Goal: Task Accomplishment & Management: Manage account settings

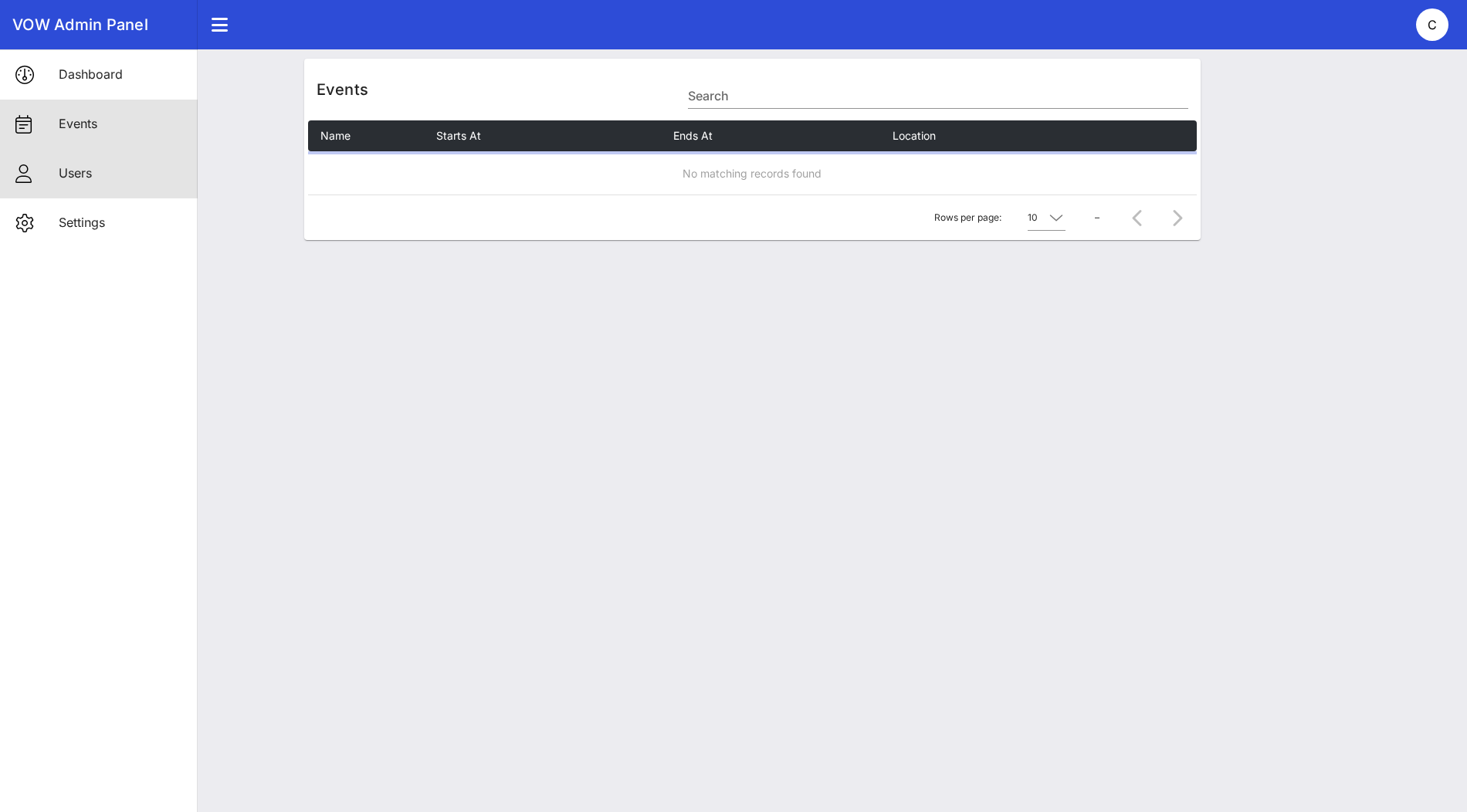
click at [115, 163] on div "Users" at bounding box center [122, 174] width 127 height 34
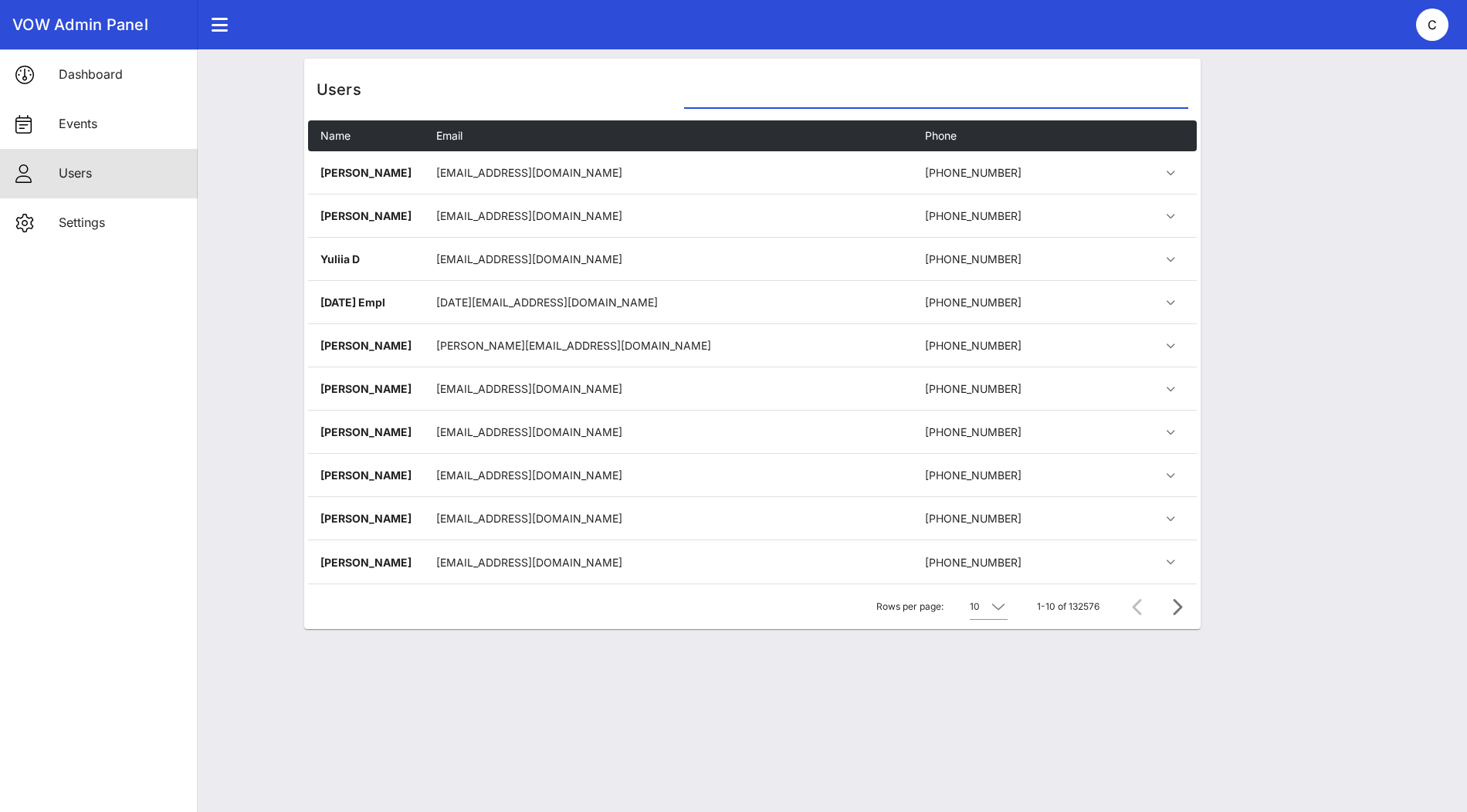
click at [754, 98] on input "text" at bounding box center [935, 95] width 503 height 24
paste input "312 833 2267"
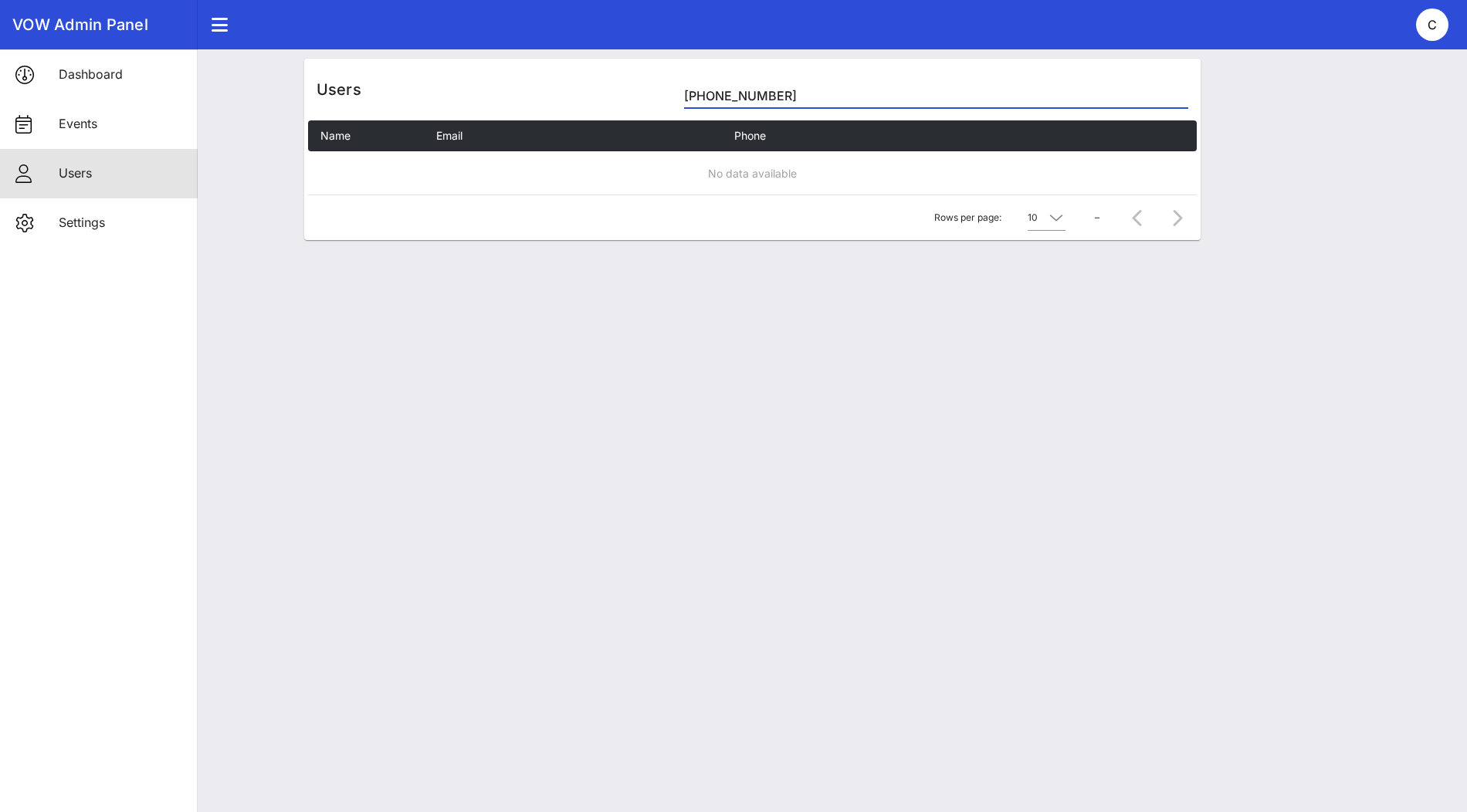
click at [728, 95] on input "312 833 2267" at bounding box center [935, 95] width 503 height 24
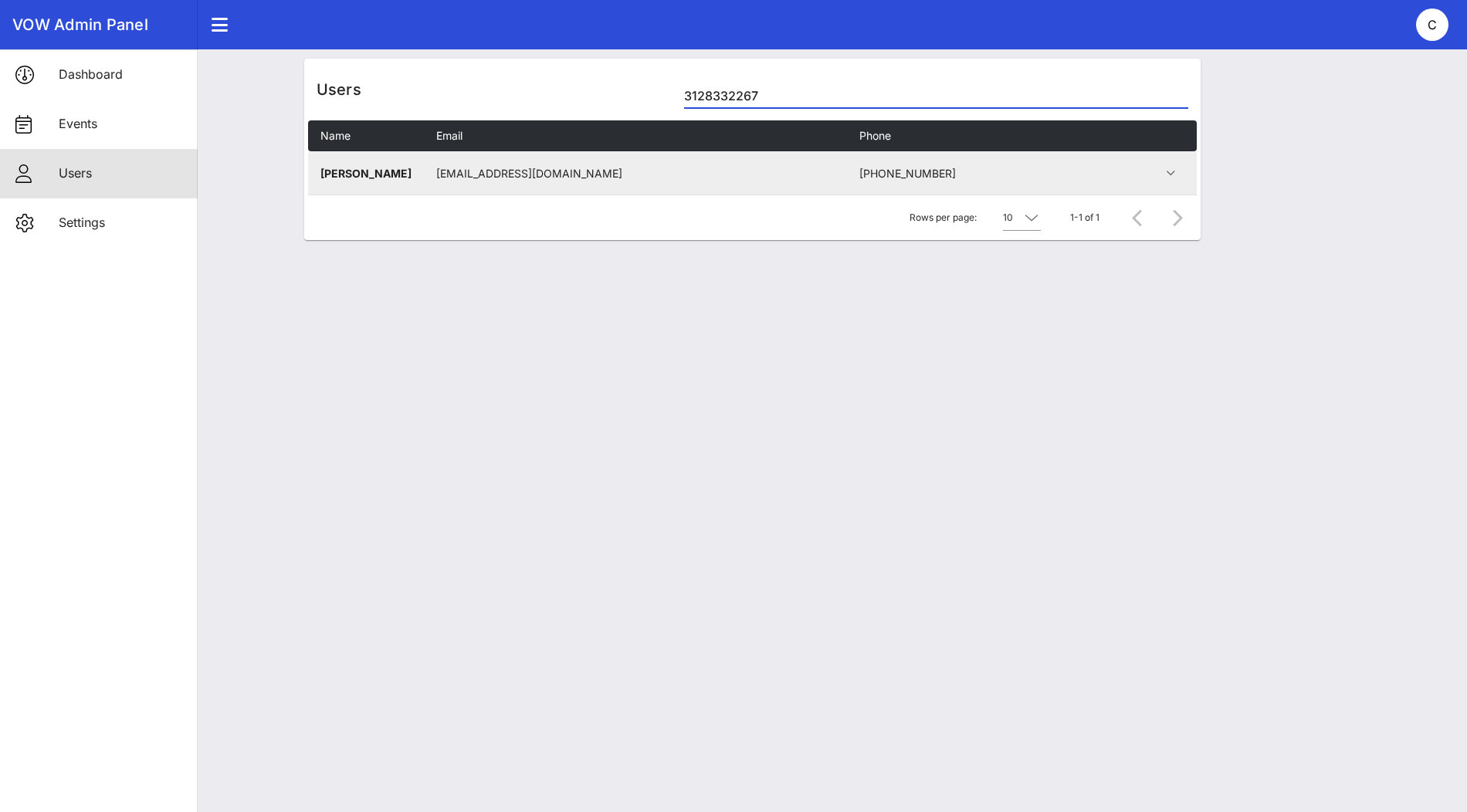
type input "3128332267"
drag, startPoint x: 405, startPoint y: 175, endPoint x: 317, endPoint y: 173, distance: 88.0
click at [317, 173] on td "Don Bacigalupi" at bounding box center [366, 172] width 116 height 43
copy td "Don Bacigalupi"
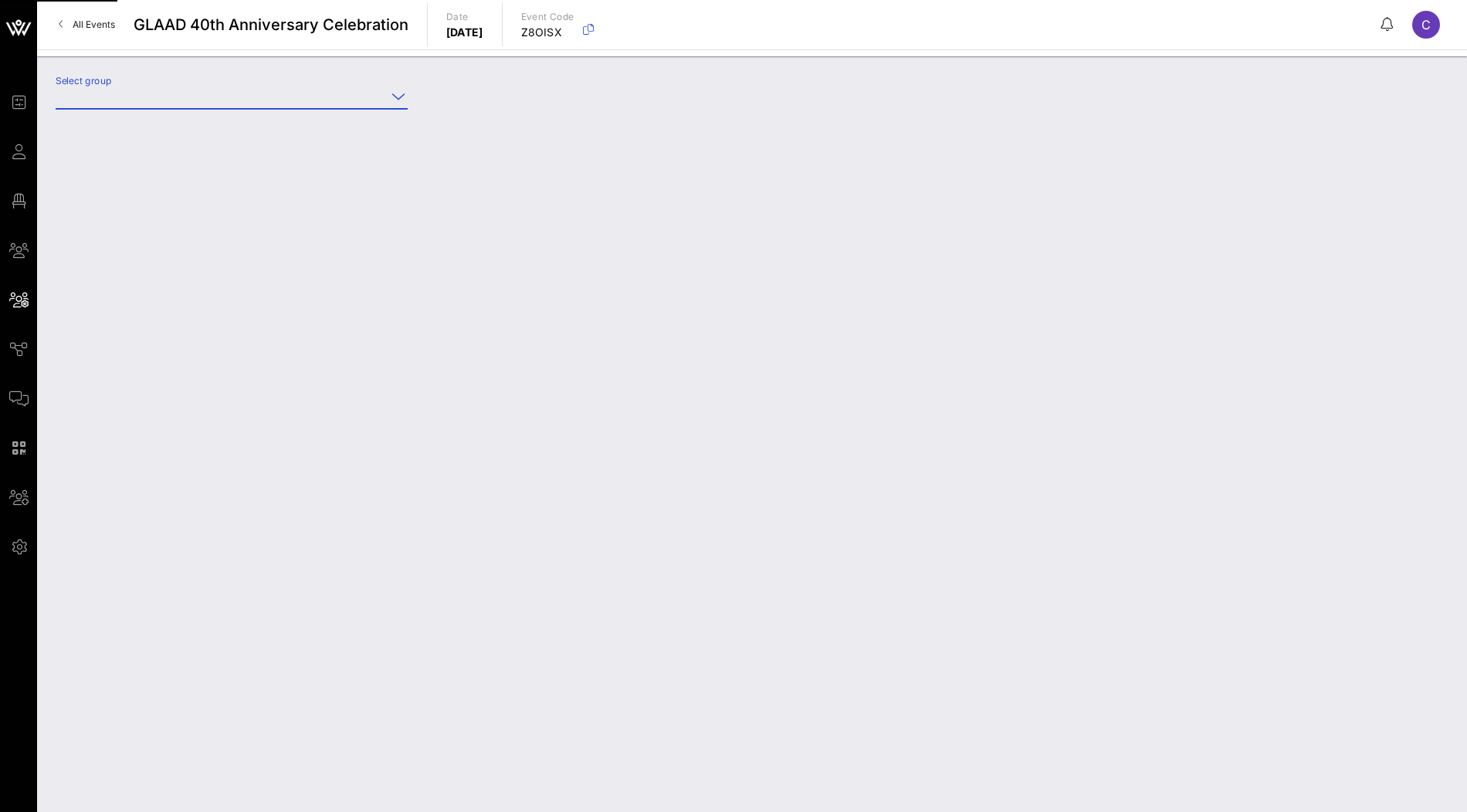
click at [374, 97] on input "Select group" at bounding box center [220, 96] width 330 height 24
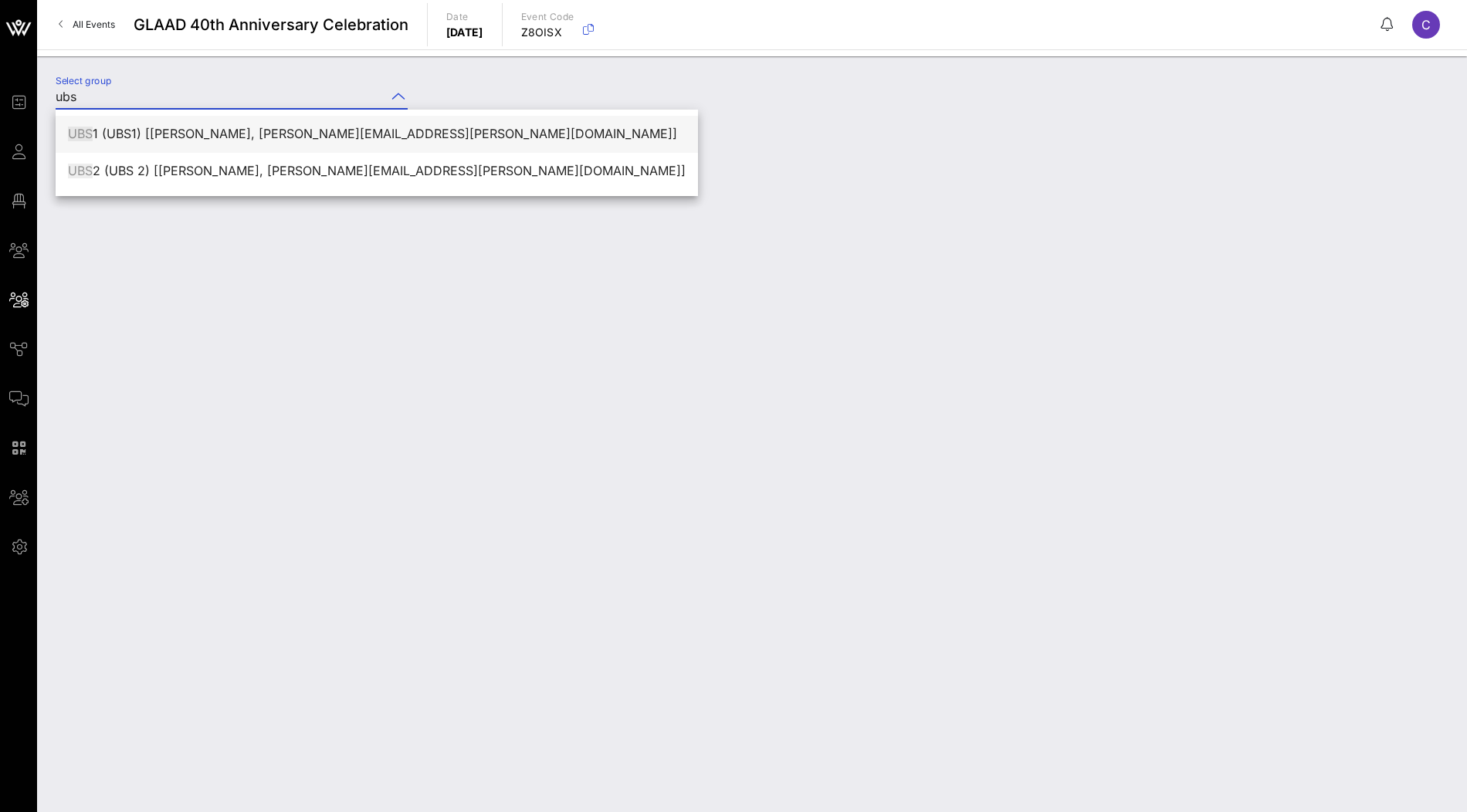
click at [334, 133] on div "UBS 1 (UBS1) [[PERSON_NAME], [PERSON_NAME][EMAIL_ADDRESS][PERSON_NAME][DOMAIN_N…" at bounding box center [376, 134] width 618 height 14
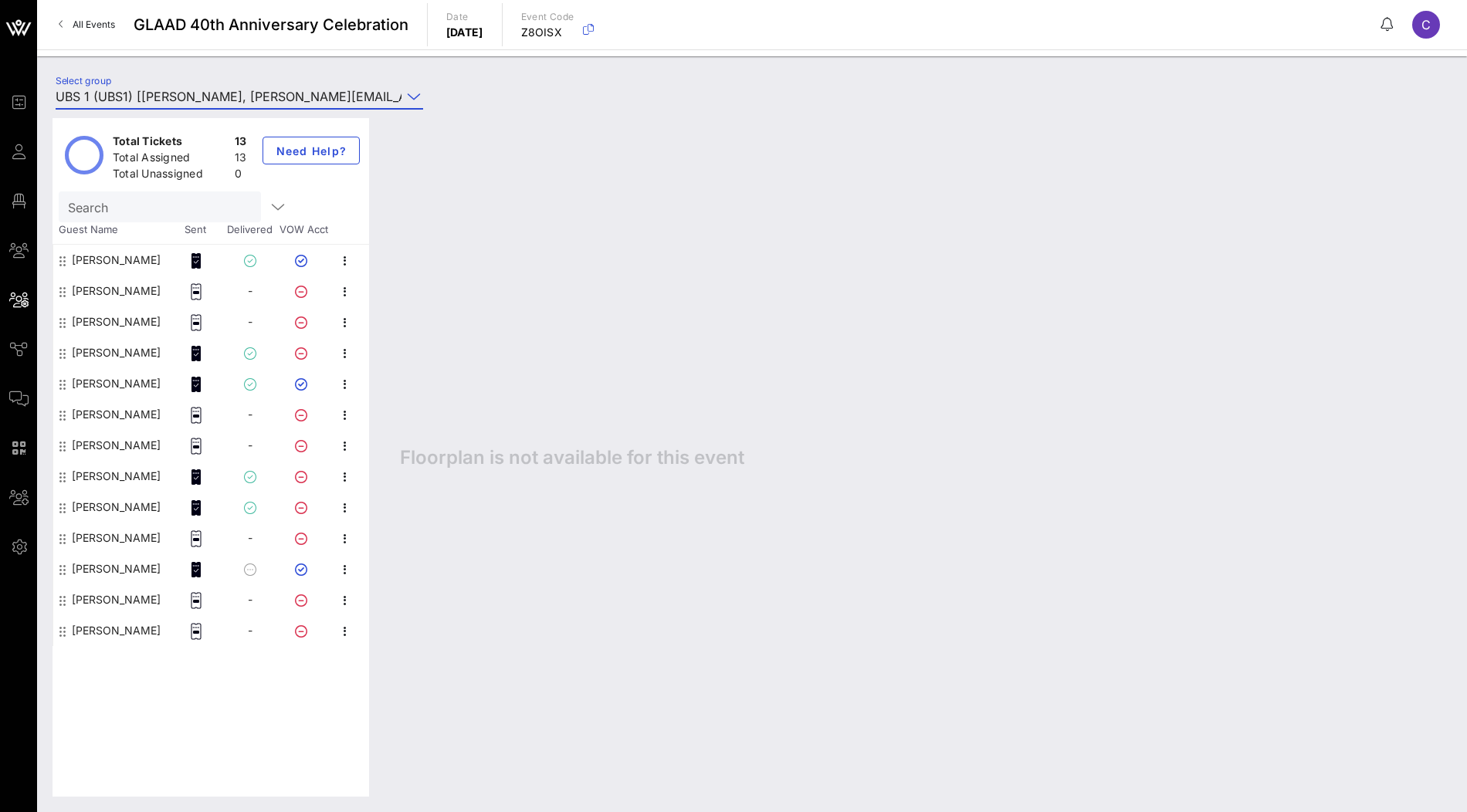
type input "UBS 1 (UBS1) [[PERSON_NAME], [PERSON_NAME][EMAIL_ADDRESS][PERSON_NAME][DOMAIN_N…"
click at [129, 570] on div "[PERSON_NAME]" at bounding box center [116, 568] width 89 height 31
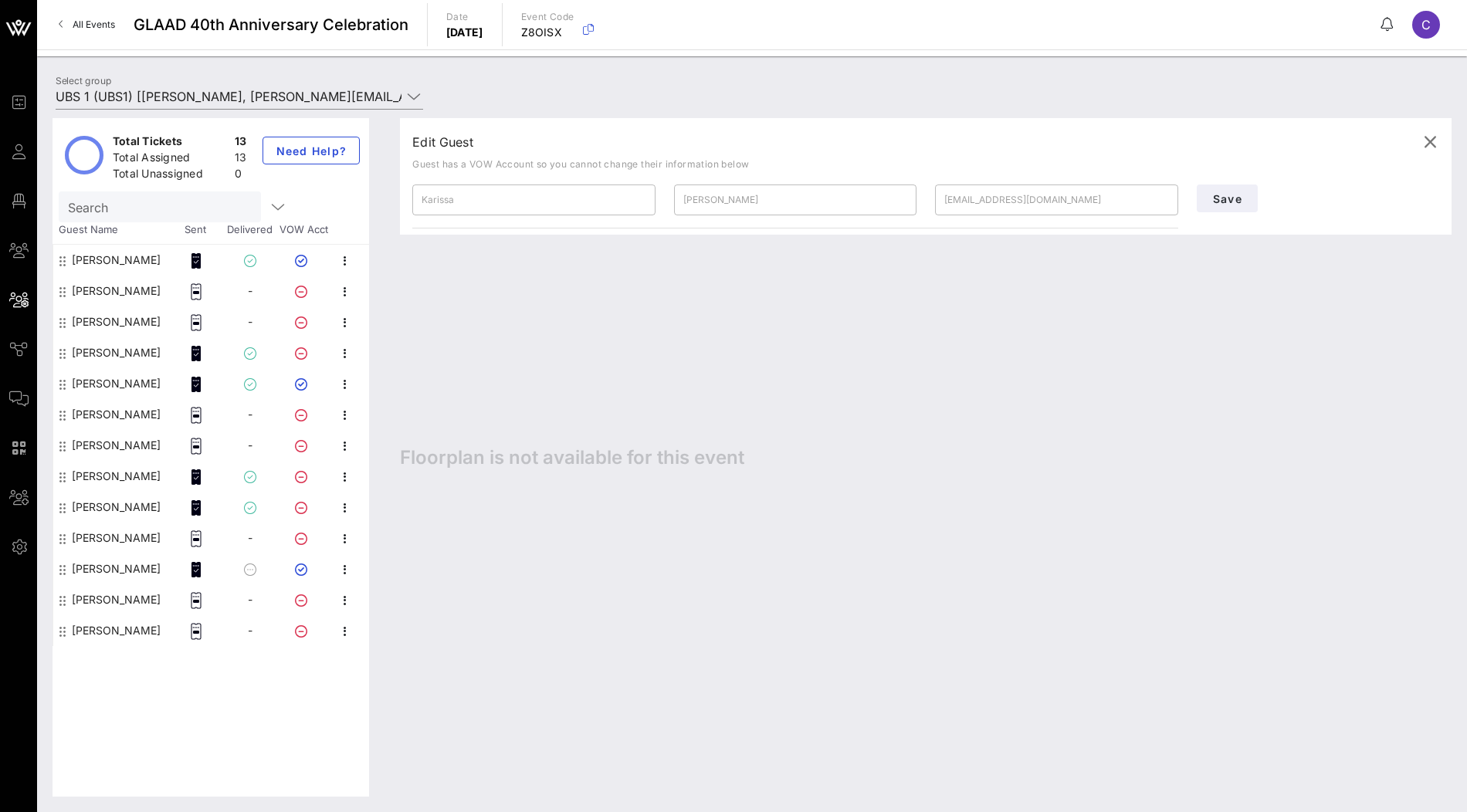
click at [547, 366] on div "Edit Guest Guest has a VOW Account so you cannot change their information below…" at bounding box center [918, 458] width 1067 height 678
click at [514, 335] on div "Edit Guest Guest has a VOW Account so you cannot change their information below…" at bounding box center [918, 458] width 1067 height 678
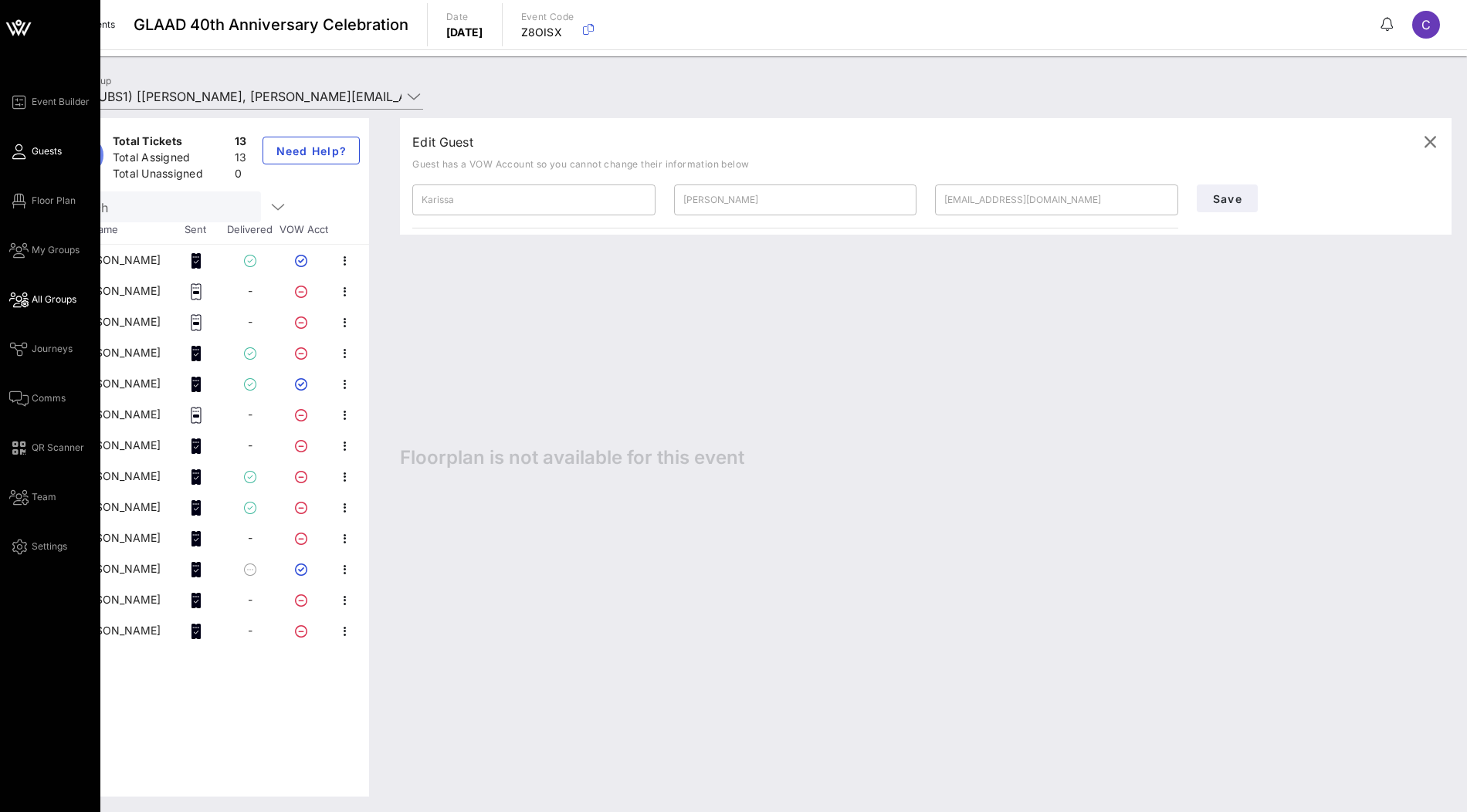
click at [41, 153] on span "Guests" at bounding box center [47, 151] width 30 height 14
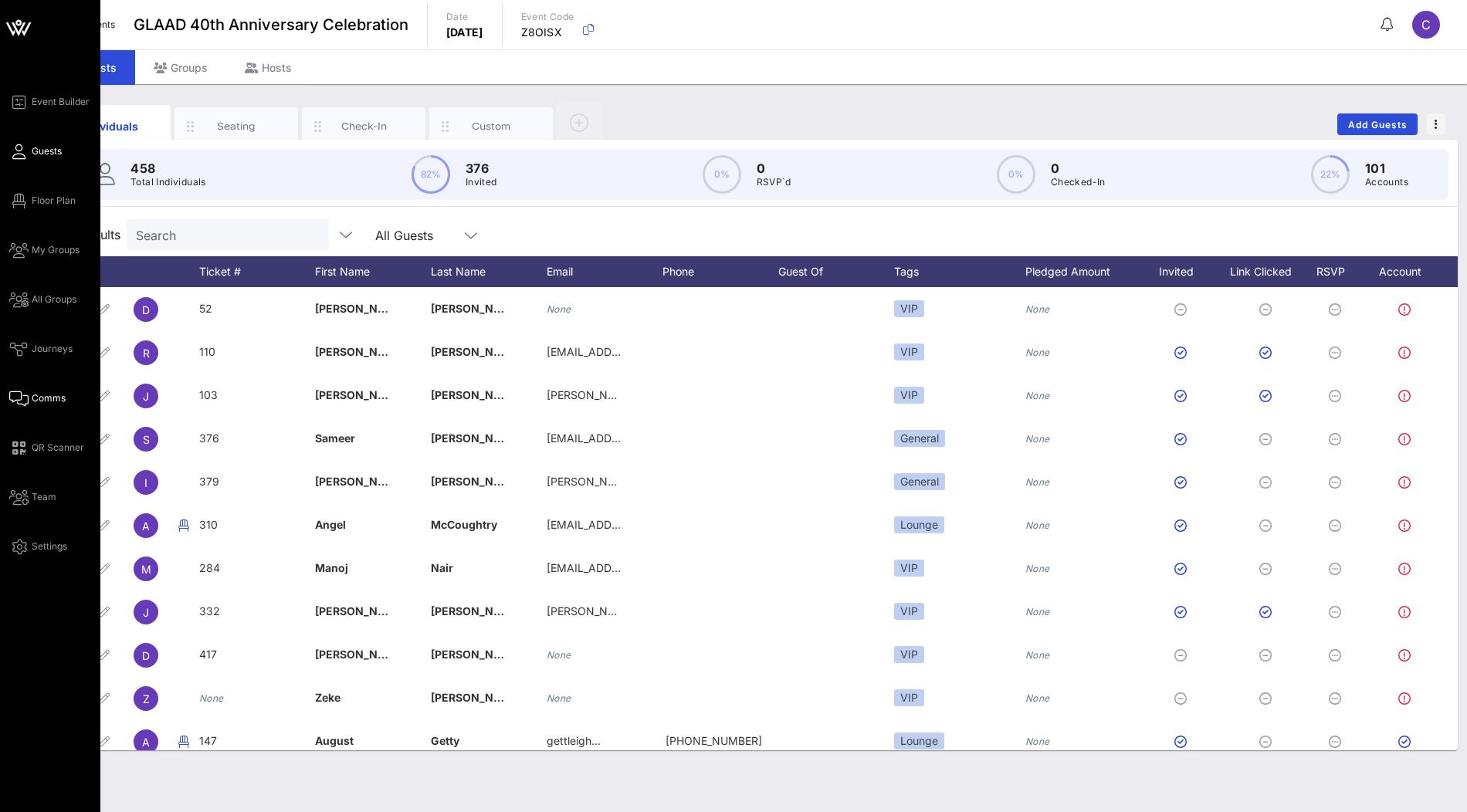
click at [31, 398] on link "Comms" at bounding box center [37, 398] width 56 height 18
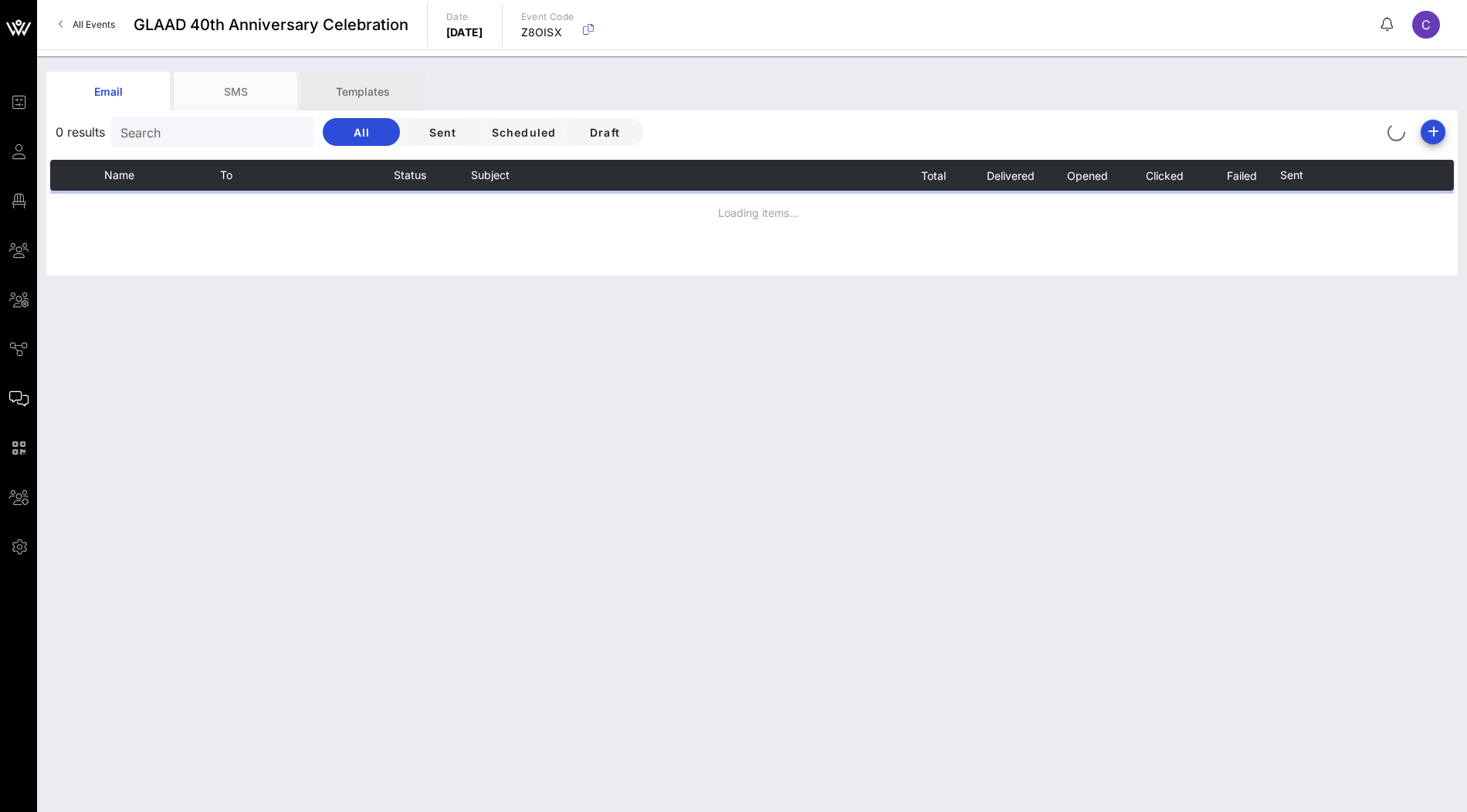
click at [394, 83] on div "Templates" at bounding box center [362, 91] width 124 height 39
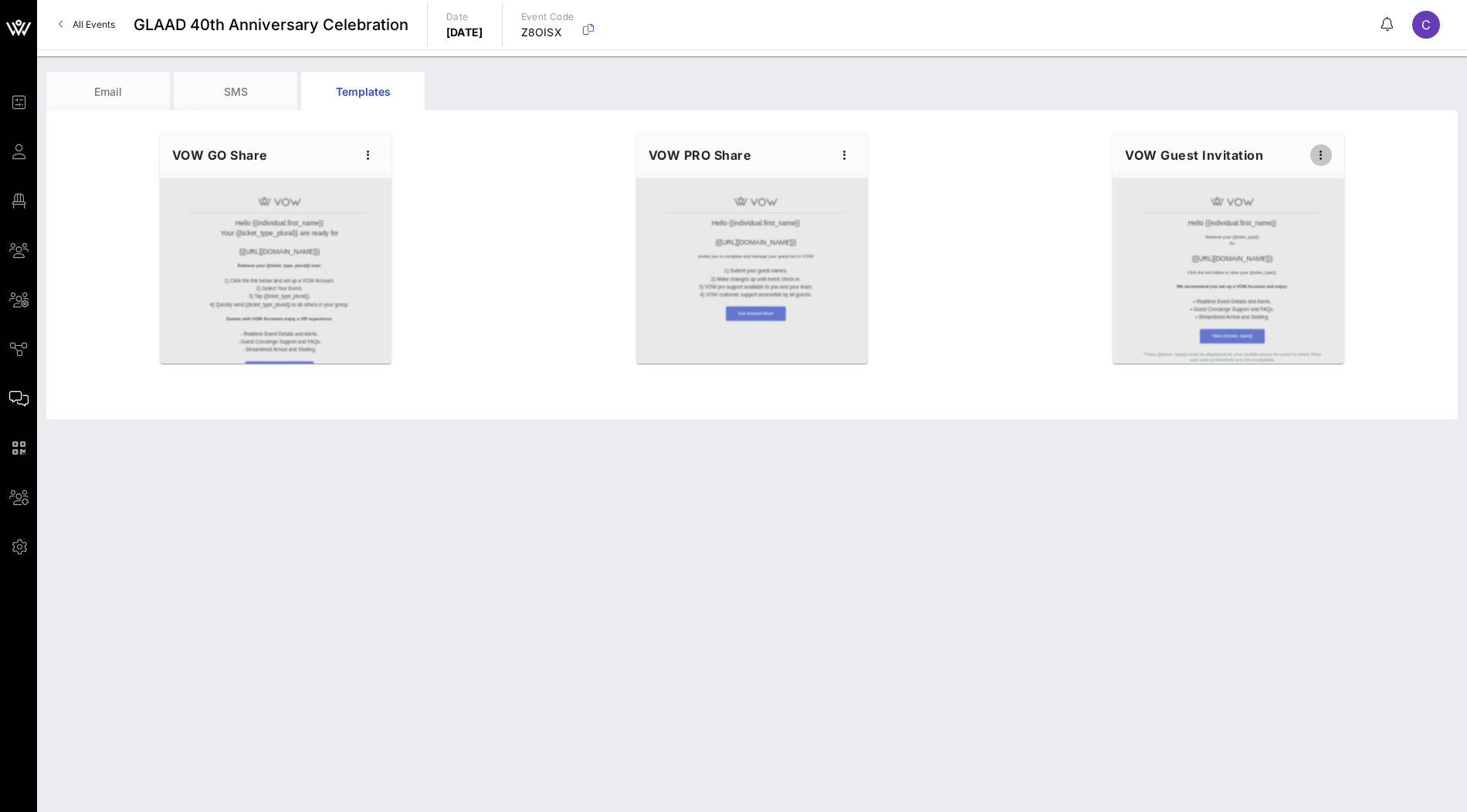
click at [1322, 159] on icon "button" at bounding box center [1321, 155] width 18 height 18
click at [1332, 176] on div "Edit" at bounding box center [1345, 181] width 39 height 13
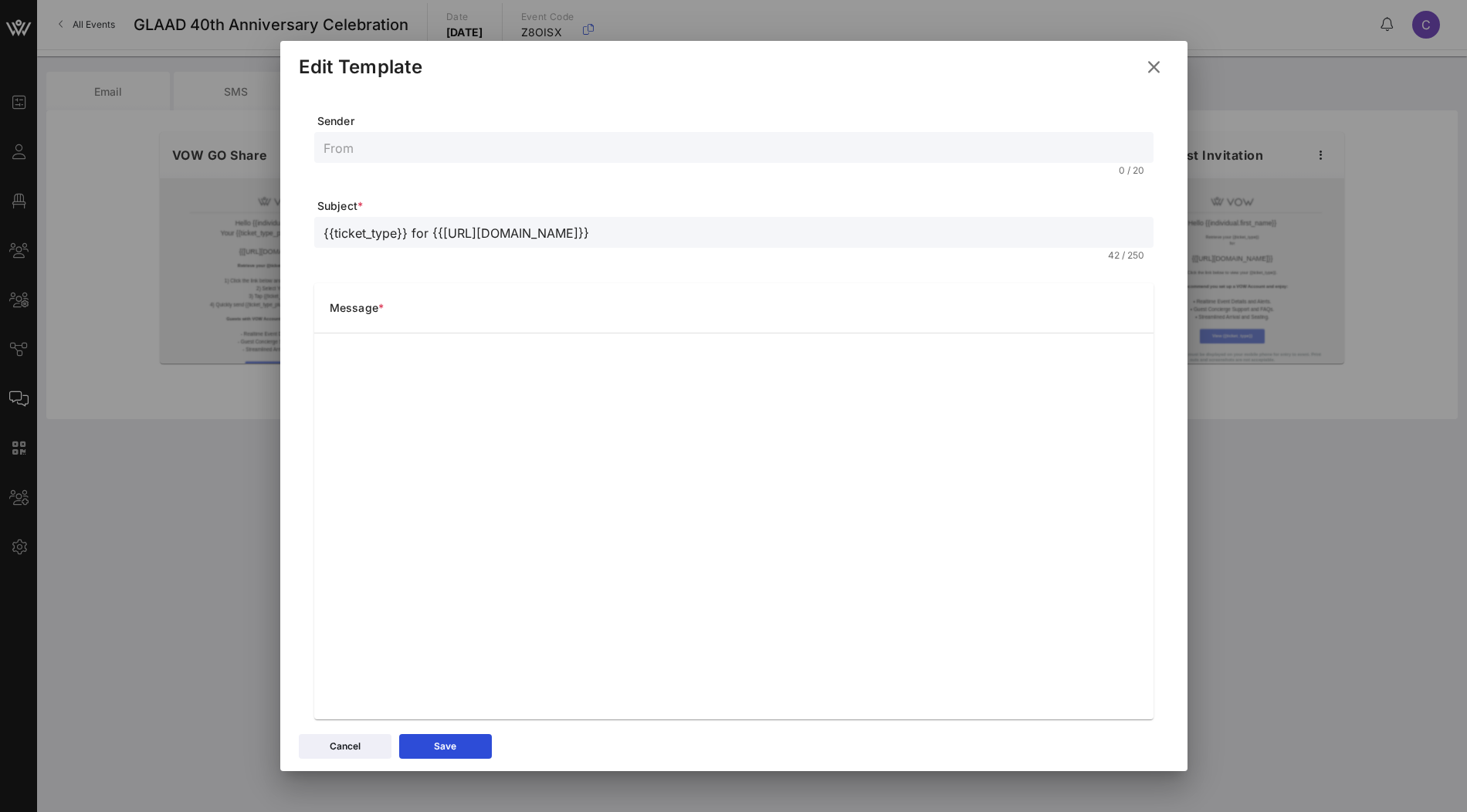
click at [1156, 70] on icon at bounding box center [1154, 66] width 22 height 19
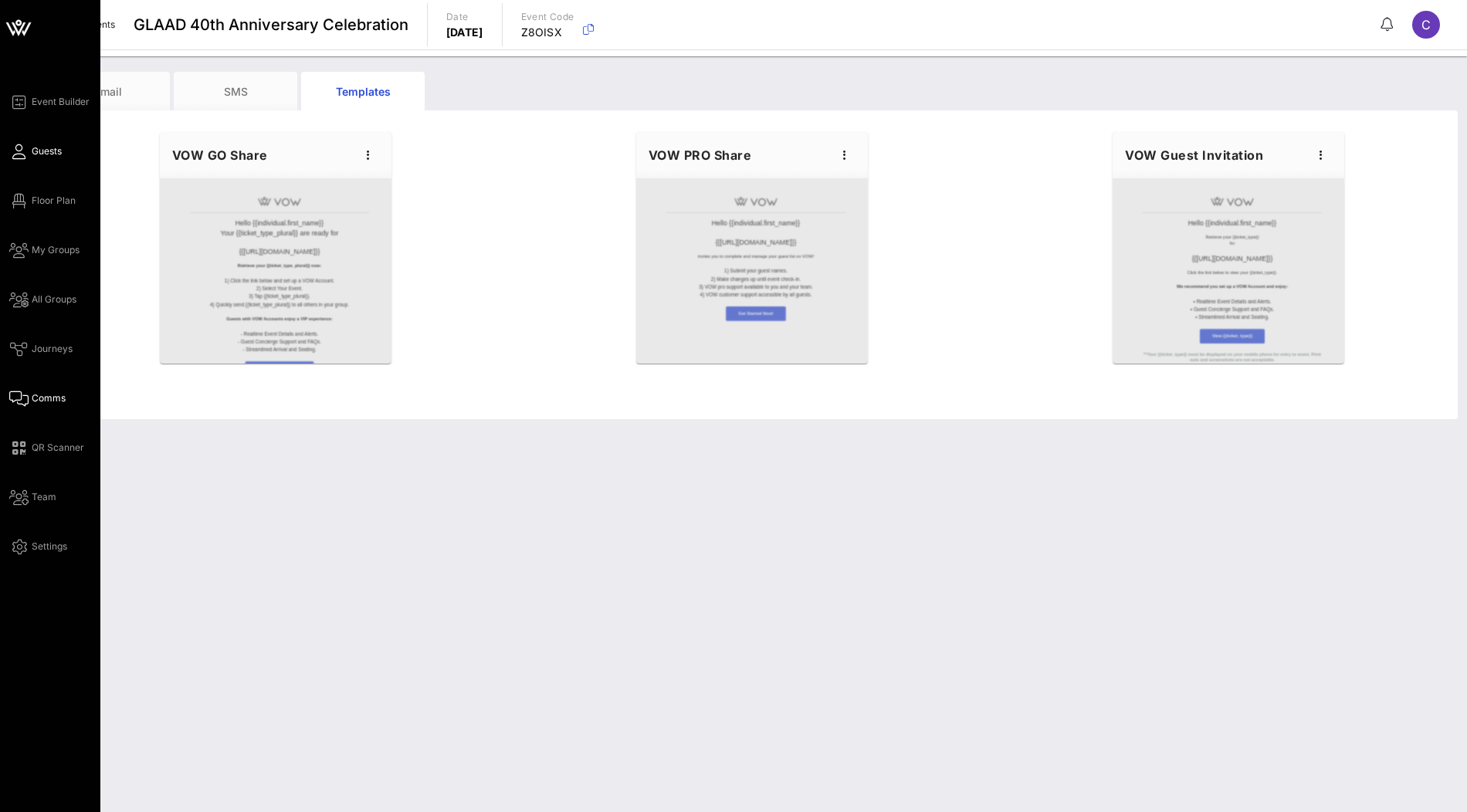
click at [50, 149] on span "Guests" at bounding box center [47, 151] width 30 height 14
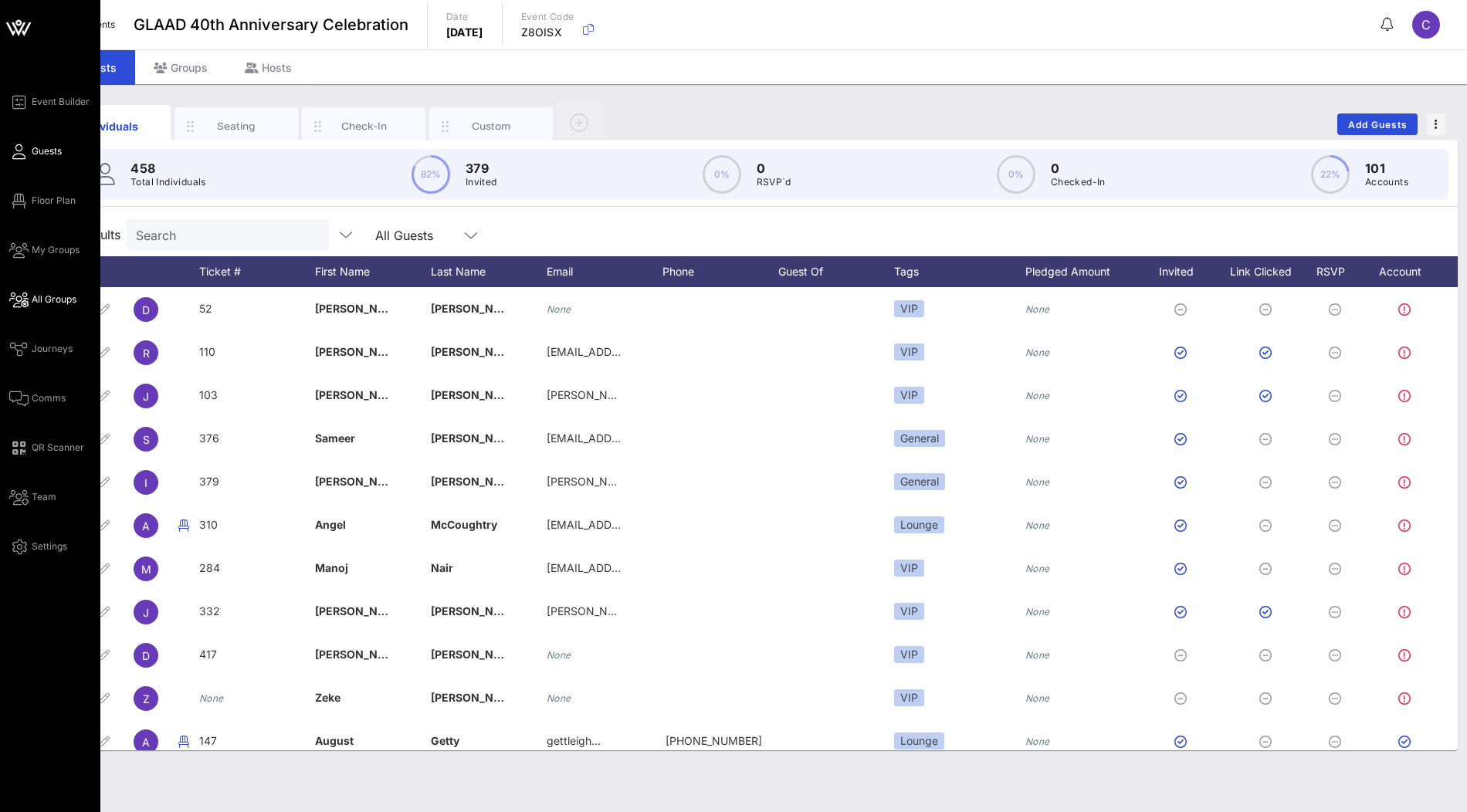
click at [46, 297] on span "All Groups" at bounding box center [54, 299] width 45 height 14
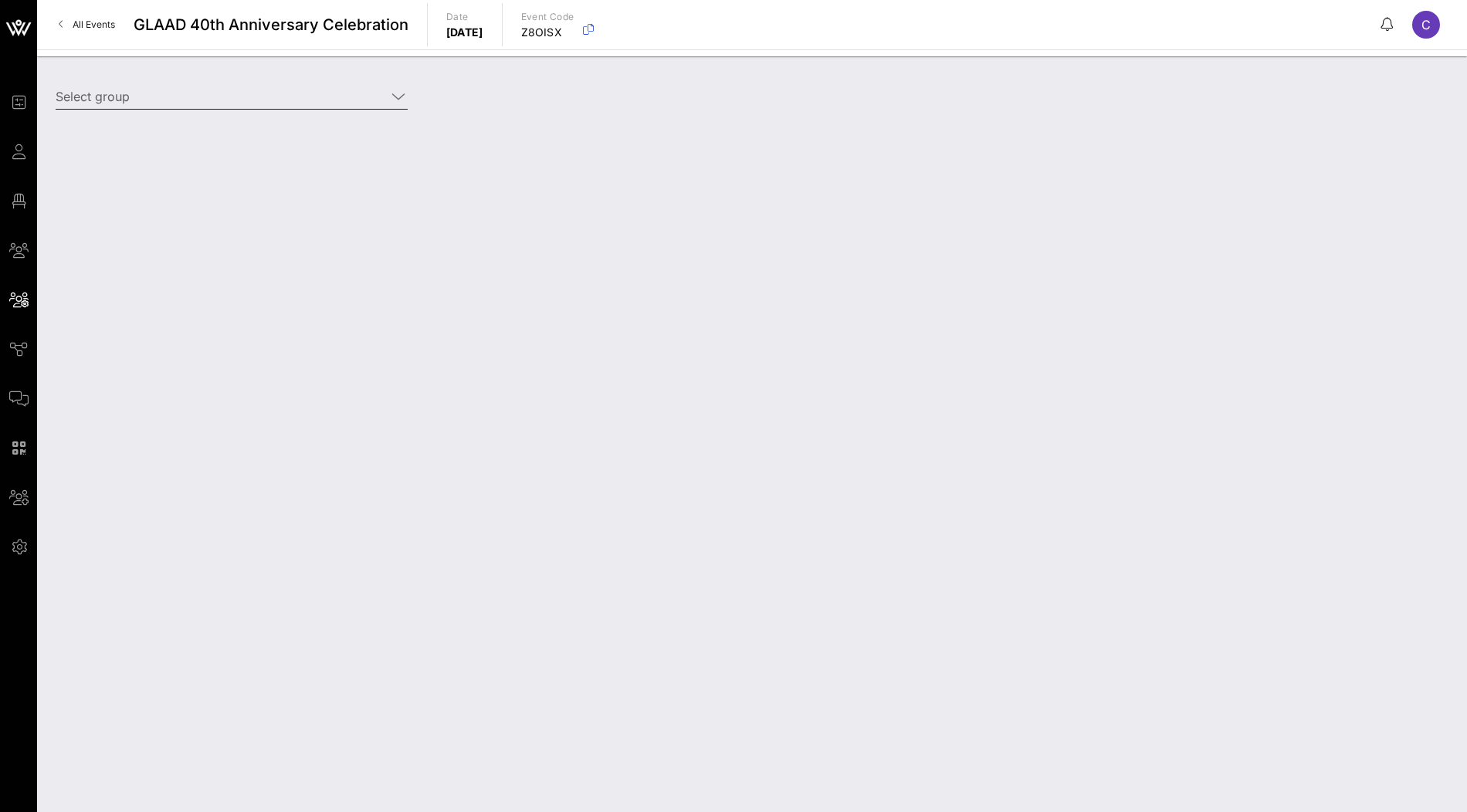
click at [275, 96] on input "Select group" at bounding box center [220, 96] width 330 height 24
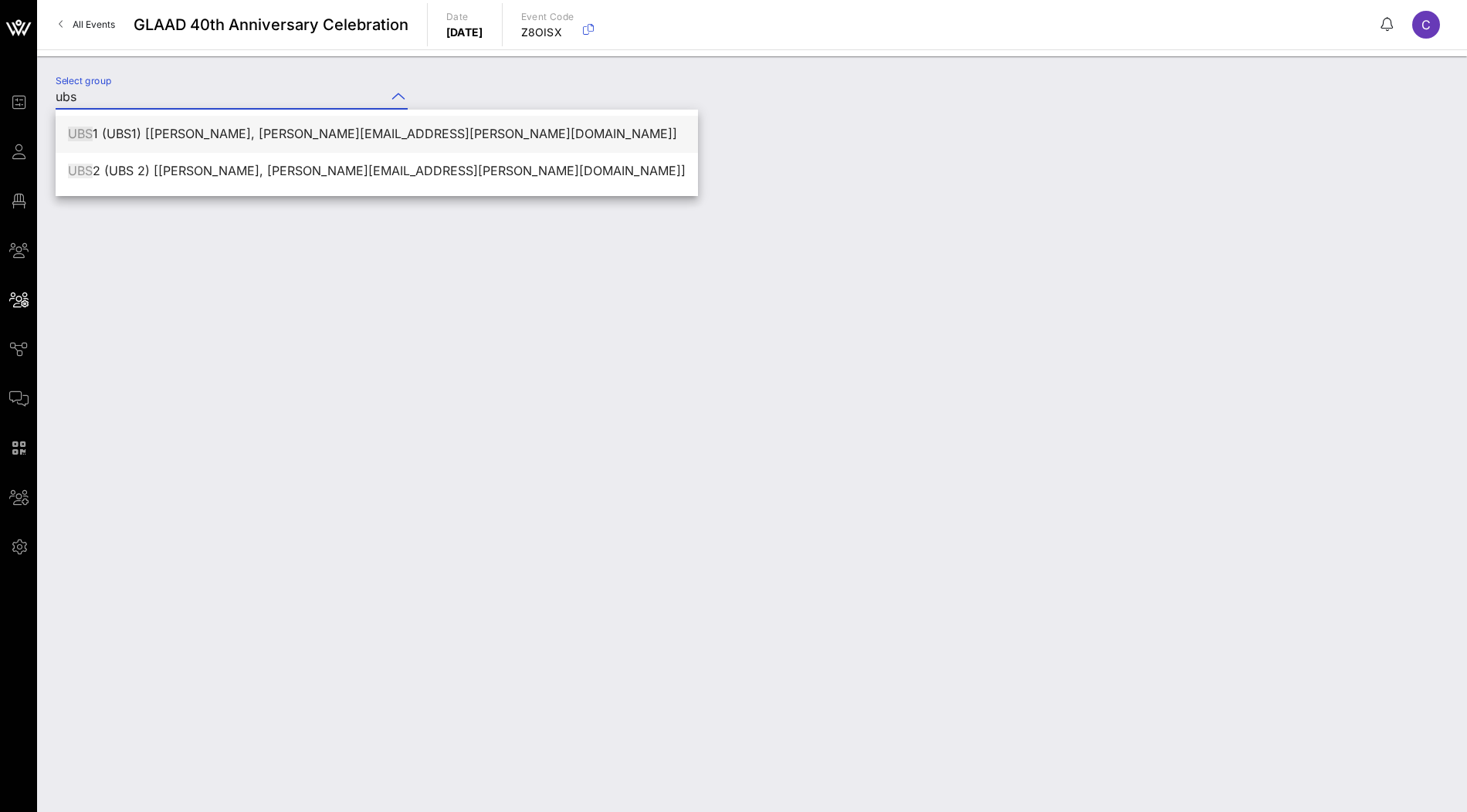
click at [216, 137] on div "UBS 1 (UBS1) [Bushra Choudhury, bushra.choudhury@ubs.com]" at bounding box center [376, 134] width 618 height 14
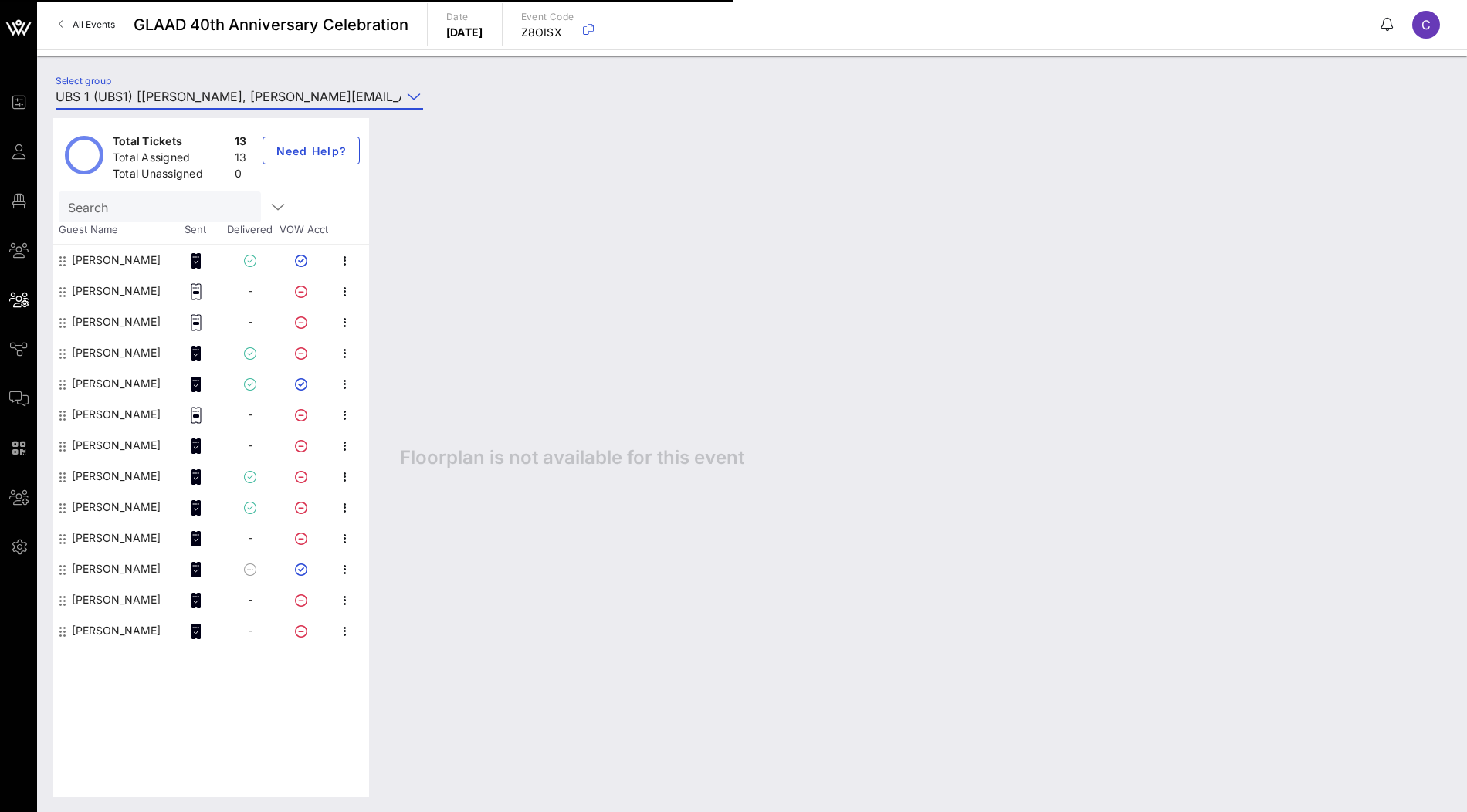
type input "UBS 1 (UBS1) [Bushra Choudhury, bushra.choudhury@ubs.com]"
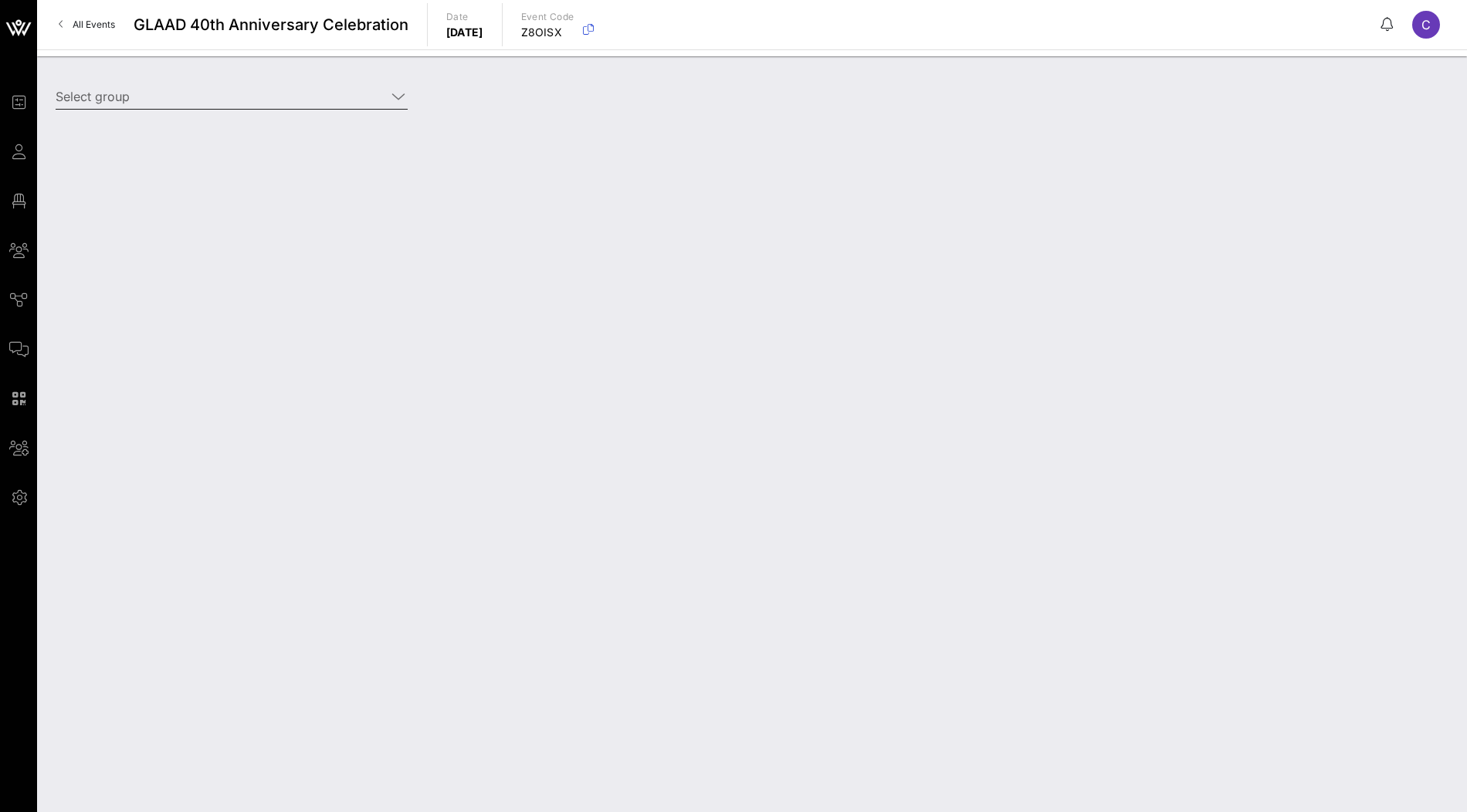
click at [267, 105] on input "Select group" at bounding box center [220, 96] width 330 height 24
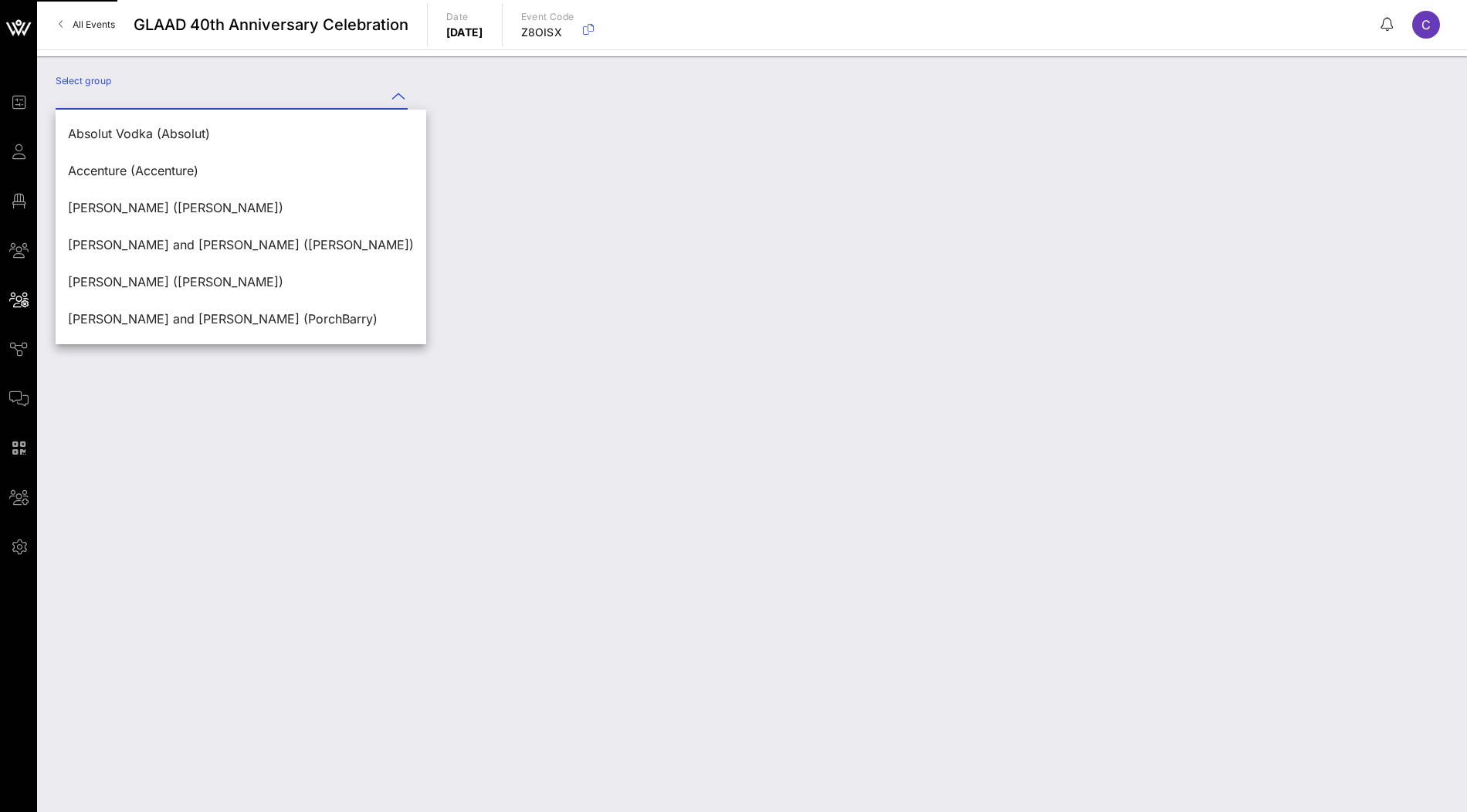
type input "y"
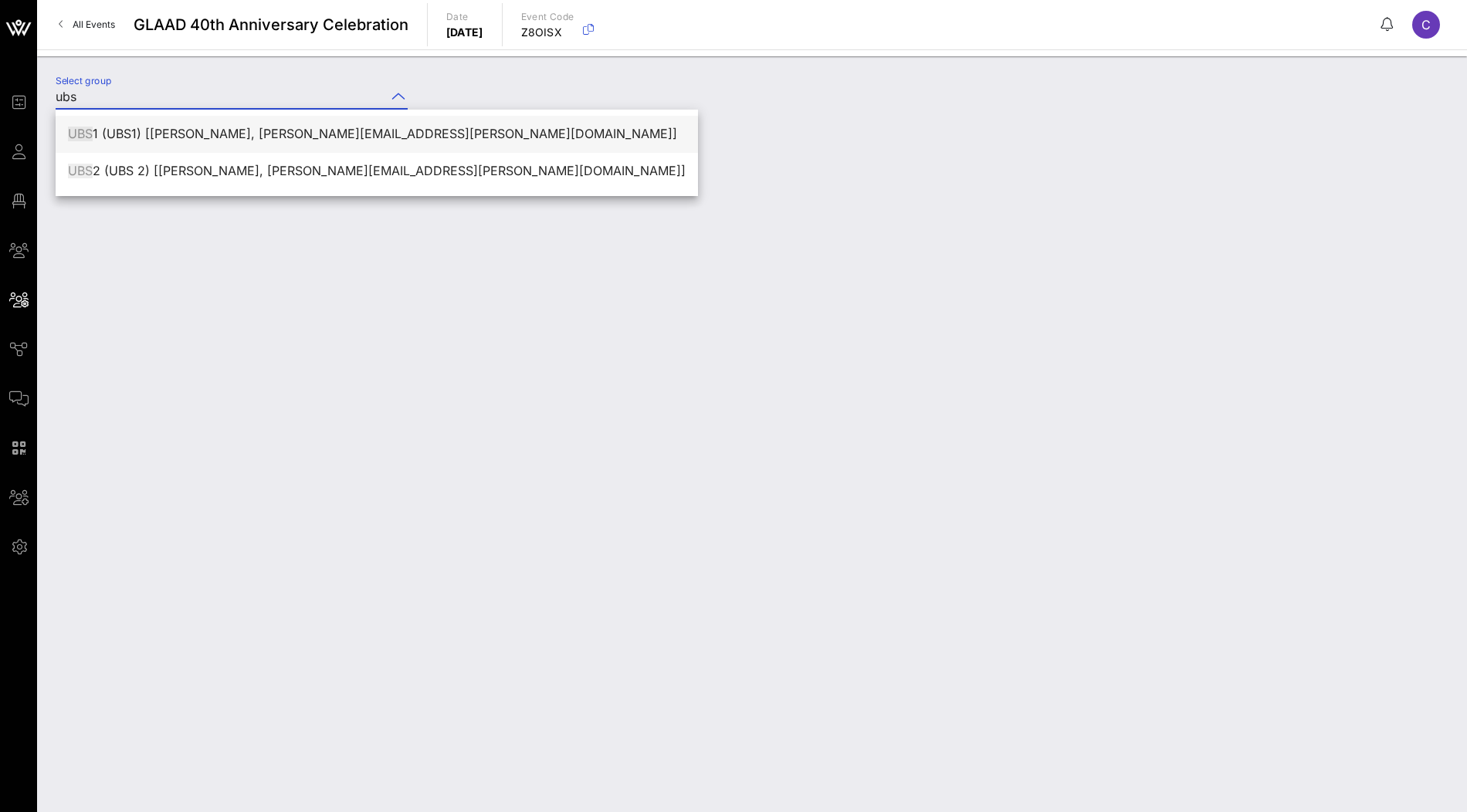
click at [228, 138] on div "UBS 1 (UBS1) [Bushra Choudhury, bushra.choudhury@ubs.com]" at bounding box center [376, 134] width 618 height 14
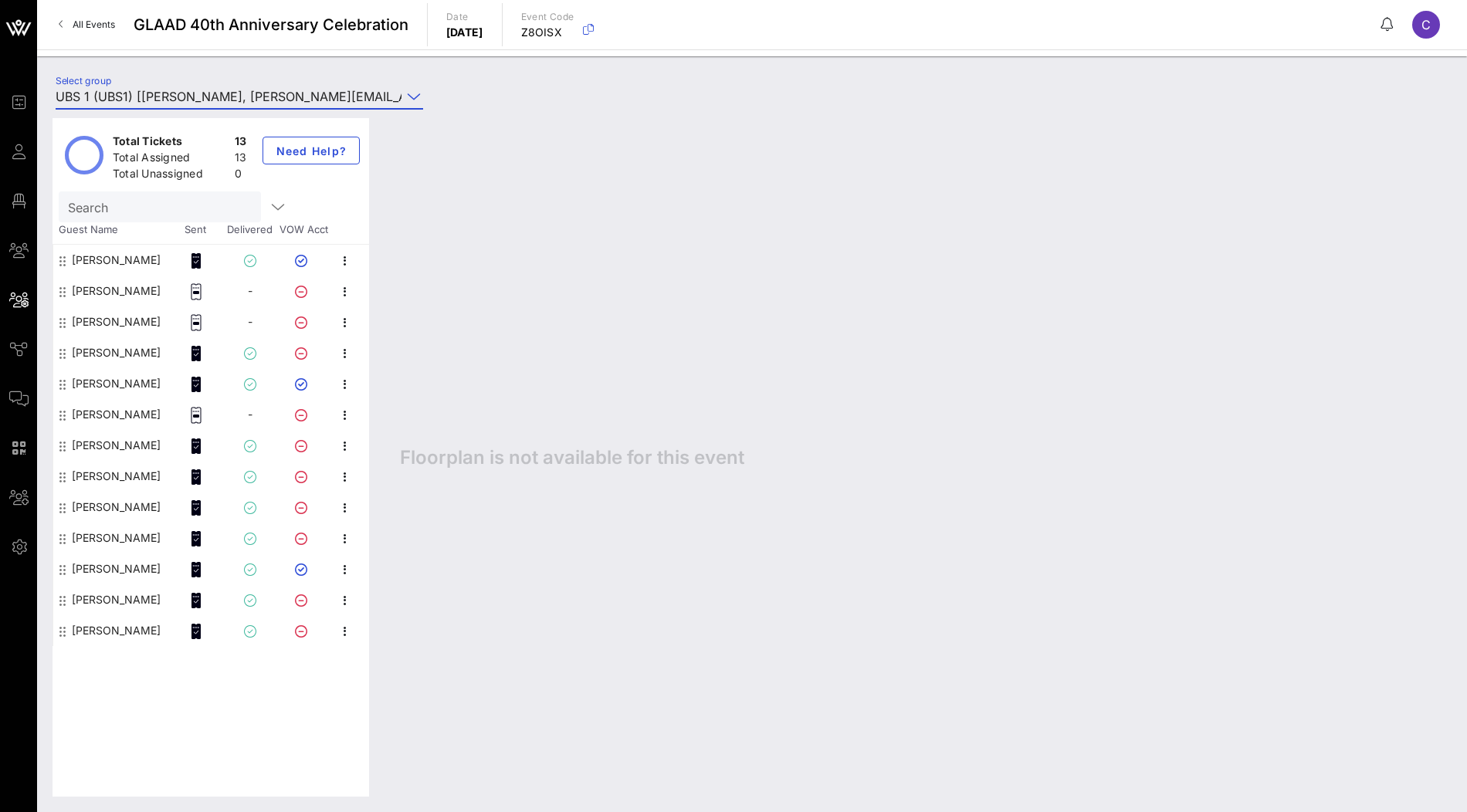
click at [260, 94] on input "UBS 1 (UBS1) [Bushra Choudhury, bushra.choudhury@ubs.com]" at bounding box center [229, 96] width 346 height 24
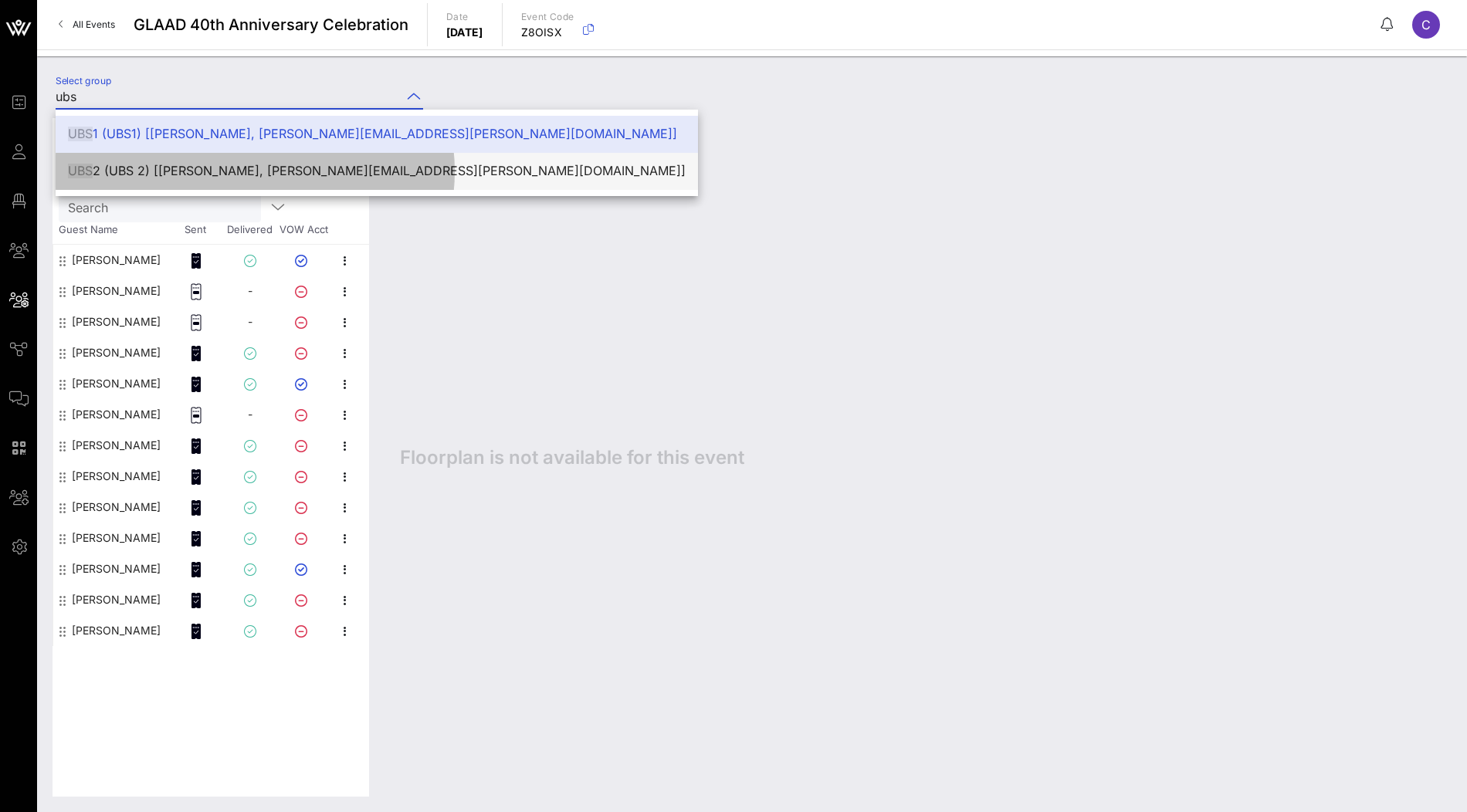
click at [224, 170] on div "UBS 2 (UBS 2) [Ginger Ward, ginger.ward@ubs.com]" at bounding box center [376, 170] width 618 height 14
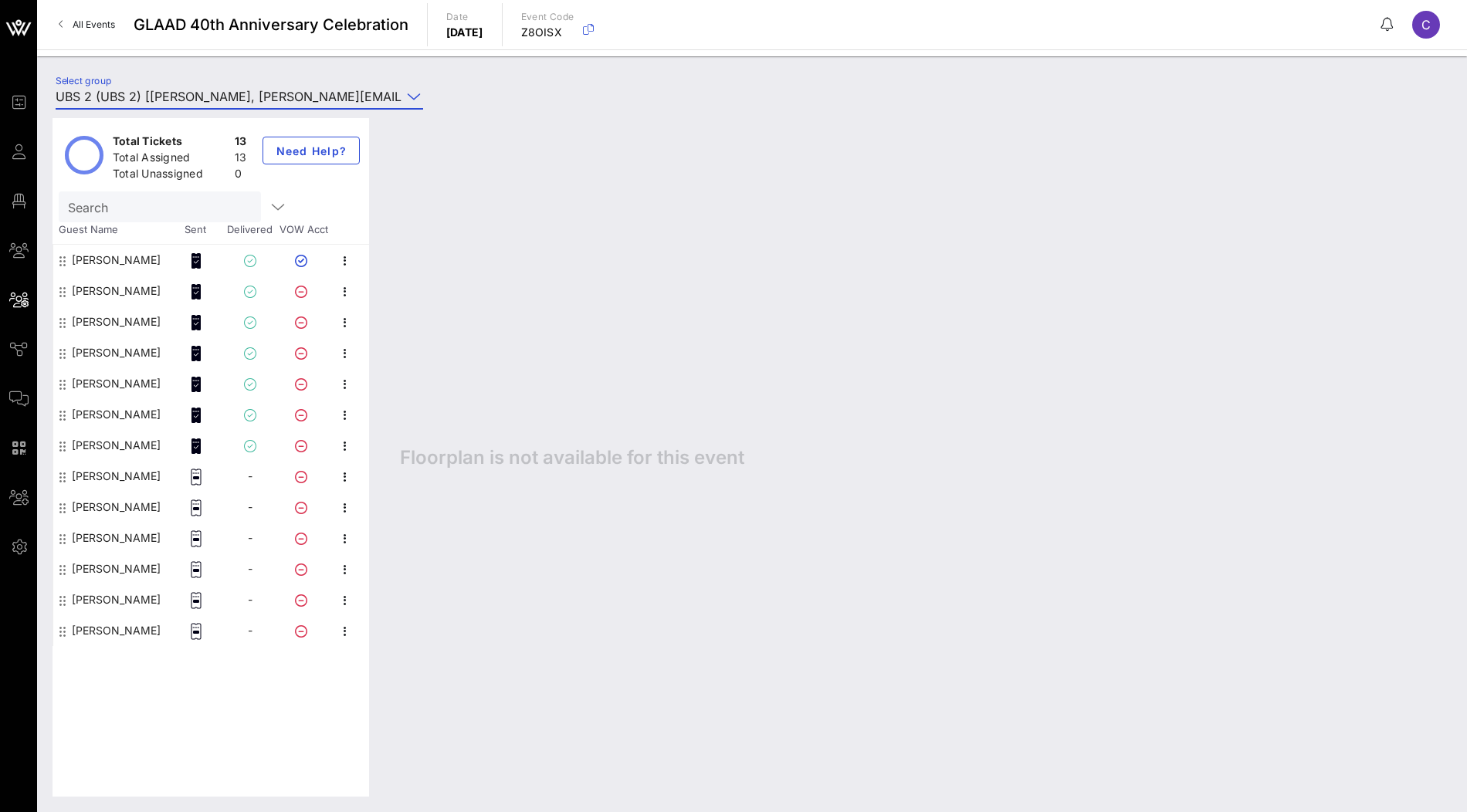
click at [168, 91] on input "UBS 2 (UBS 2) [Ginger Ward, ginger.ward@ubs.com]" at bounding box center [229, 96] width 346 height 24
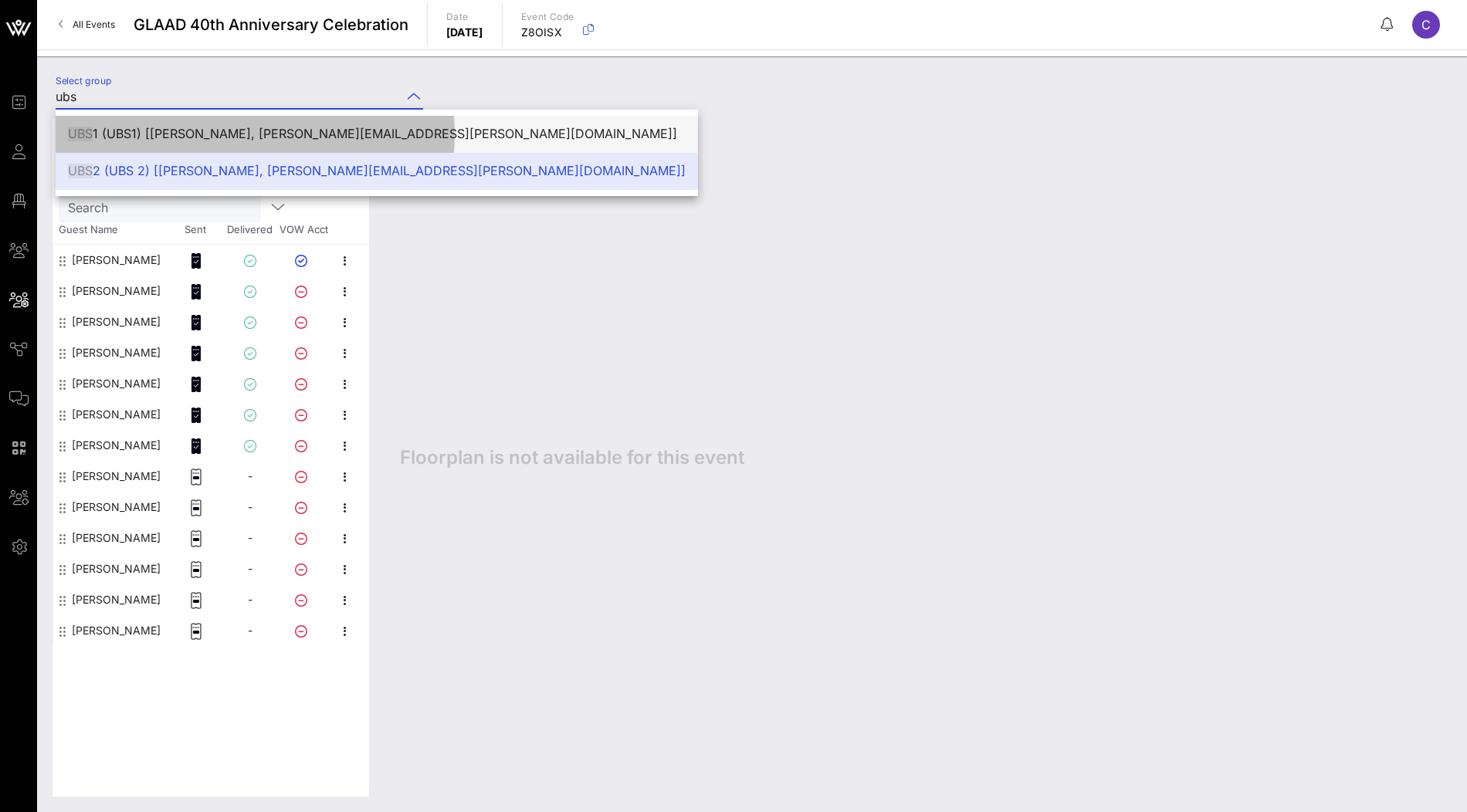
click at [163, 133] on div "UBS 1 (UBS1) [Bushra Choudhury, bushra.choudhury@ubs.com]" at bounding box center [376, 134] width 618 height 14
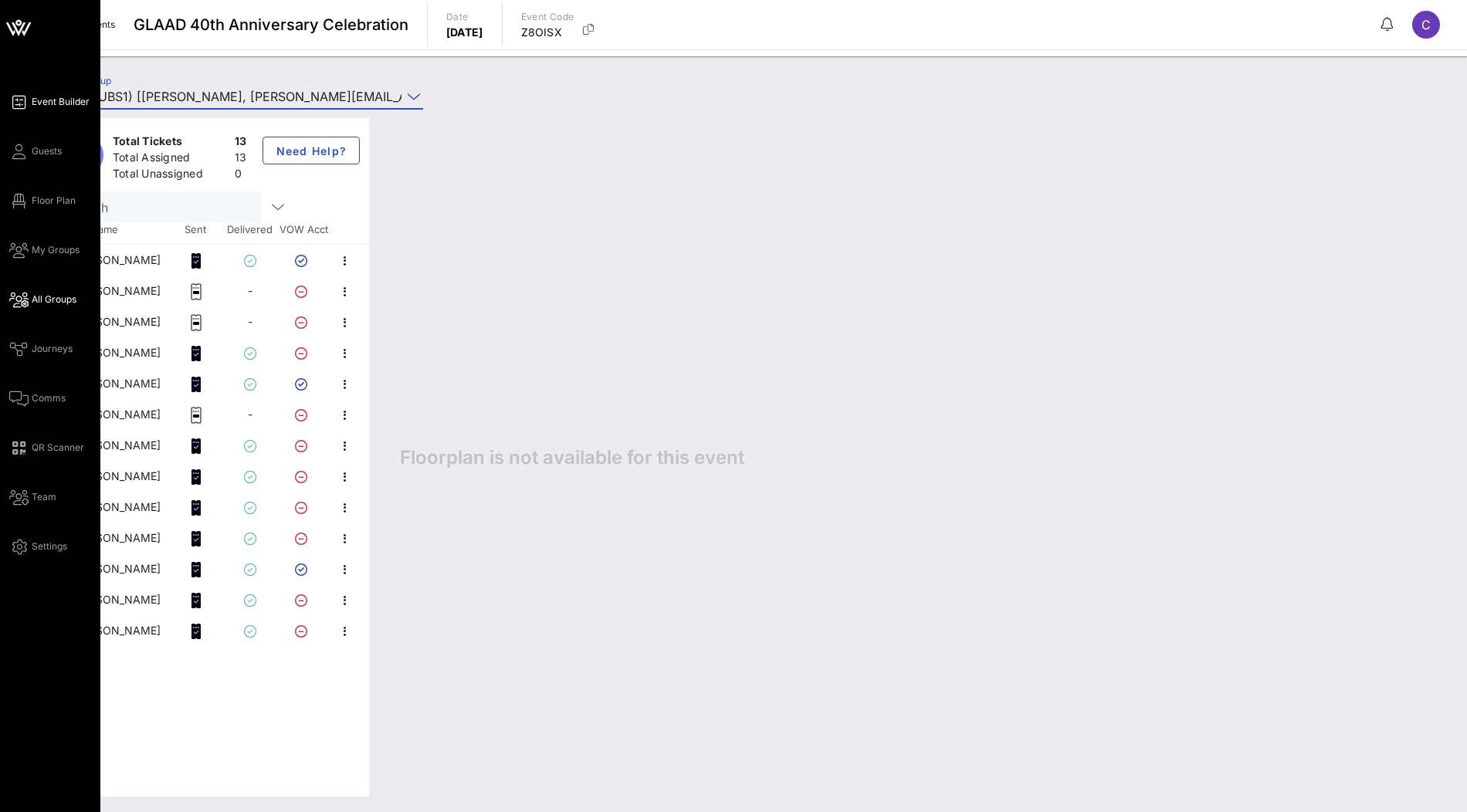
type input "UBS 1 (UBS1) [Bushra Choudhury, bushra.choudhury@ubs.com]"
click at [56, 100] on span "Event Builder" at bounding box center [60, 102] width 58 height 14
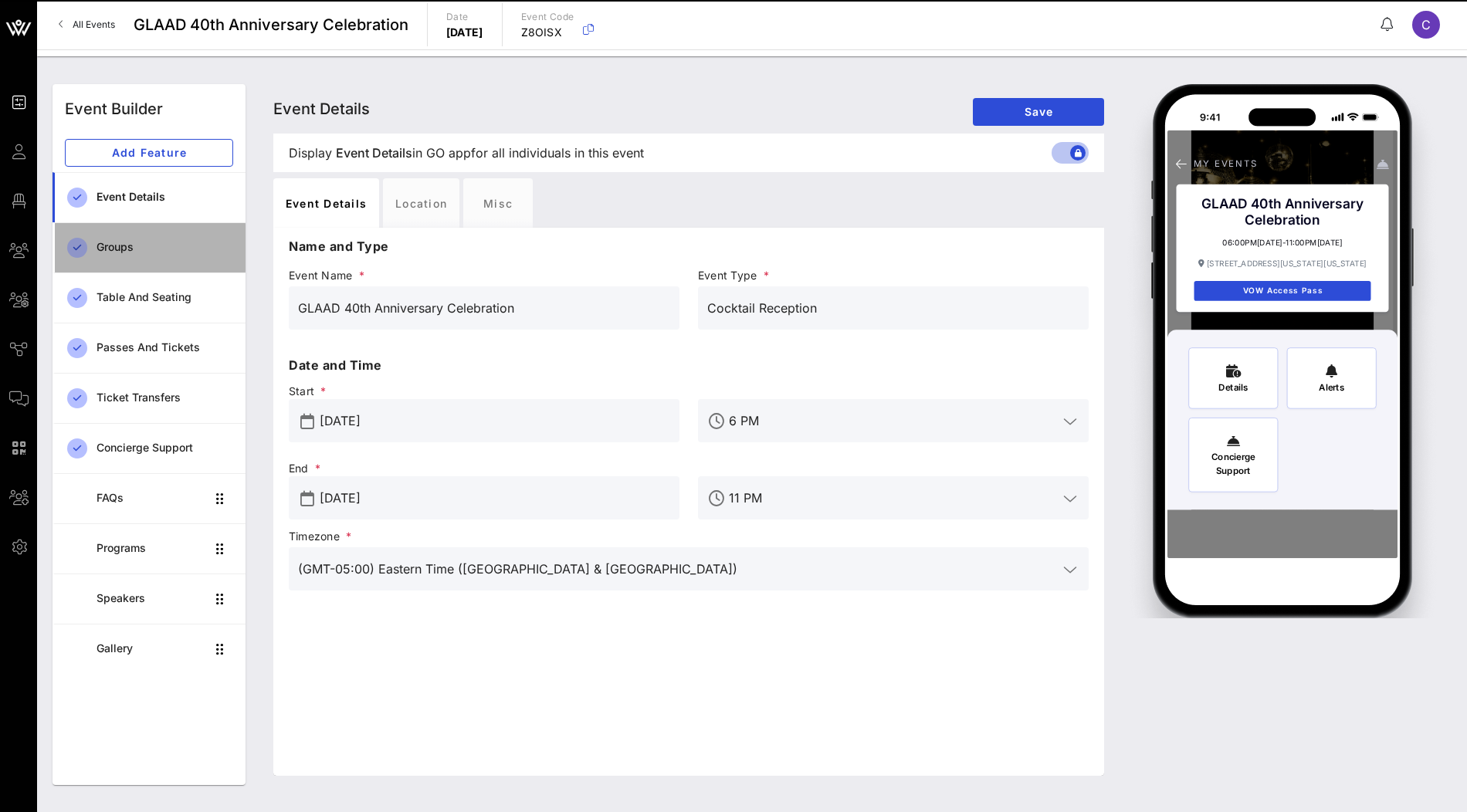
click at [158, 243] on div "Groups" at bounding box center [165, 248] width 137 height 13
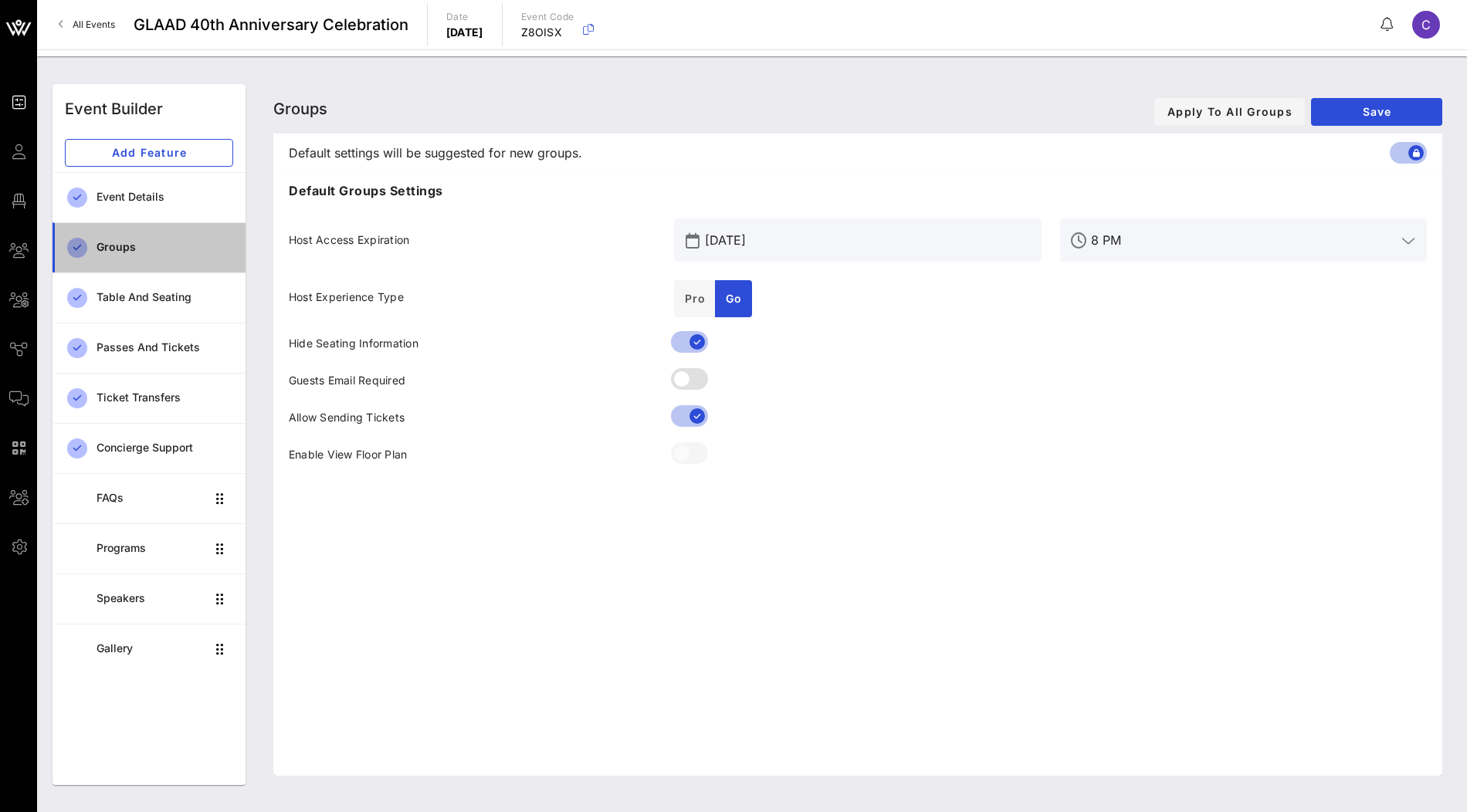
click at [182, 253] on div "Groups" at bounding box center [165, 248] width 137 height 32
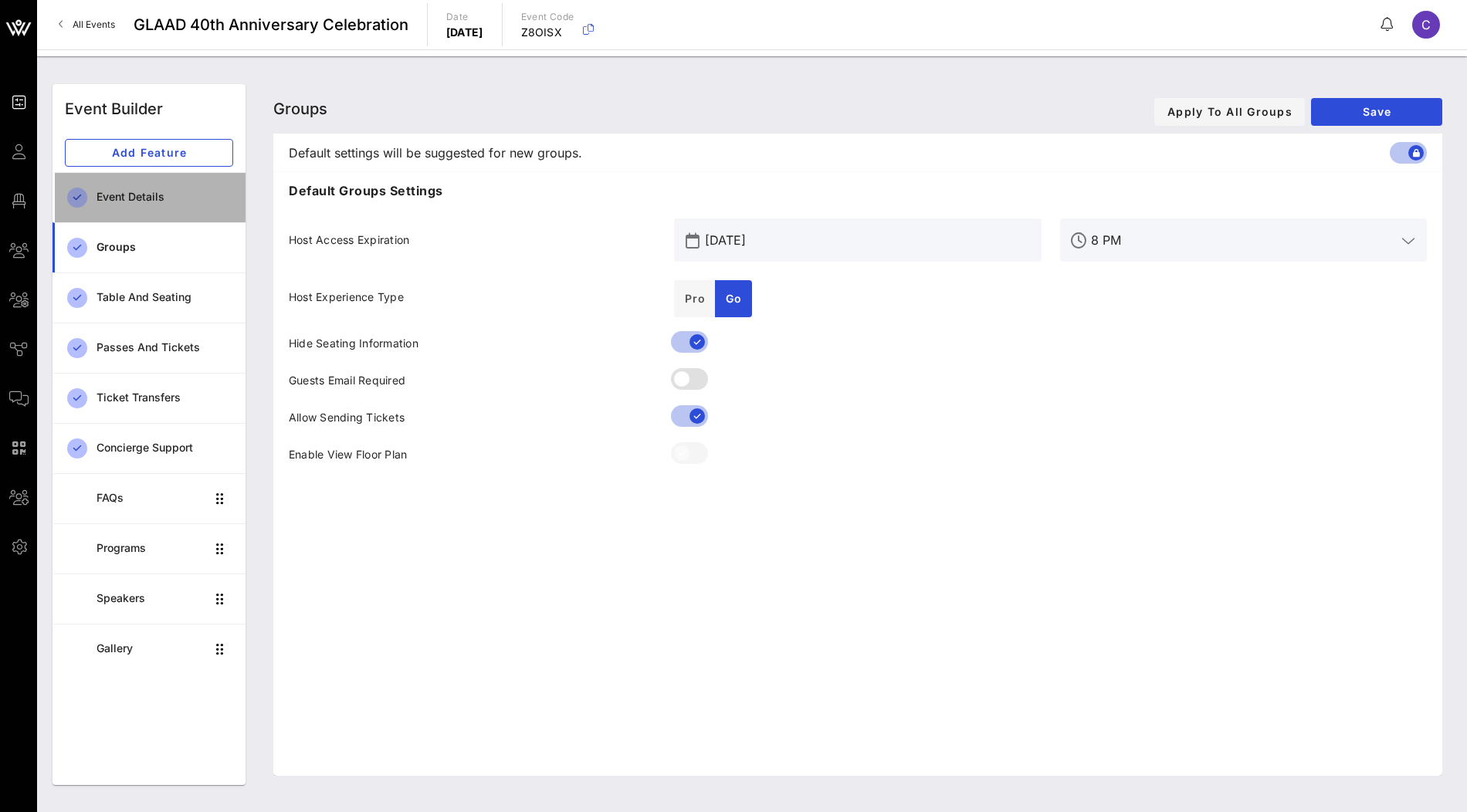
click at [189, 204] on div "Event Details" at bounding box center [165, 197] width 137 height 32
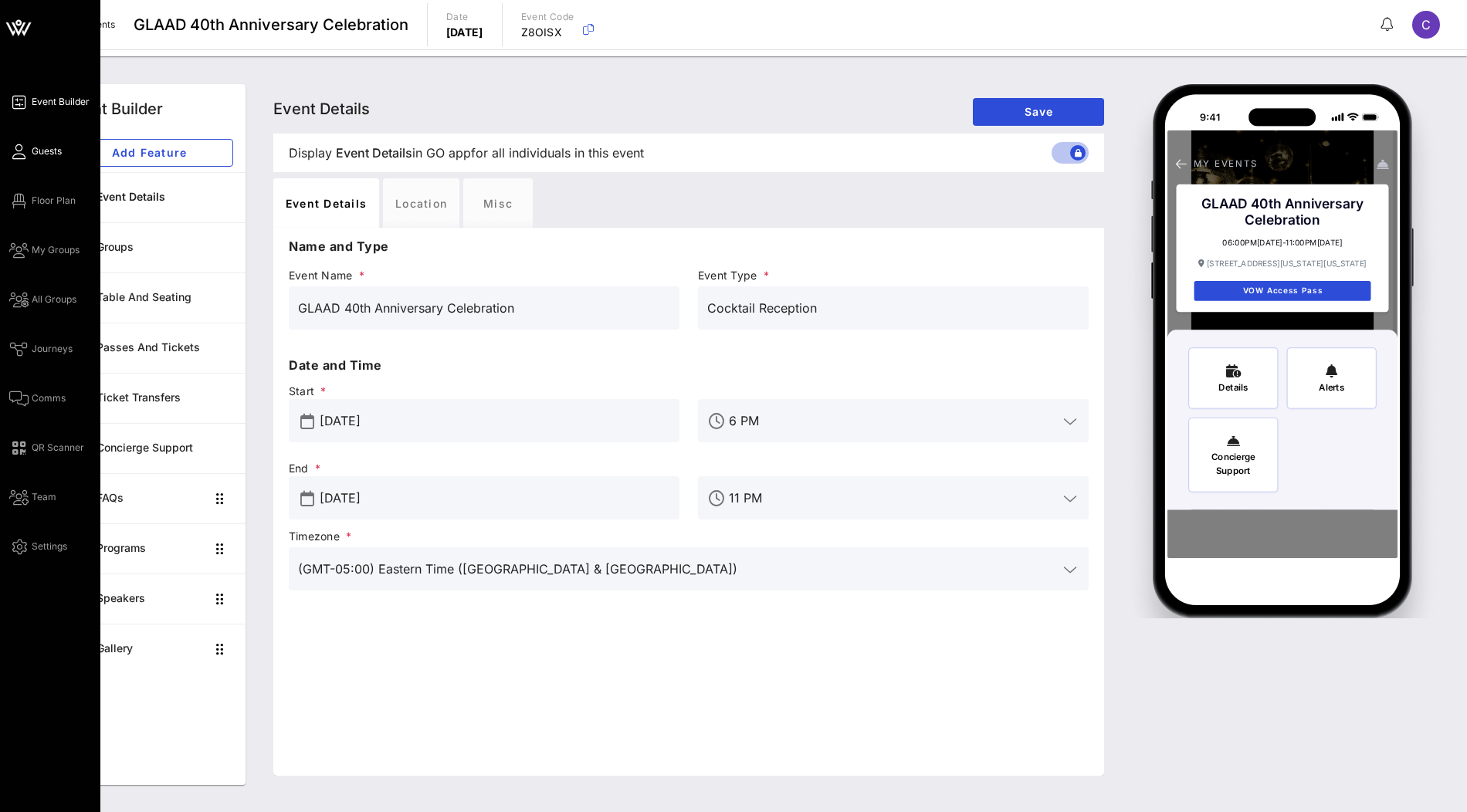
click at [34, 148] on span "Guests" at bounding box center [47, 151] width 30 height 14
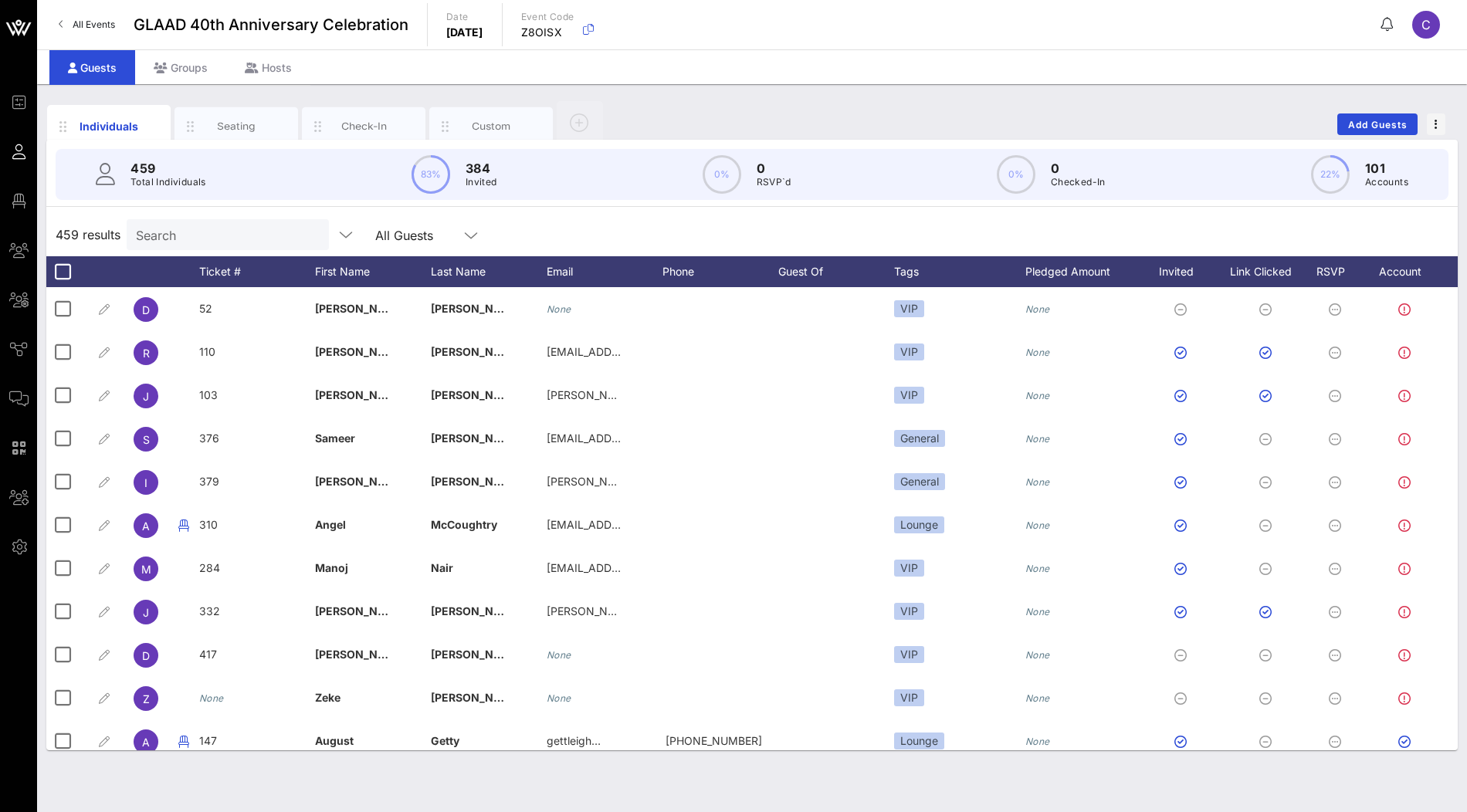
click at [207, 233] on input "Search" at bounding box center [226, 234] width 181 height 20
paste input "Cheryl Williams"
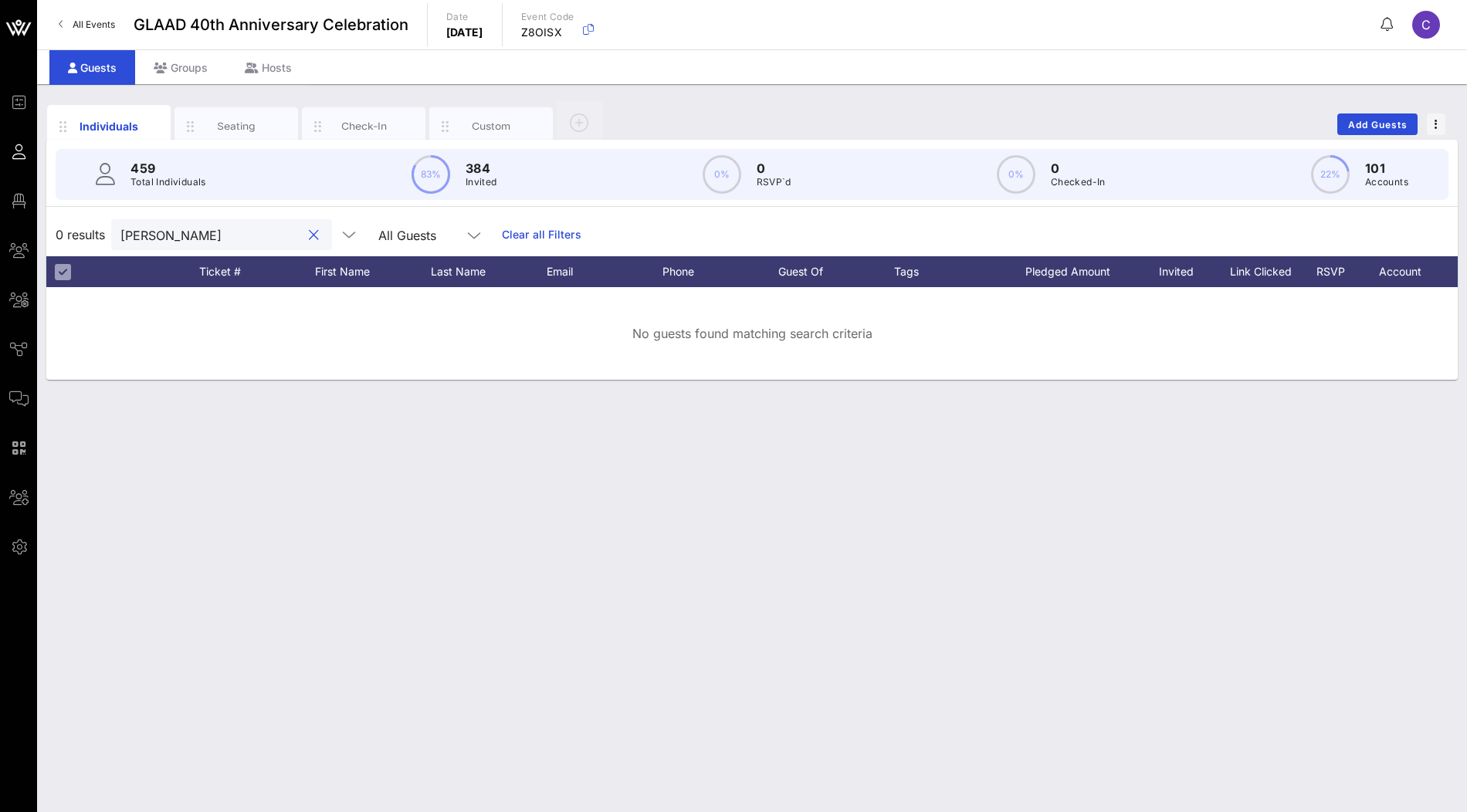
click at [203, 236] on input "Cheryl Williams" at bounding box center [210, 234] width 181 height 20
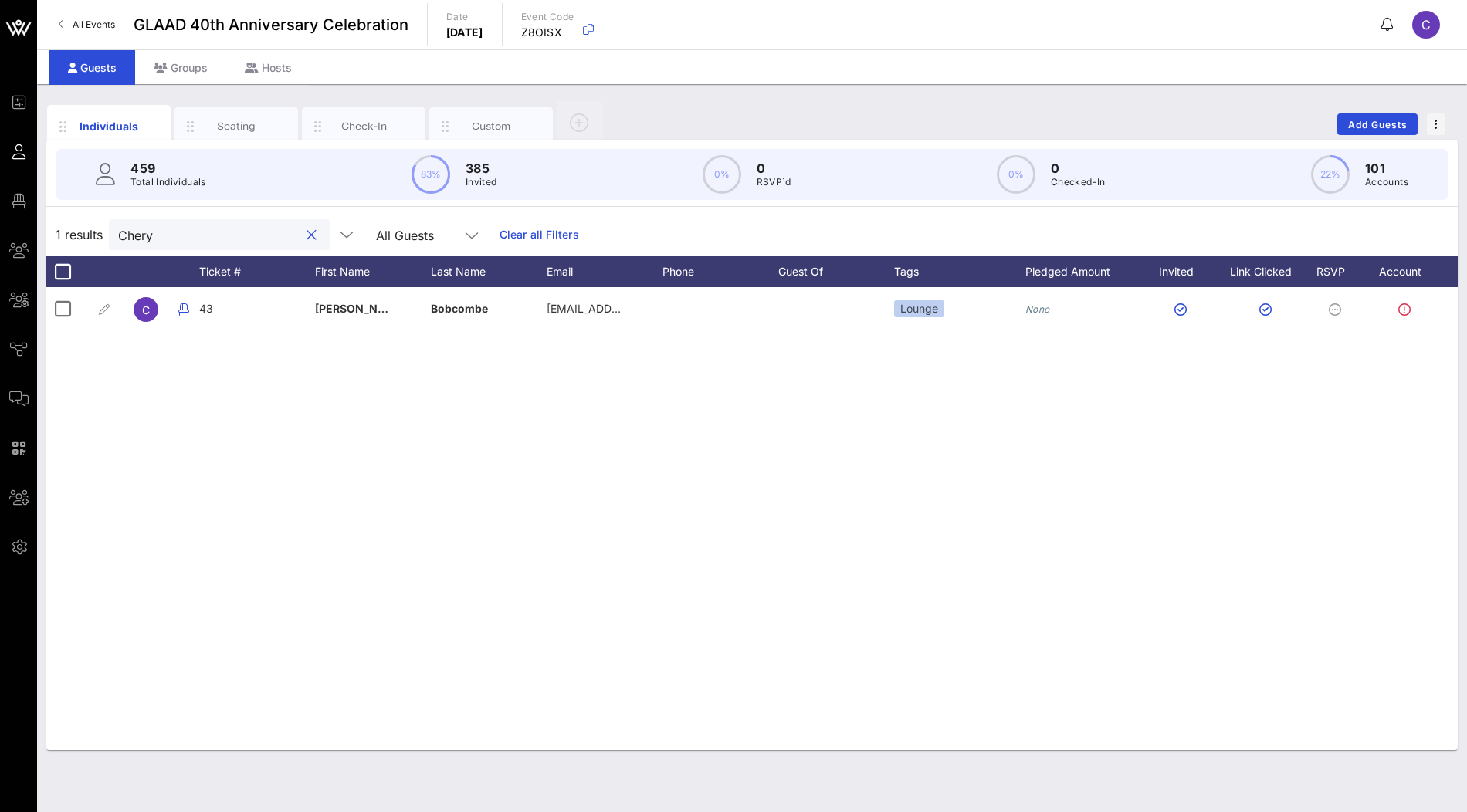
click at [226, 230] on input "Chery" at bounding box center [208, 234] width 181 height 20
paste input "neptuneprods@gmail.com"
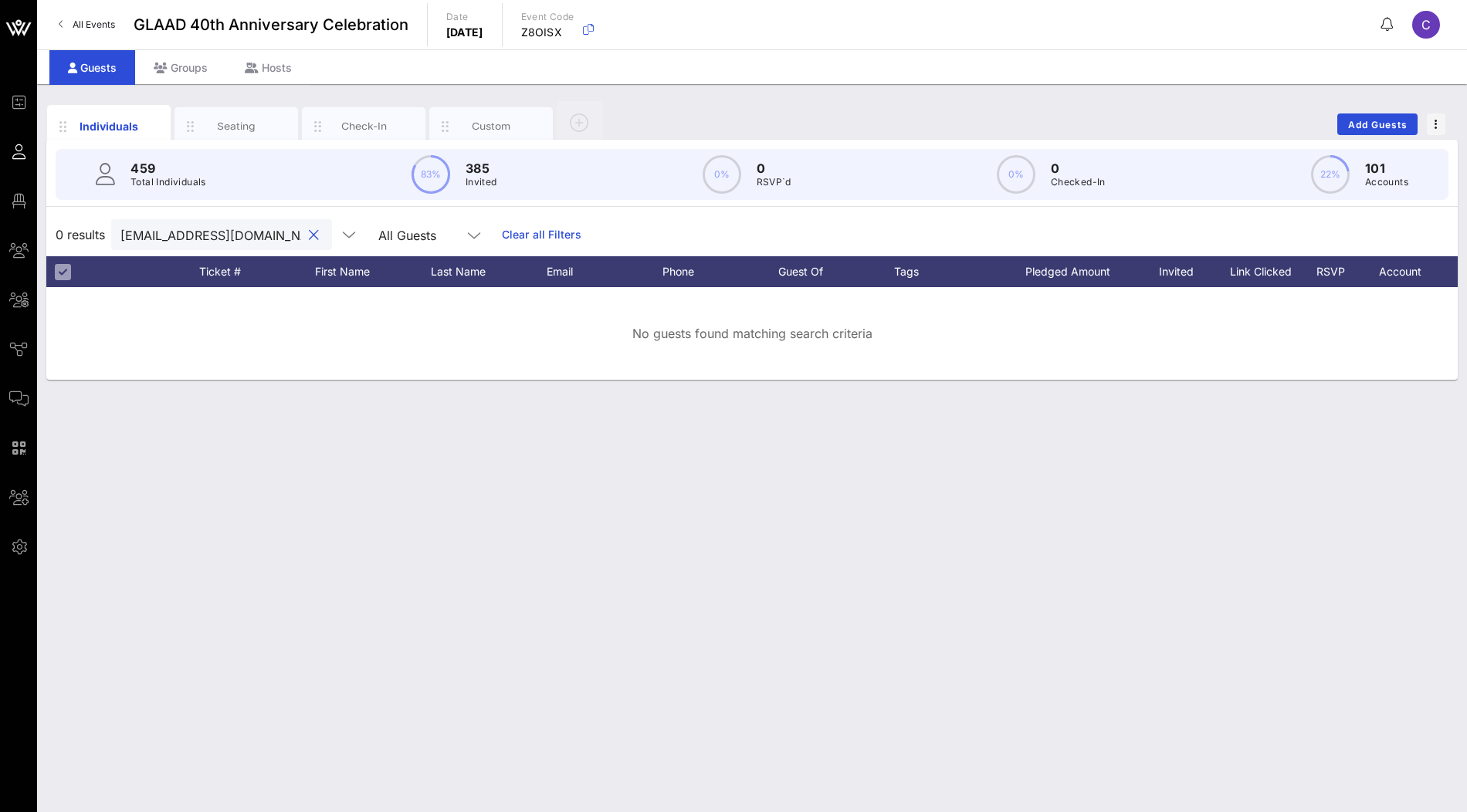
drag, startPoint x: 230, startPoint y: 230, endPoint x: 176, endPoint y: 237, distance: 54.5
click at [176, 237] on input "neptuneprods@gmail.com" at bounding box center [210, 234] width 181 height 20
type input "neptuneprods@gmail.com"
click at [177, 65] on div "Groups" at bounding box center [181, 67] width 91 height 34
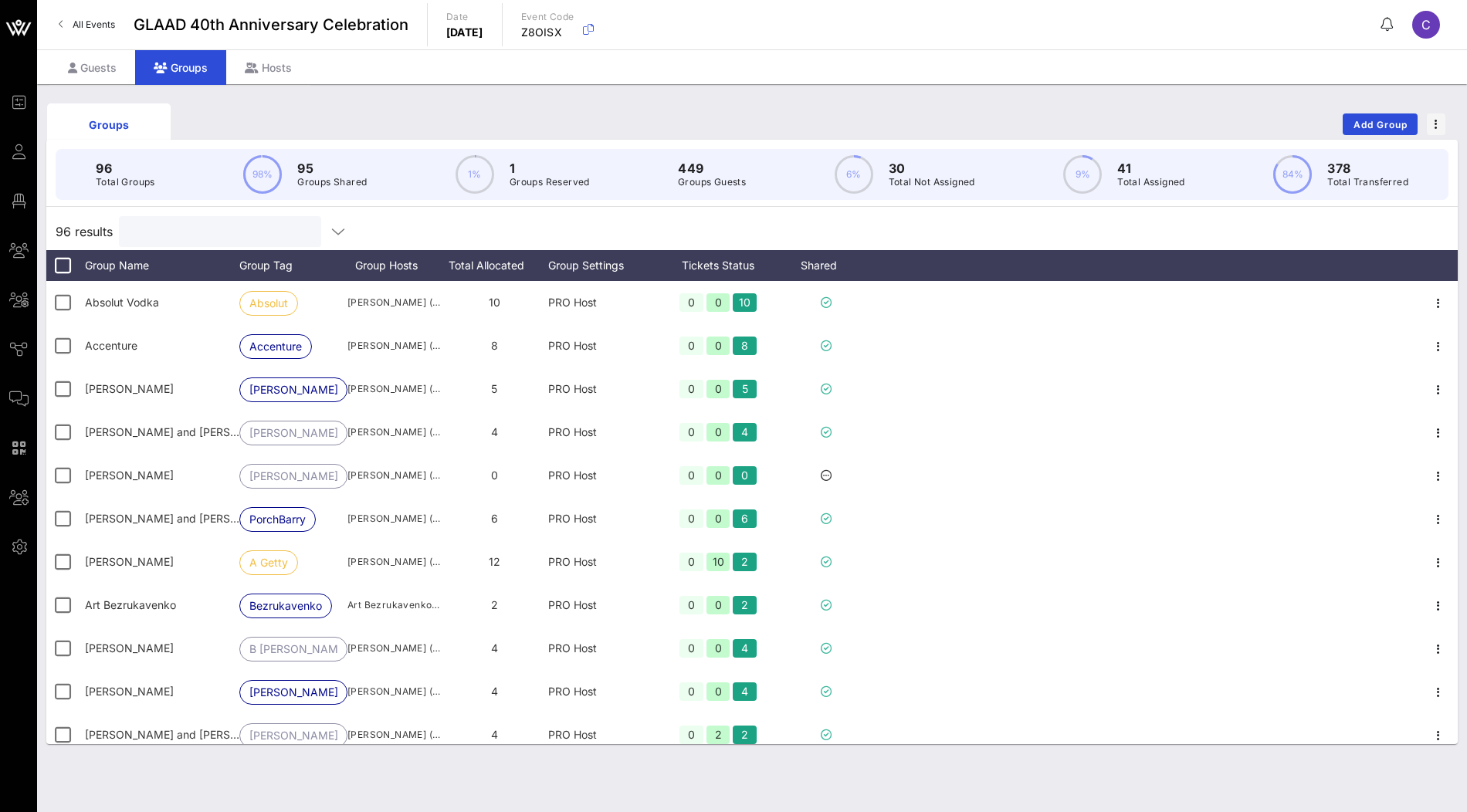
click at [181, 223] on input "text" at bounding box center [218, 232] width 181 height 20
paste input "neptuneprods@gmail.com"
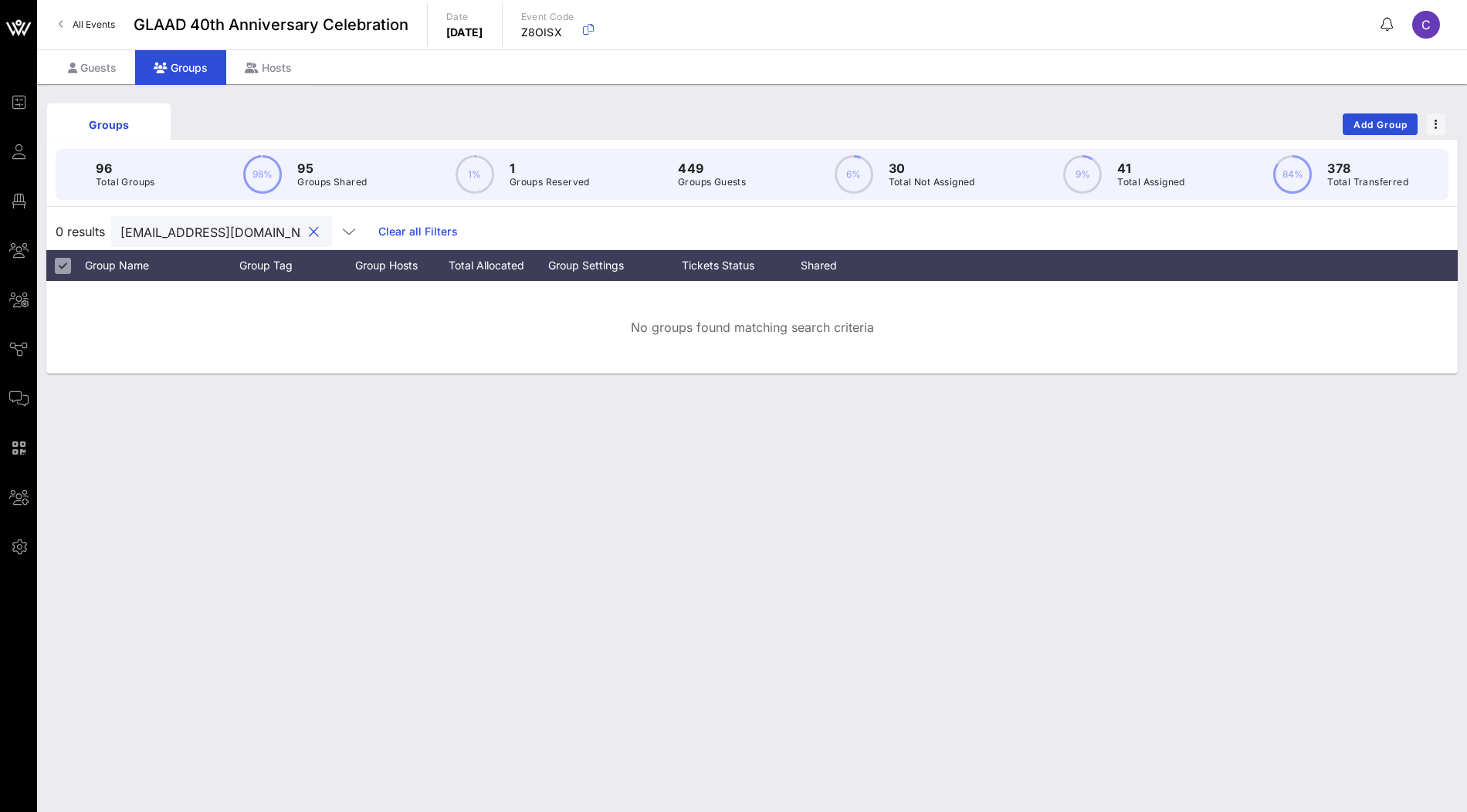
click at [208, 233] on input "neptuneprods@gmail.com" at bounding box center [210, 232] width 181 height 20
paste input "Cheryl"
type input "Cheryl"
click at [104, 69] on div "Guests" at bounding box center [92, 67] width 86 height 34
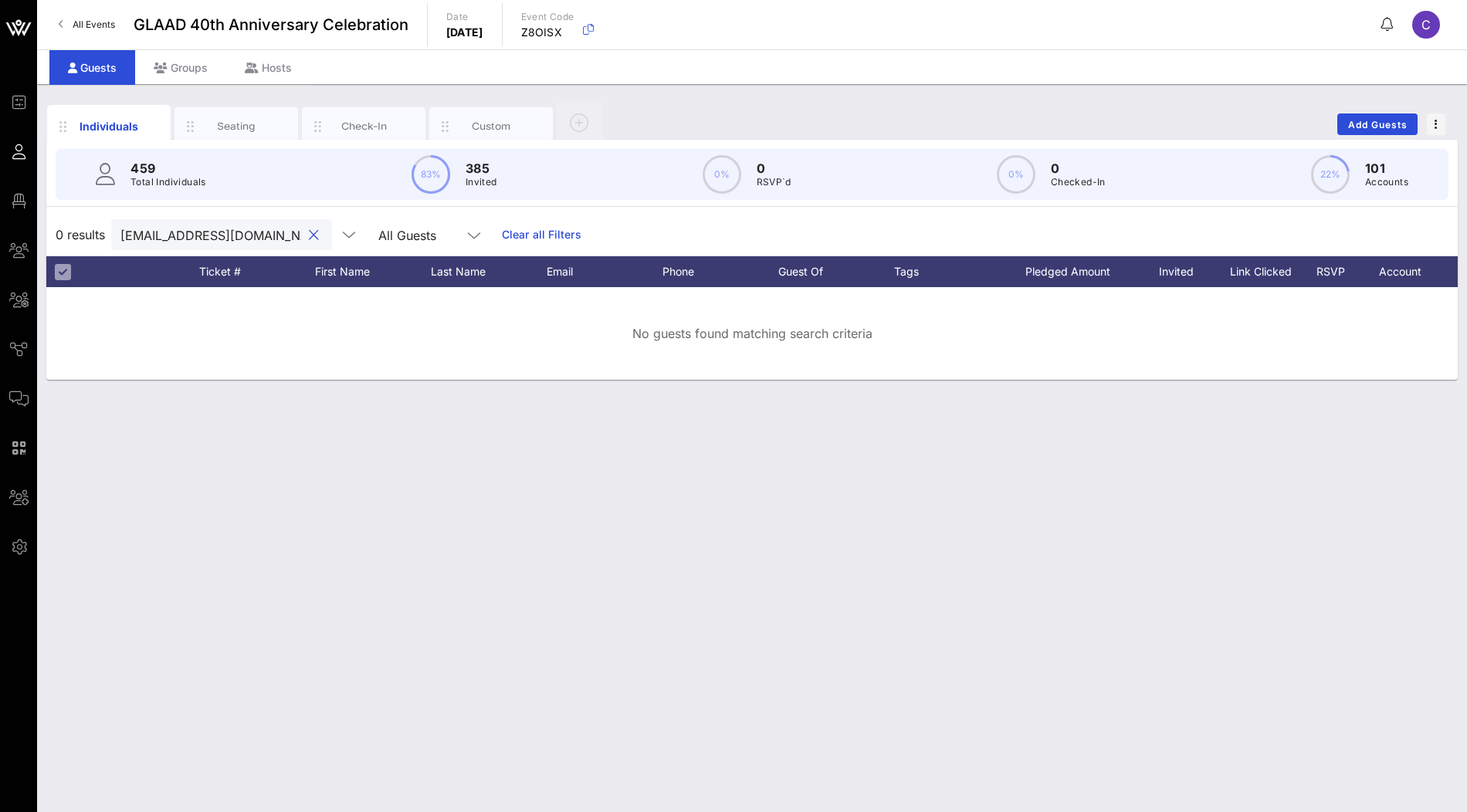
click at [166, 230] on input "neptuneprods@gmail.com" at bounding box center [210, 234] width 181 height 20
paste input "Cheryl"
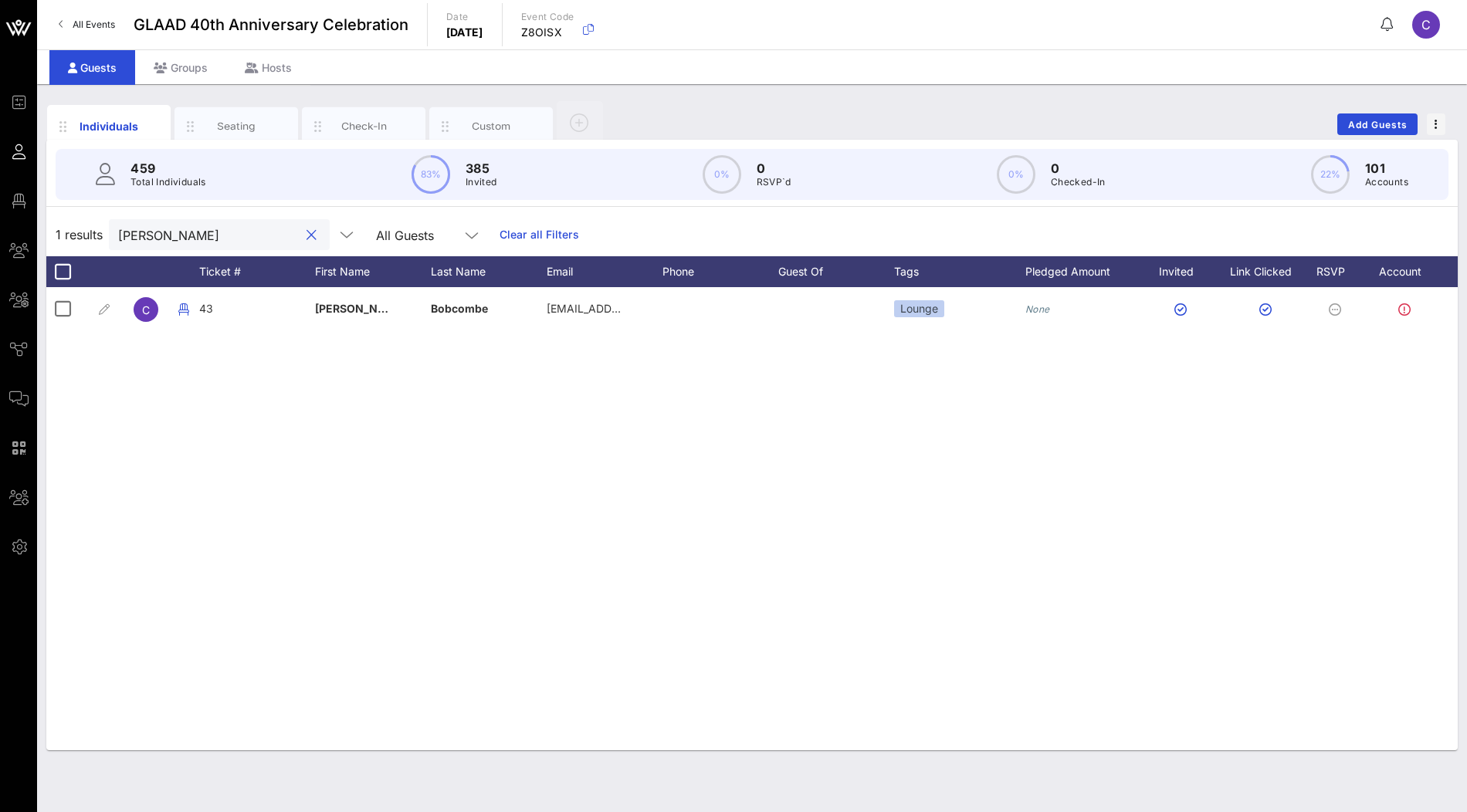
type input "Cheryl"
click at [307, 234] on button "clear icon" at bounding box center [312, 235] width 10 height 15
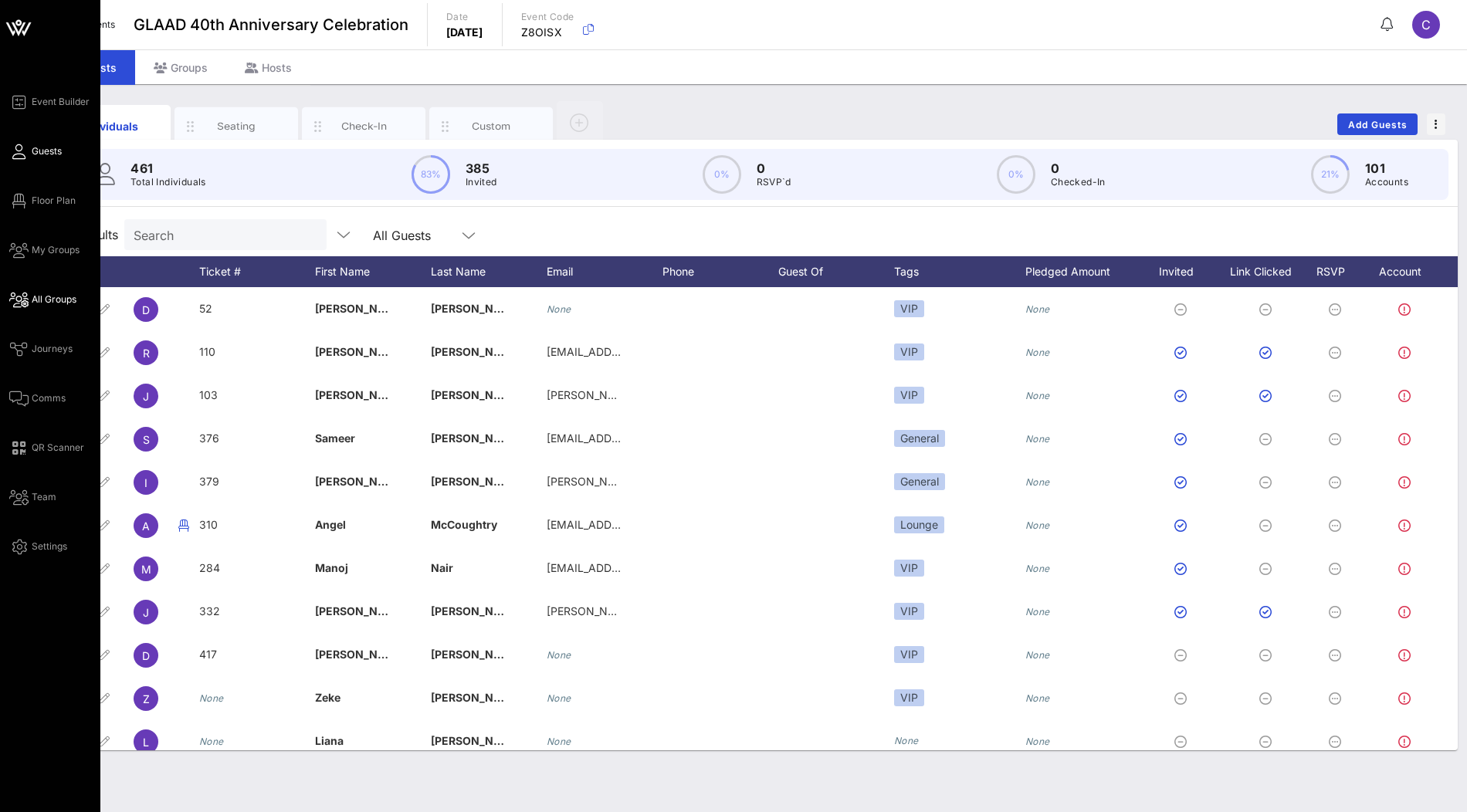
click at [39, 298] on span "All Groups" at bounding box center [54, 299] width 45 height 14
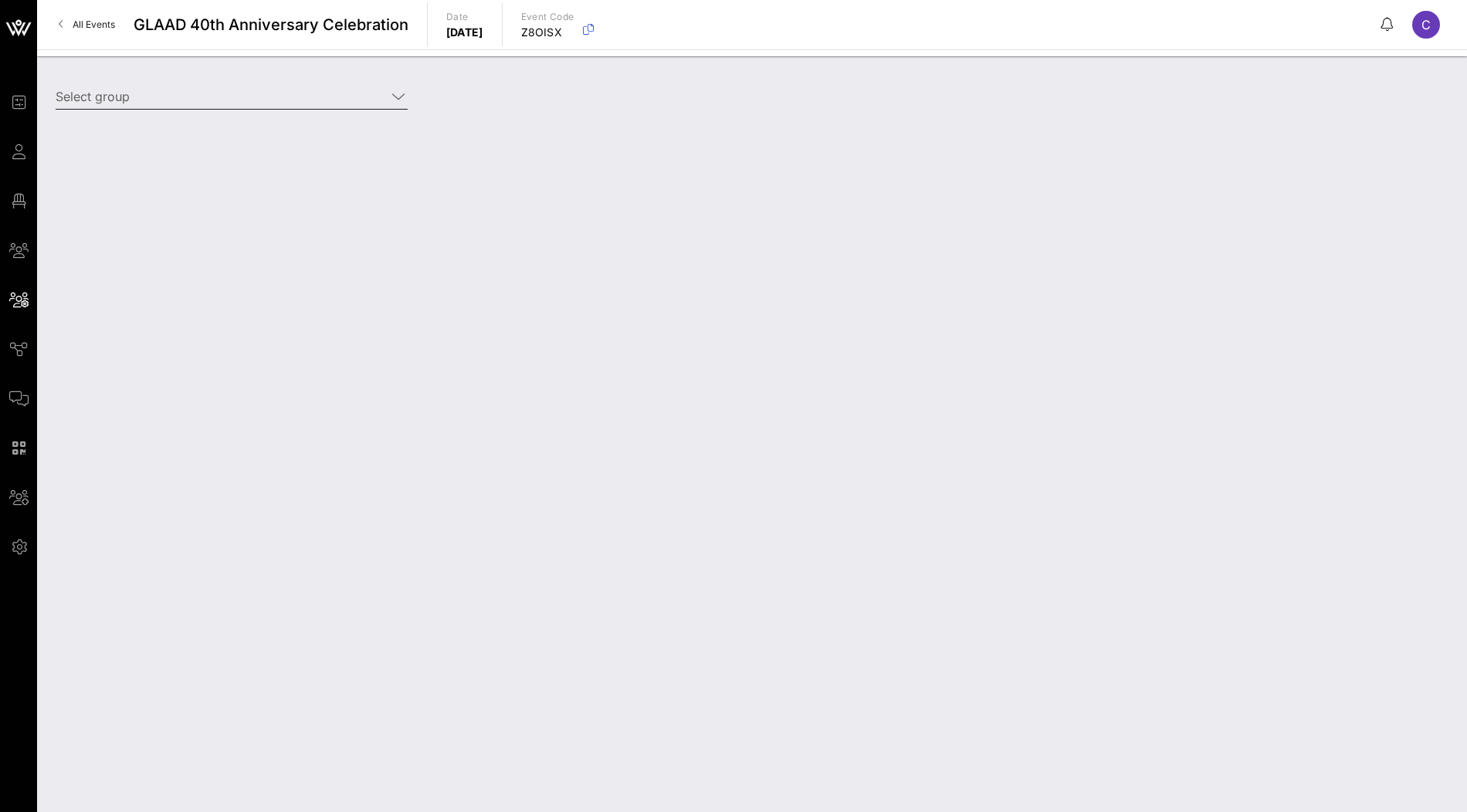
click at [220, 97] on input "Select group" at bounding box center [220, 96] width 330 height 24
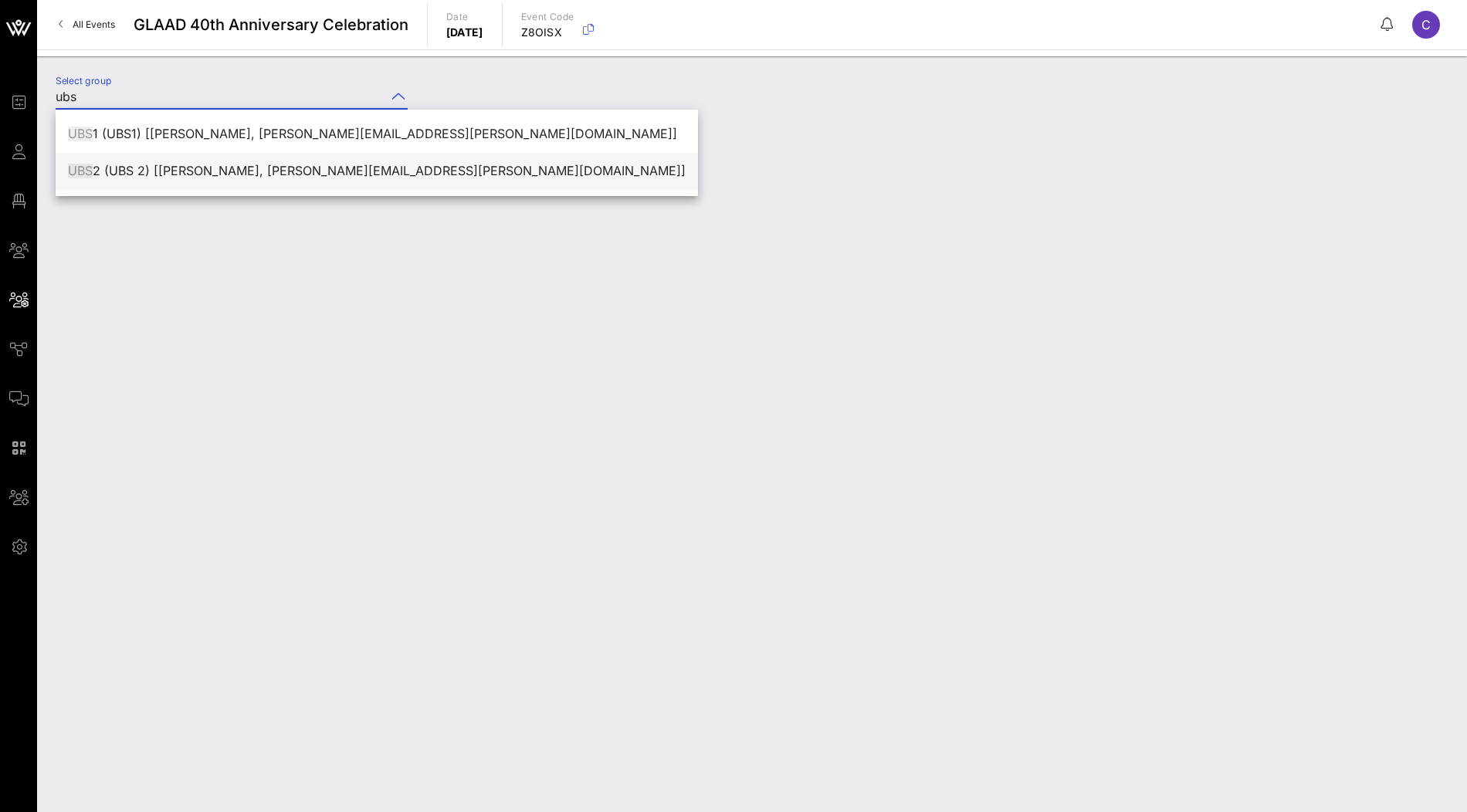
click at [177, 161] on div "UBS 2 (UBS 2) [Ginger Ward, ginger.ward@ubs.com]" at bounding box center [376, 171] width 618 height 34
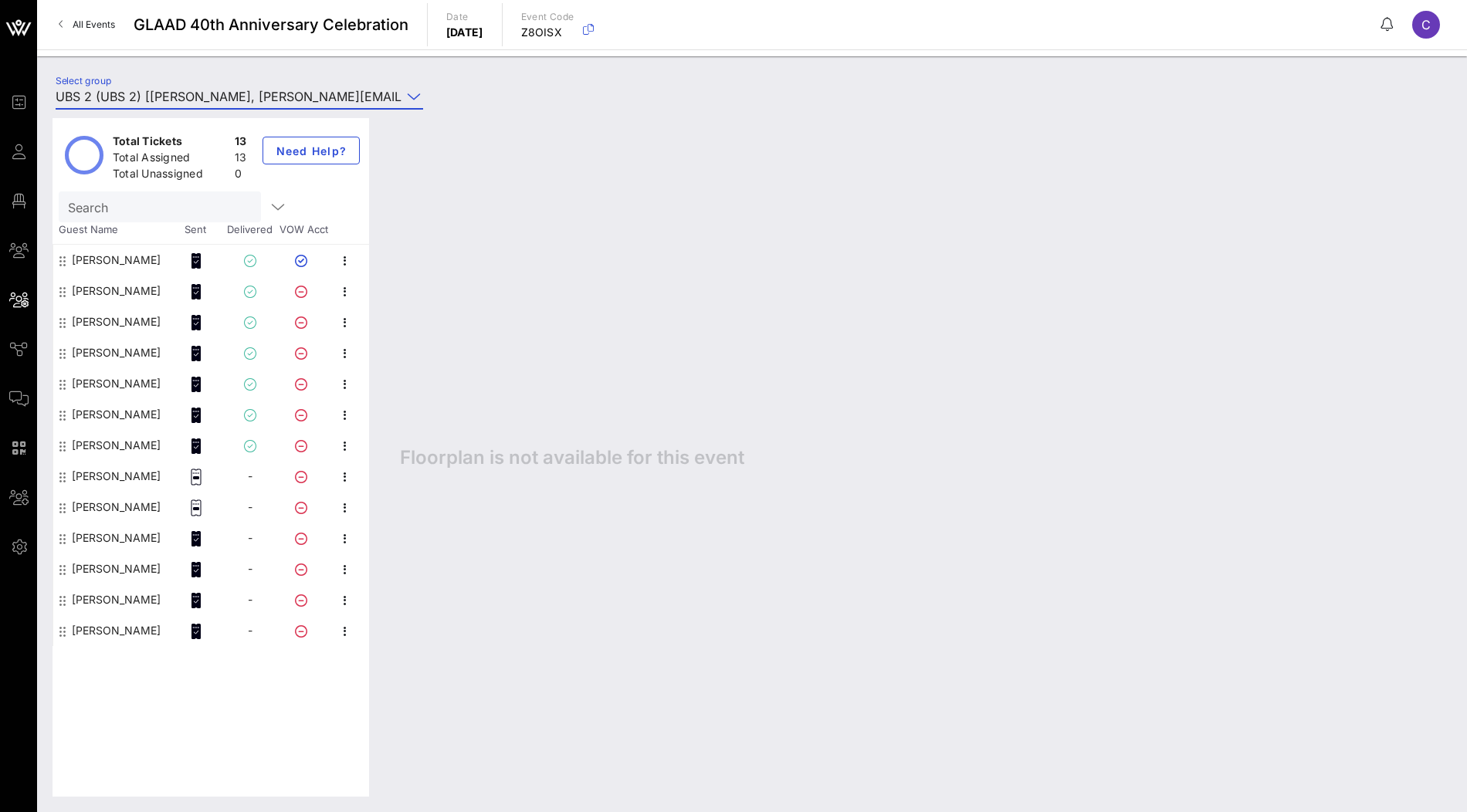
click at [241, 92] on input "UBS 2 (UBS 2) [Ginger Ward, ginger.ward@ubs.com]" at bounding box center [229, 96] width 346 height 24
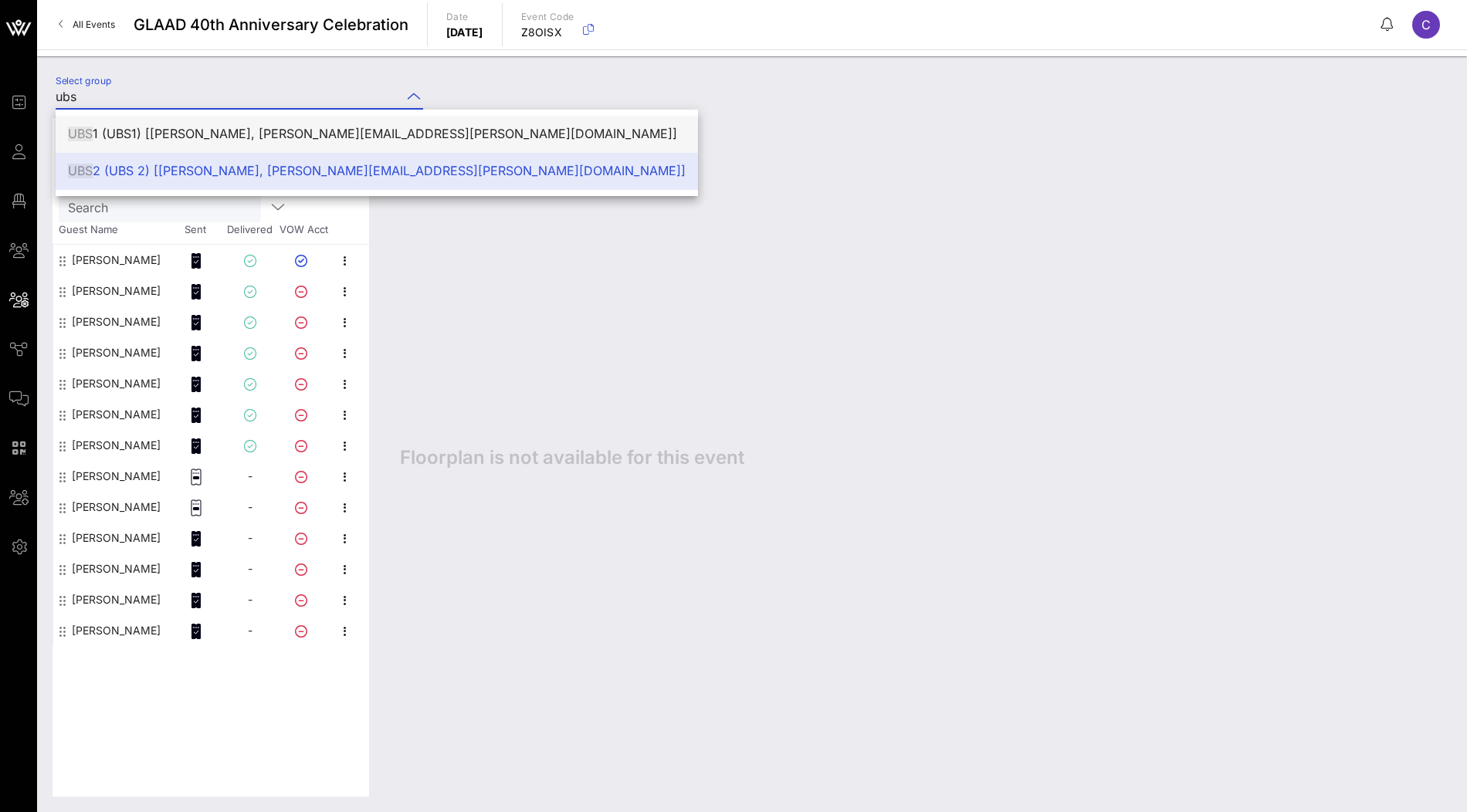
click at [180, 135] on div "UBS 1 (UBS1) [Bushra Choudhury, bushra.choudhury@ubs.com]" at bounding box center [376, 134] width 618 height 14
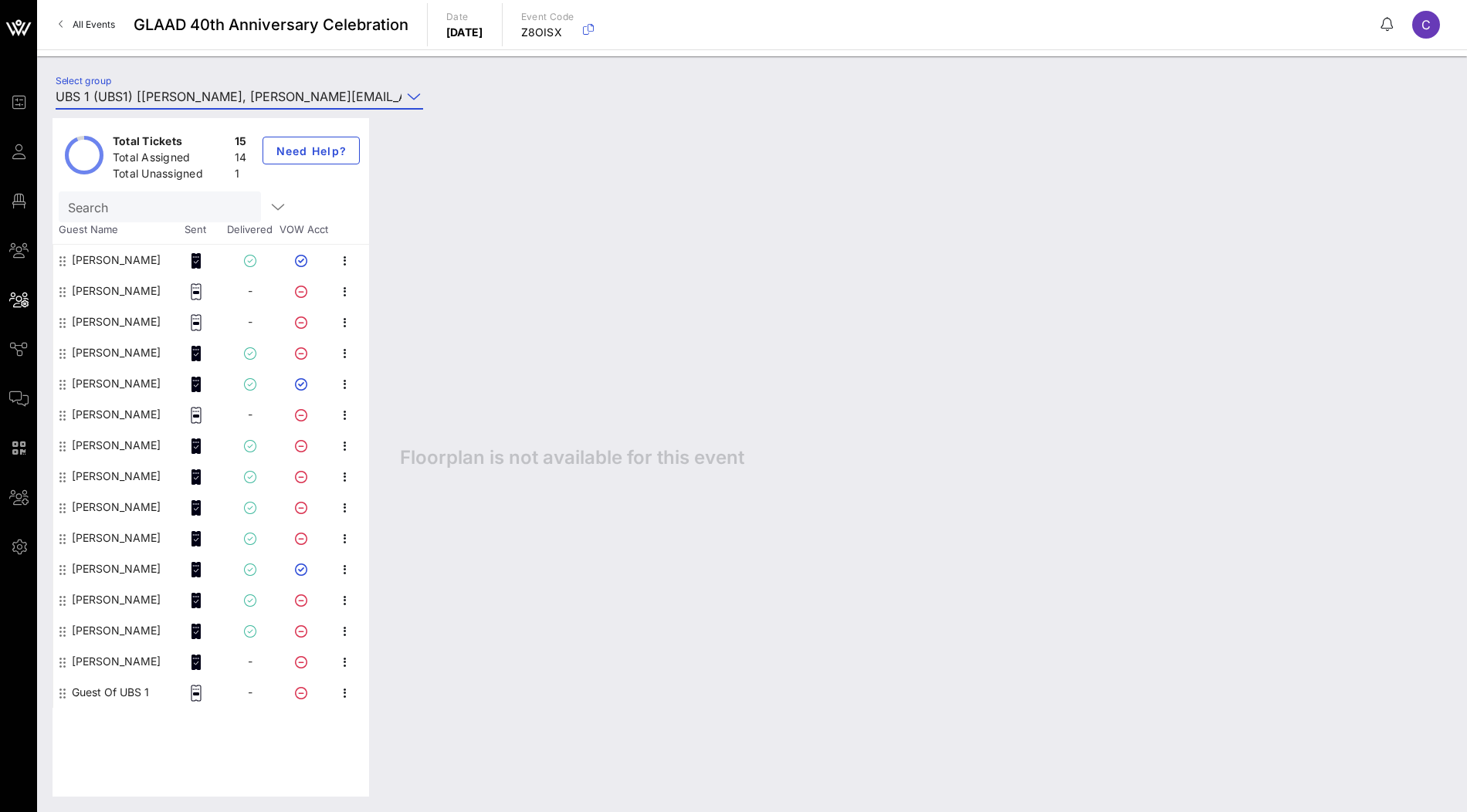
type input "UBS 1 (UBS1) [Bushra Choudhury, bushra.choudhury@ubs.com]"
click at [111, 663] on div "[PERSON_NAME]" at bounding box center [116, 661] width 89 height 31
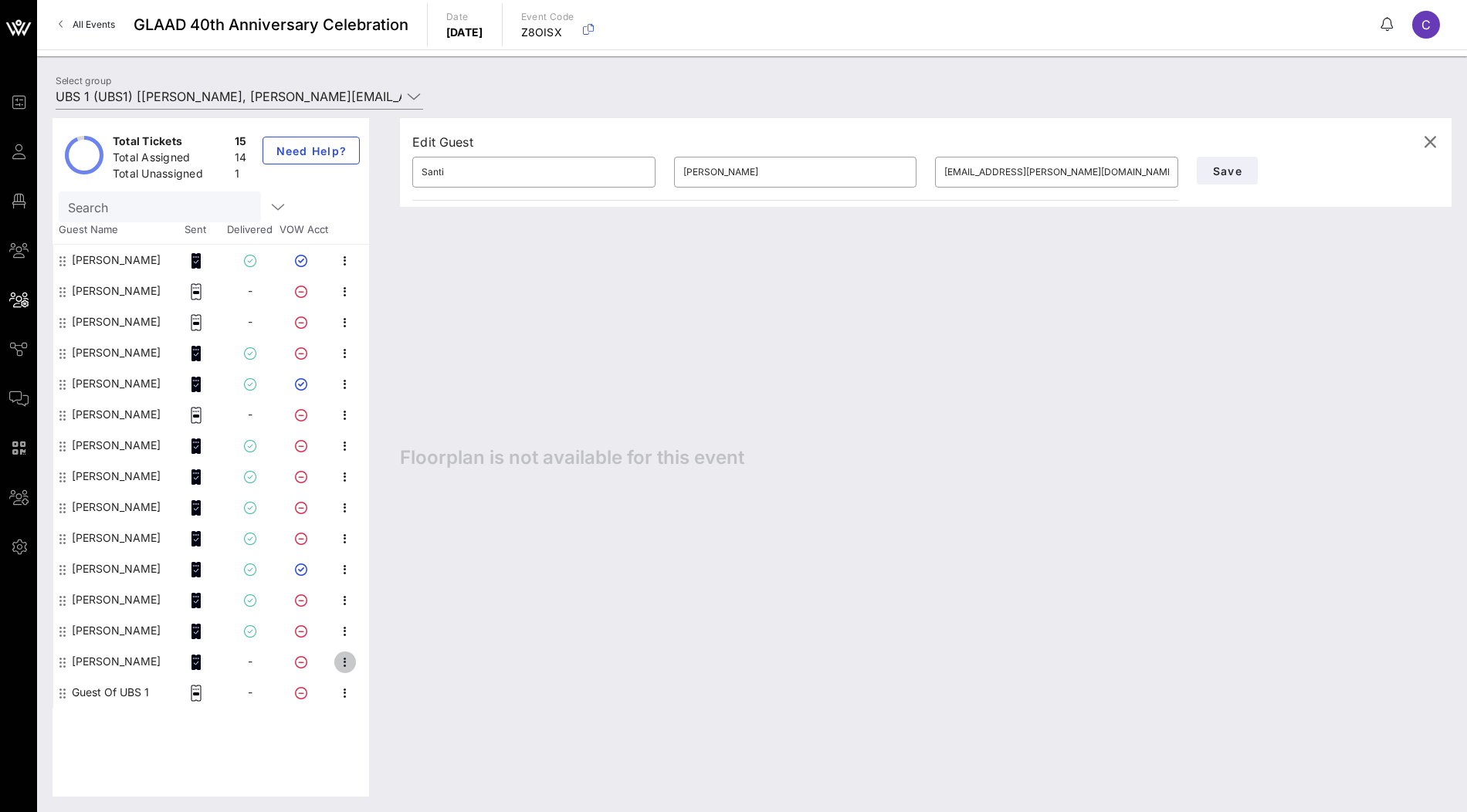
click at [339, 660] on icon "button" at bounding box center [345, 662] width 18 height 18
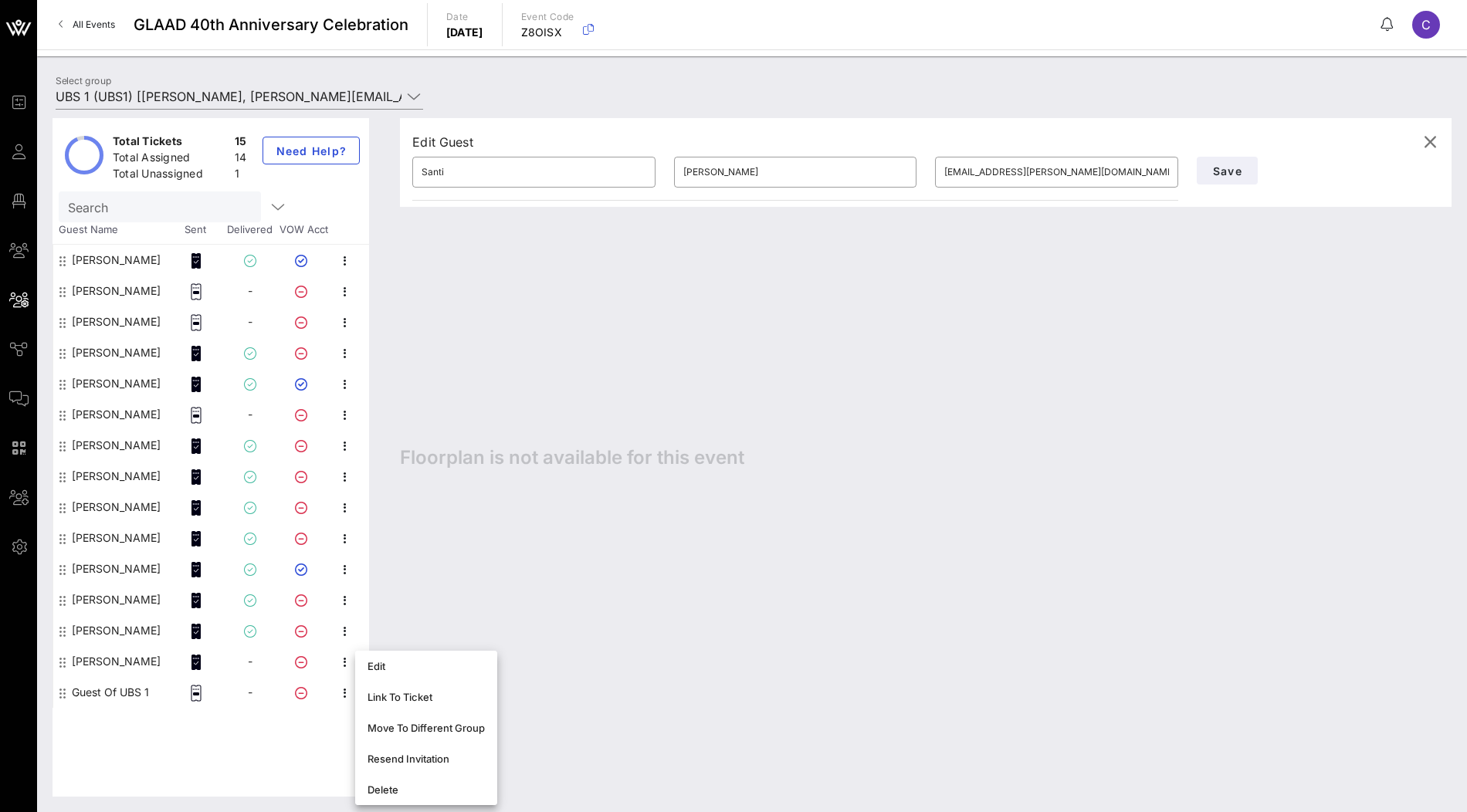
click at [112, 658] on div "[PERSON_NAME]" at bounding box center [116, 661] width 89 height 31
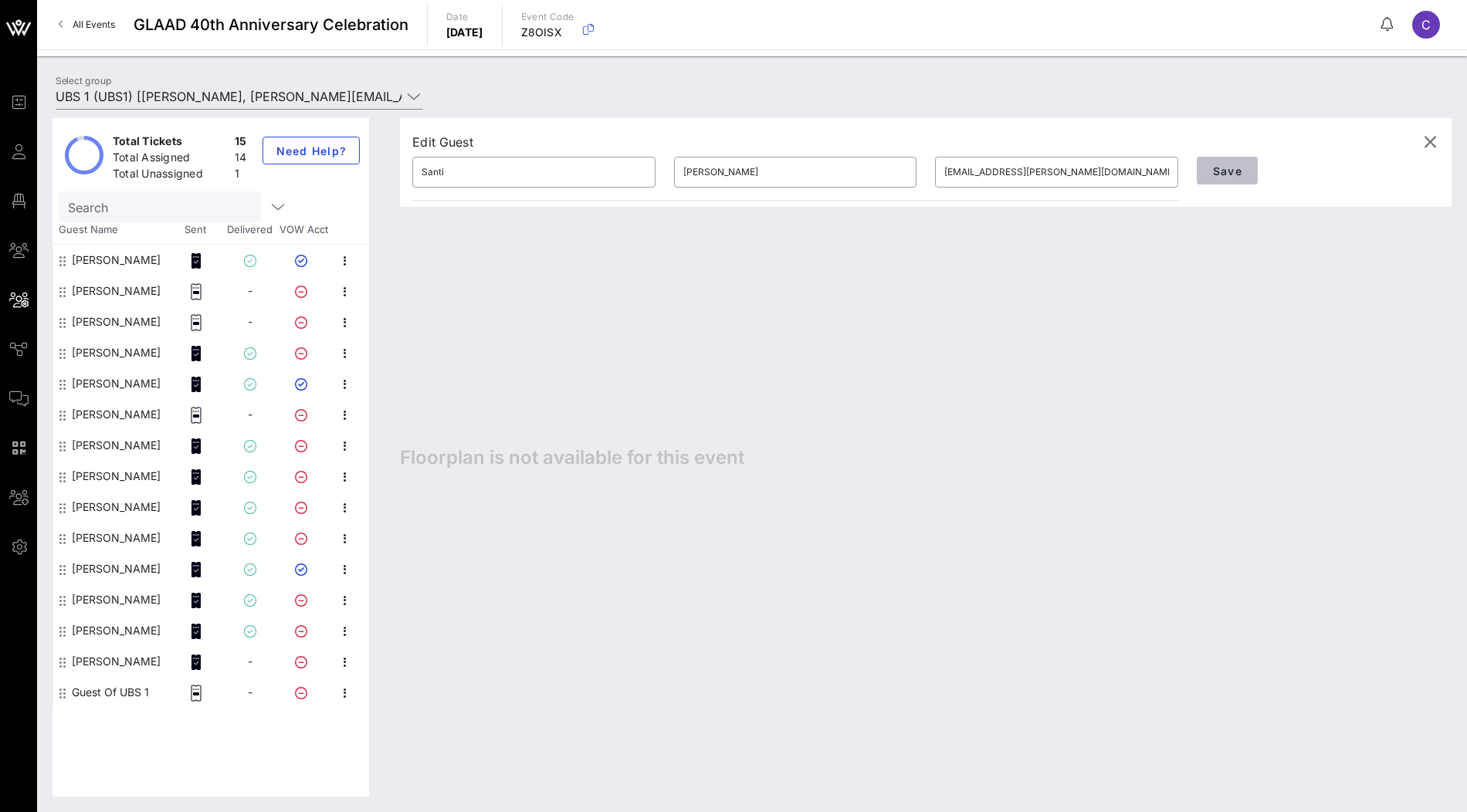
click at [1235, 177] on button "Save" at bounding box center [1227, 170] width 61 height 28
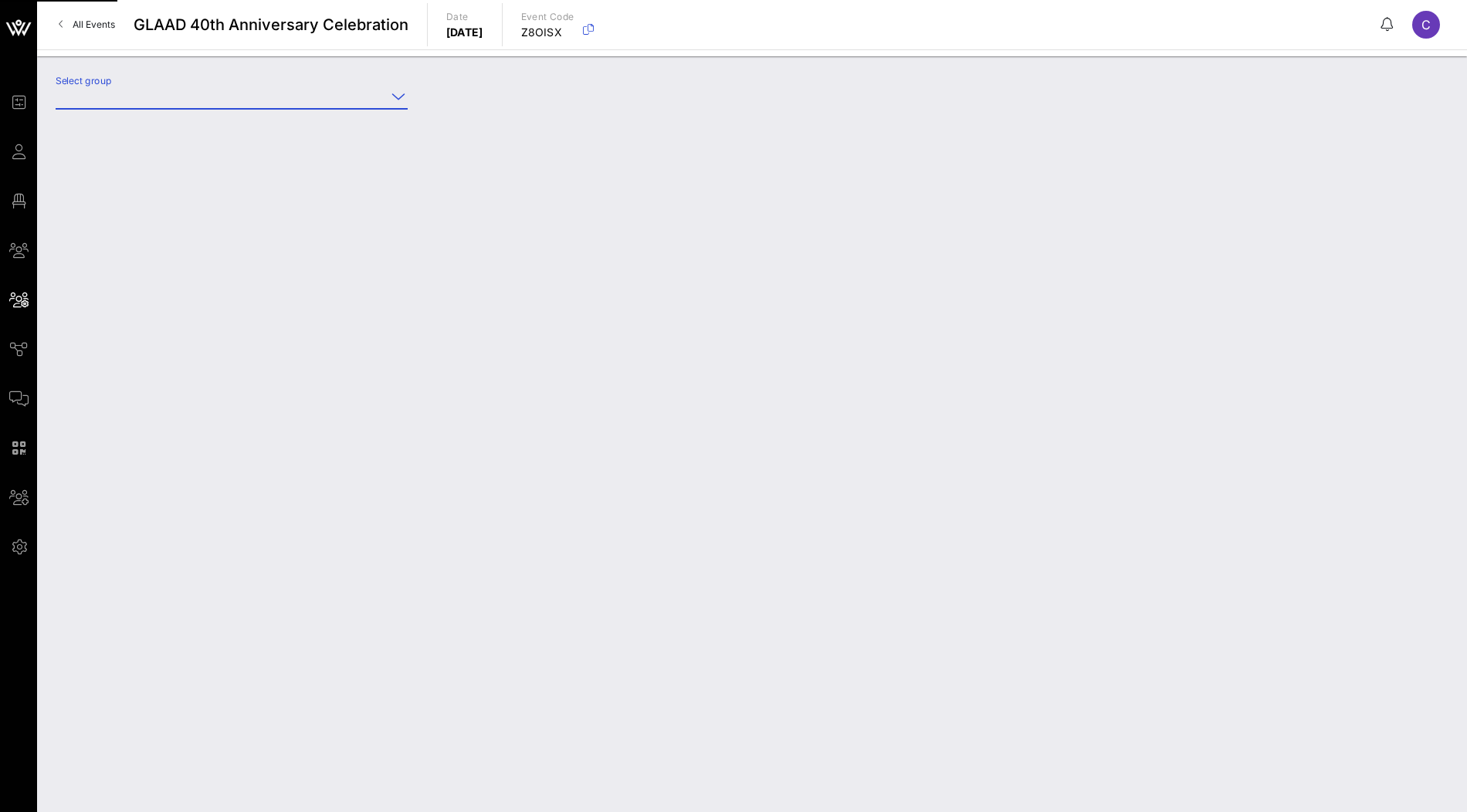
click at [338, 89] on input "Select group" at bounding box center [220, 96] width 330 height 24
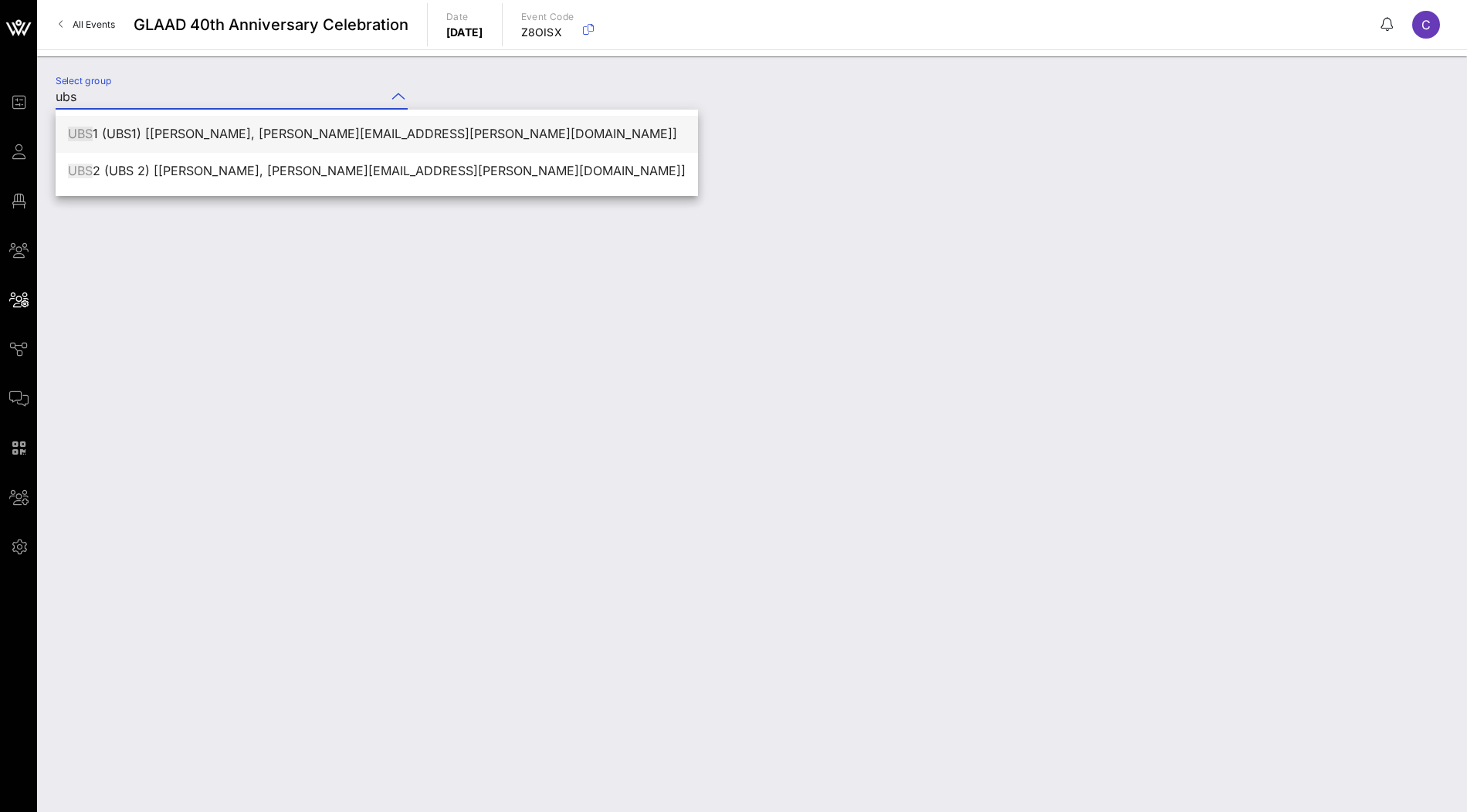
click at [296, 138] on div "UBS 1 (UBS1) [[PERSON_NAME], [PERSON_NAME][EMAIL_ADDRESS][PERSON_NAME][DOMAIN_N…" at bounding box center [376, 134] width 618 height 14
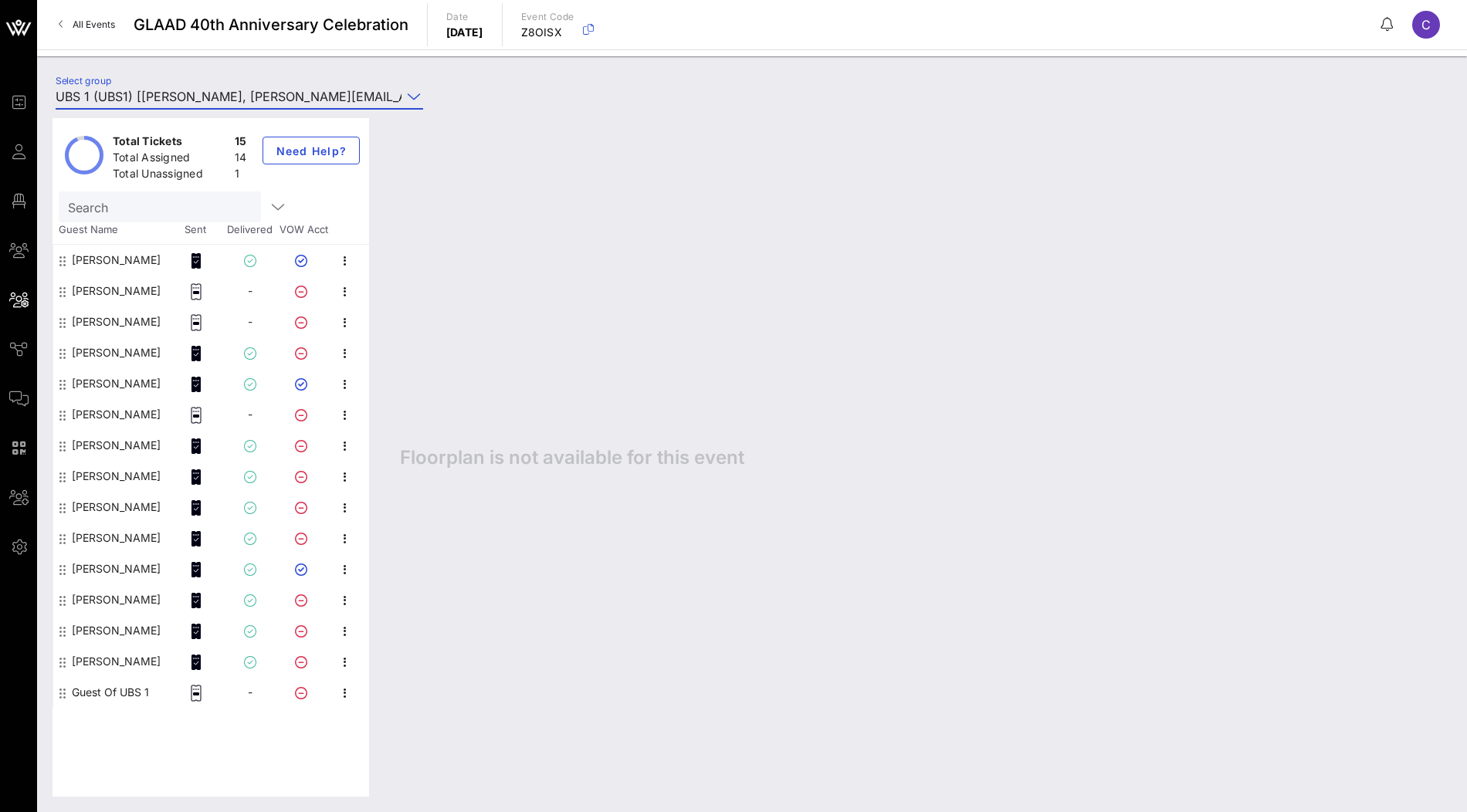
click at [255, 92] on input "UBS 1 (UBS1) [[PERSON_NAME], [PERSON_NAME][EMAIL_ADDRESS][PERSON_NAME][DOMAIN_N…" at bounding box center [229, 96] width 346 height 24
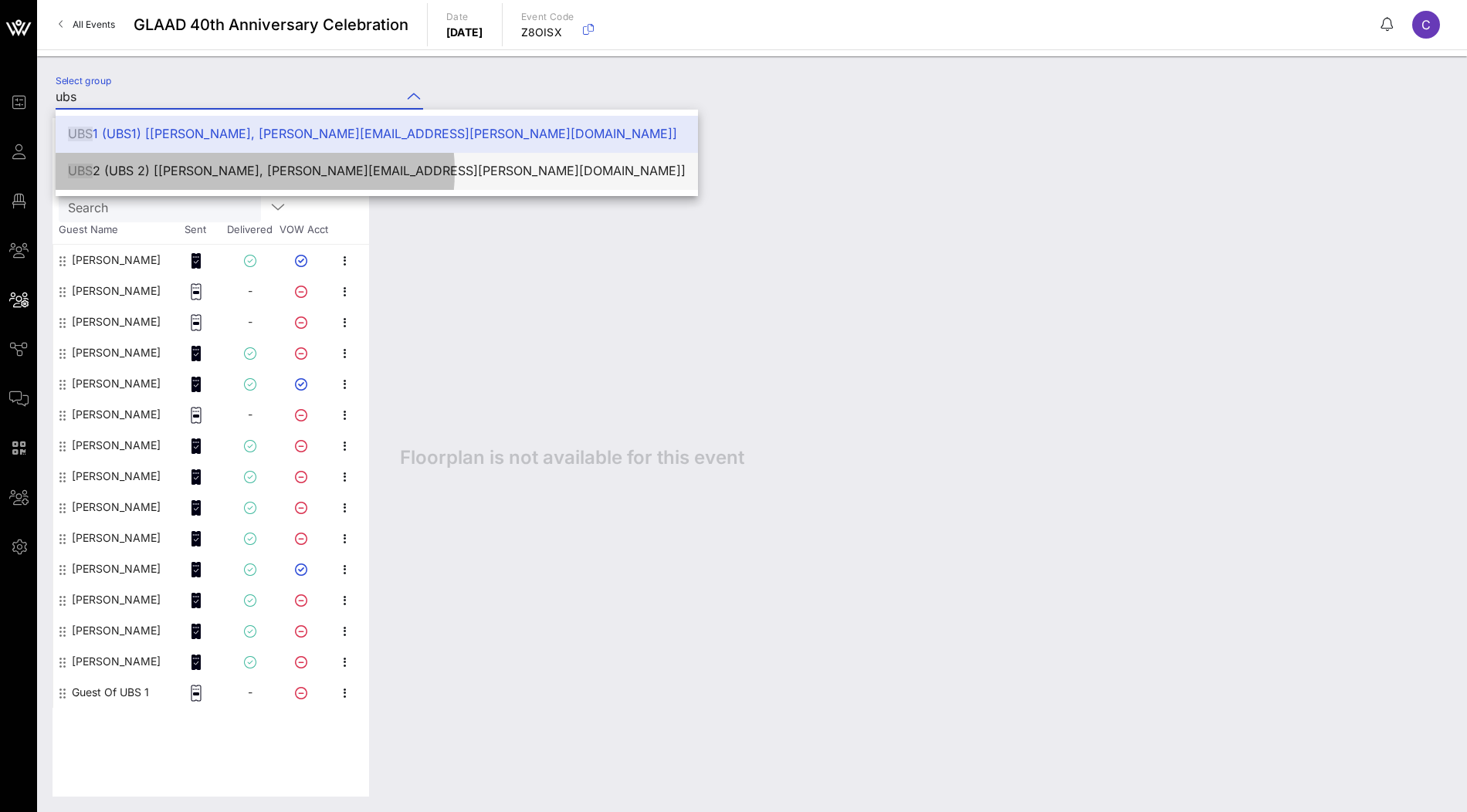
click at [202, 168] on div "UBS 2 (UBS 2) [Ginger Ward, ginger.ward@ubs.com]" at bounding box center [376, 170] width 618 height 14
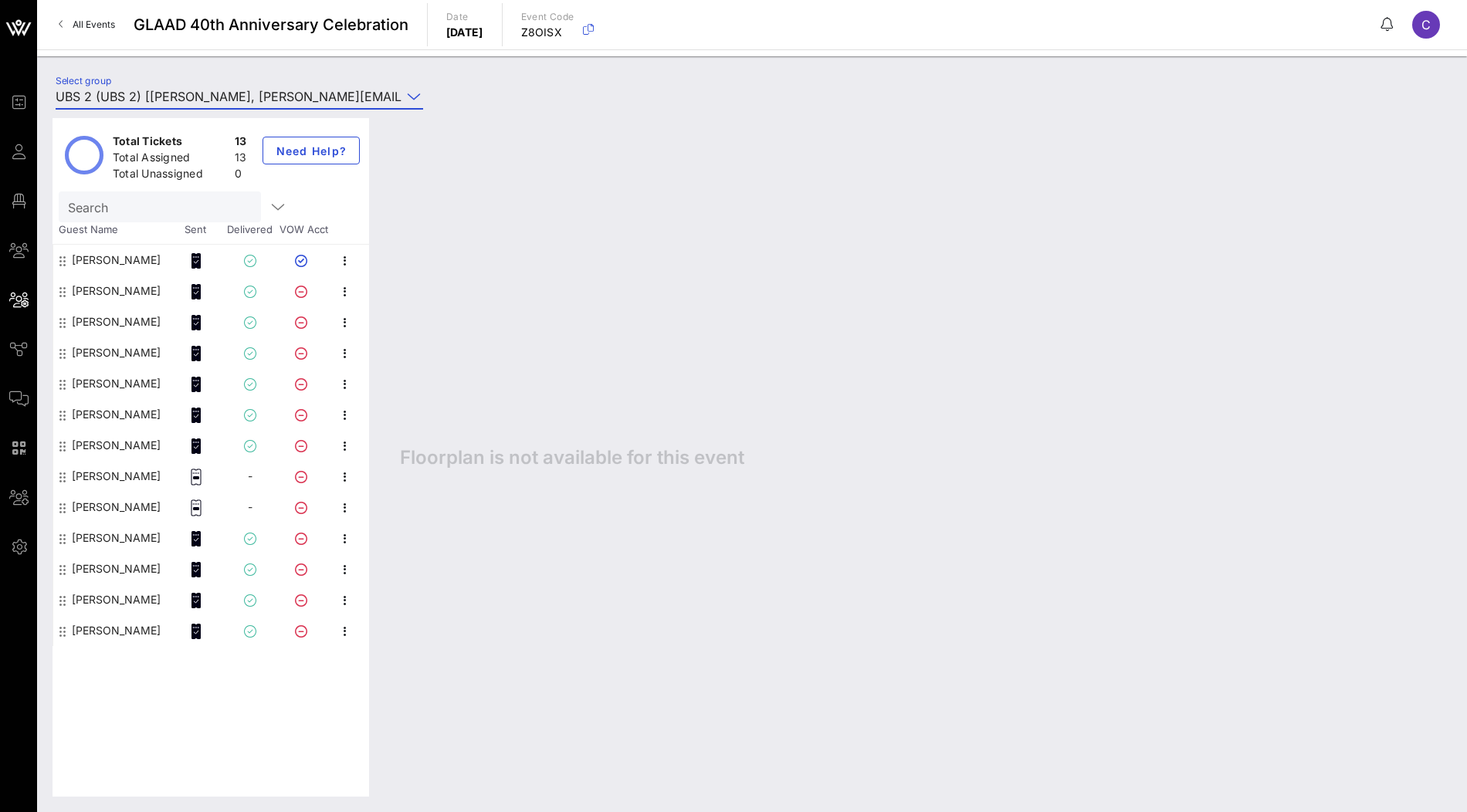
type input "UBS 2 (UBS 2) [Ginger Ward, ginger.ward@ubs.com]"
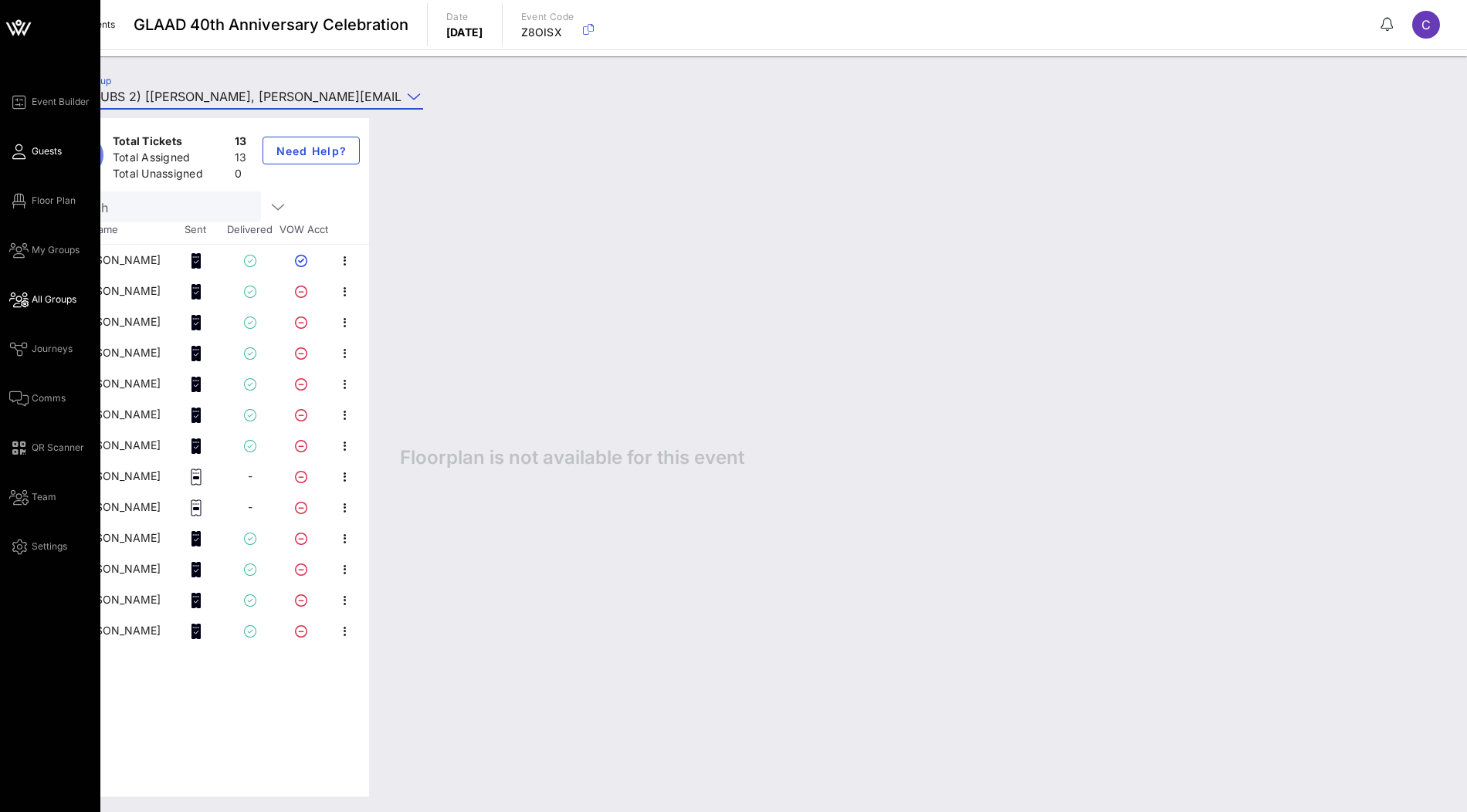
click at [42, 150] on span "Guests" at bounding box center [47, 151] width 30 height 14
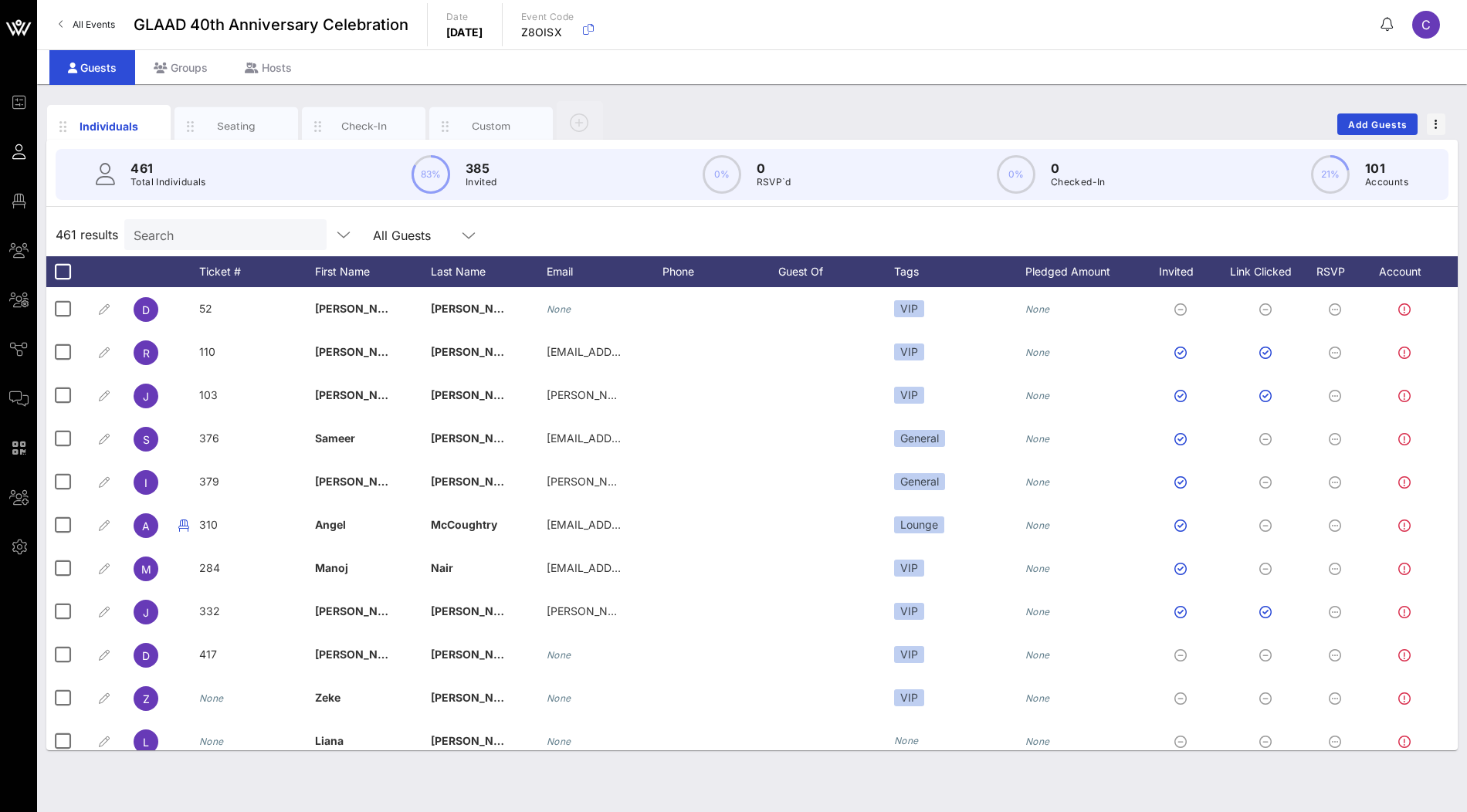
click at [209, 181] on div "461 Total Individuals 83% 385 Invited 0% 0 RSVP`d 0% 0 Checked-In 21% 101 Accou…" at bounding box center [752, 174] width 1393 height 51
click at [206, 230] on input "Search" at bounding box center [223, 234] width 181 height 20
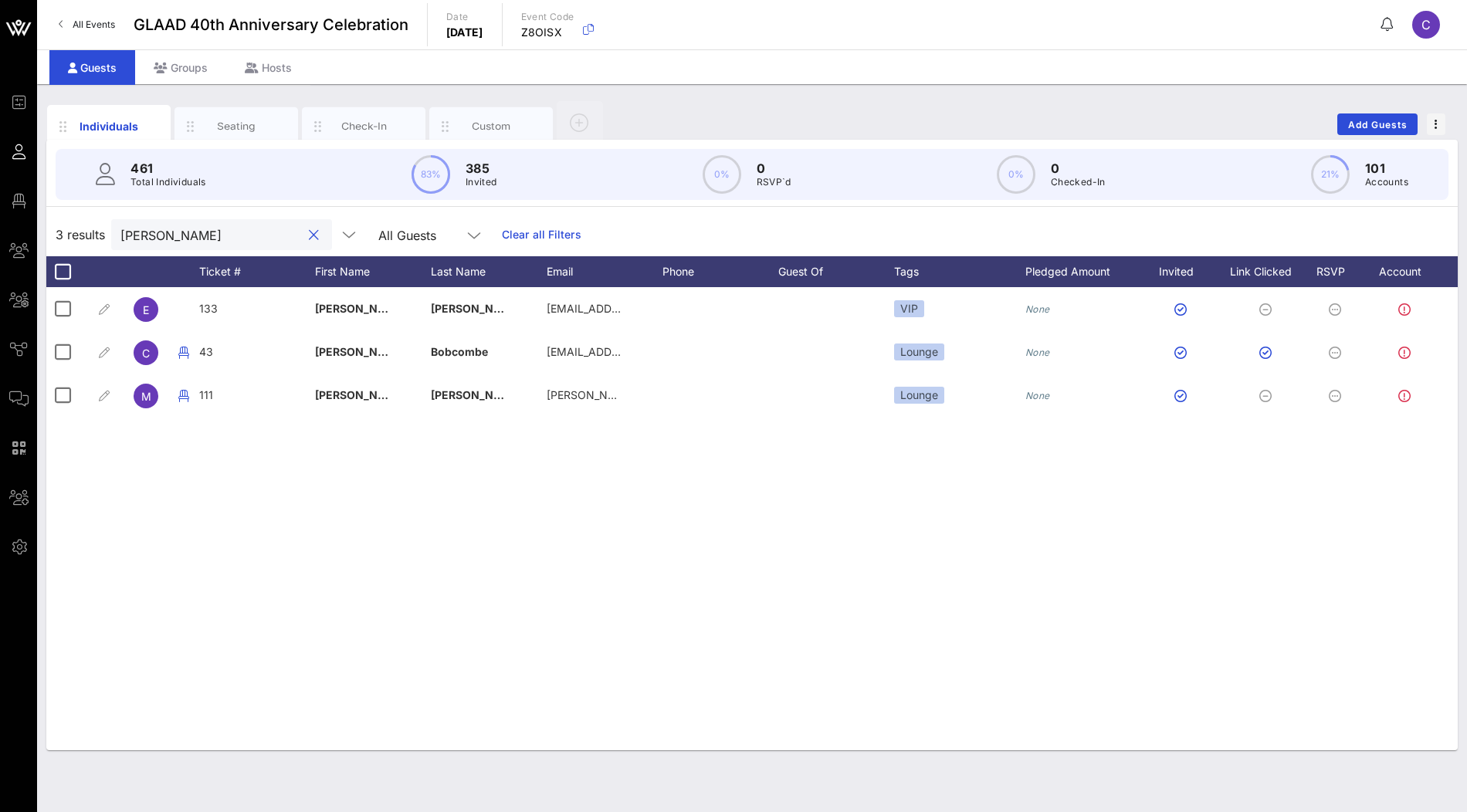
type input "[PERSON_NAME]"
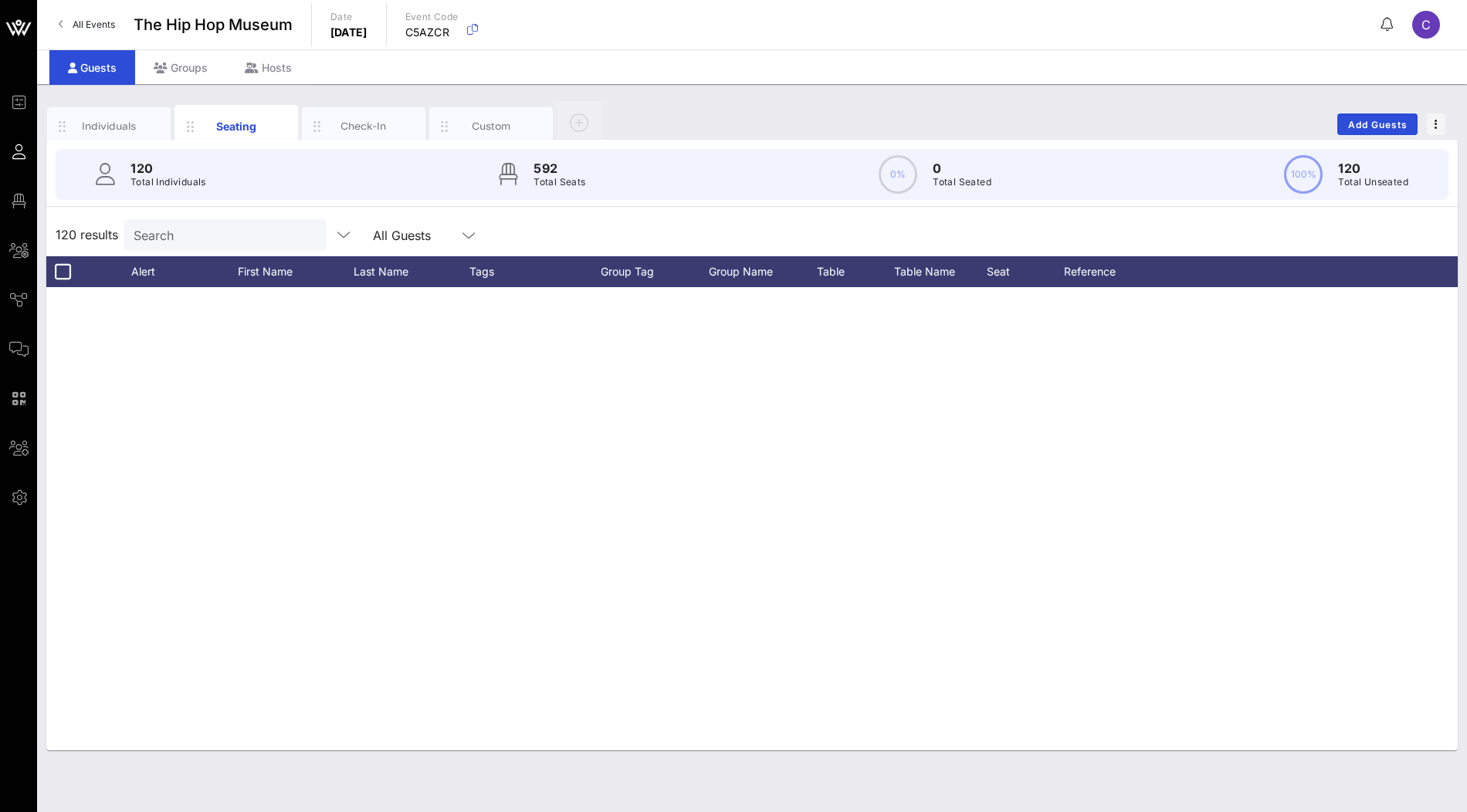
scroll to position [4723, 0]
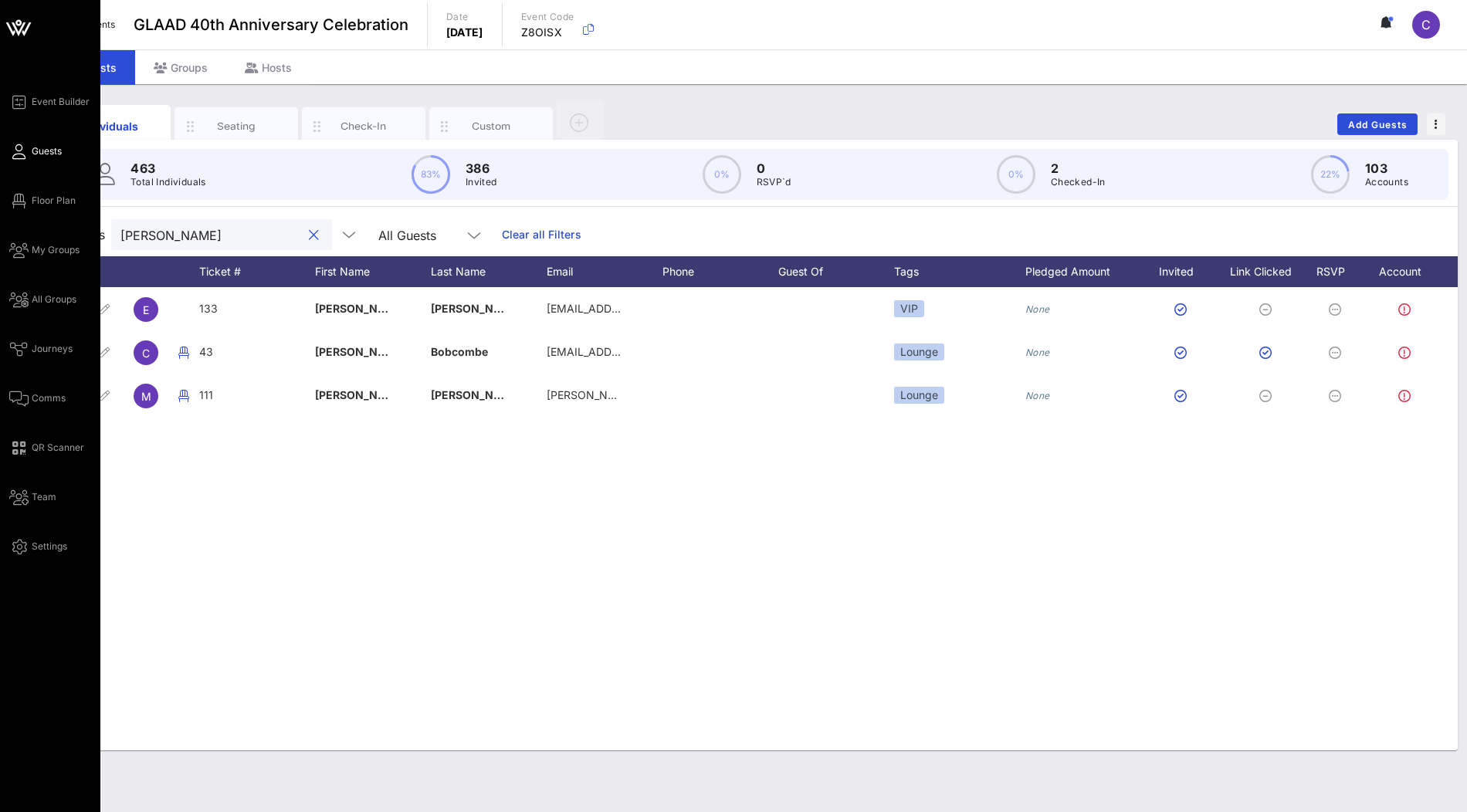
click at [21, 150] on icon at bounding box center [18, 151] width 19 height 3
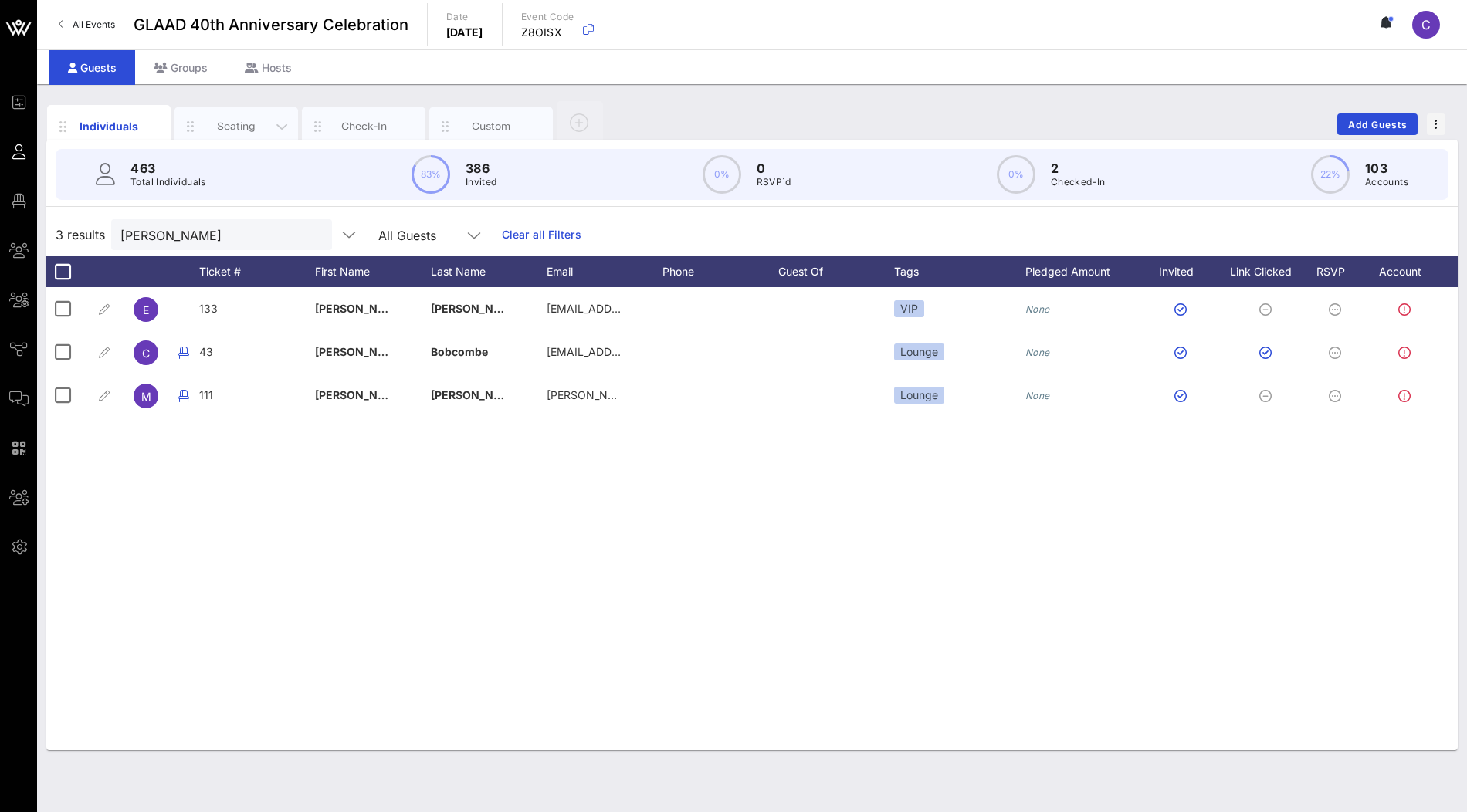
click at [229, 134] on div "Seating" at bounding box center [236, 127] width 124 height 39
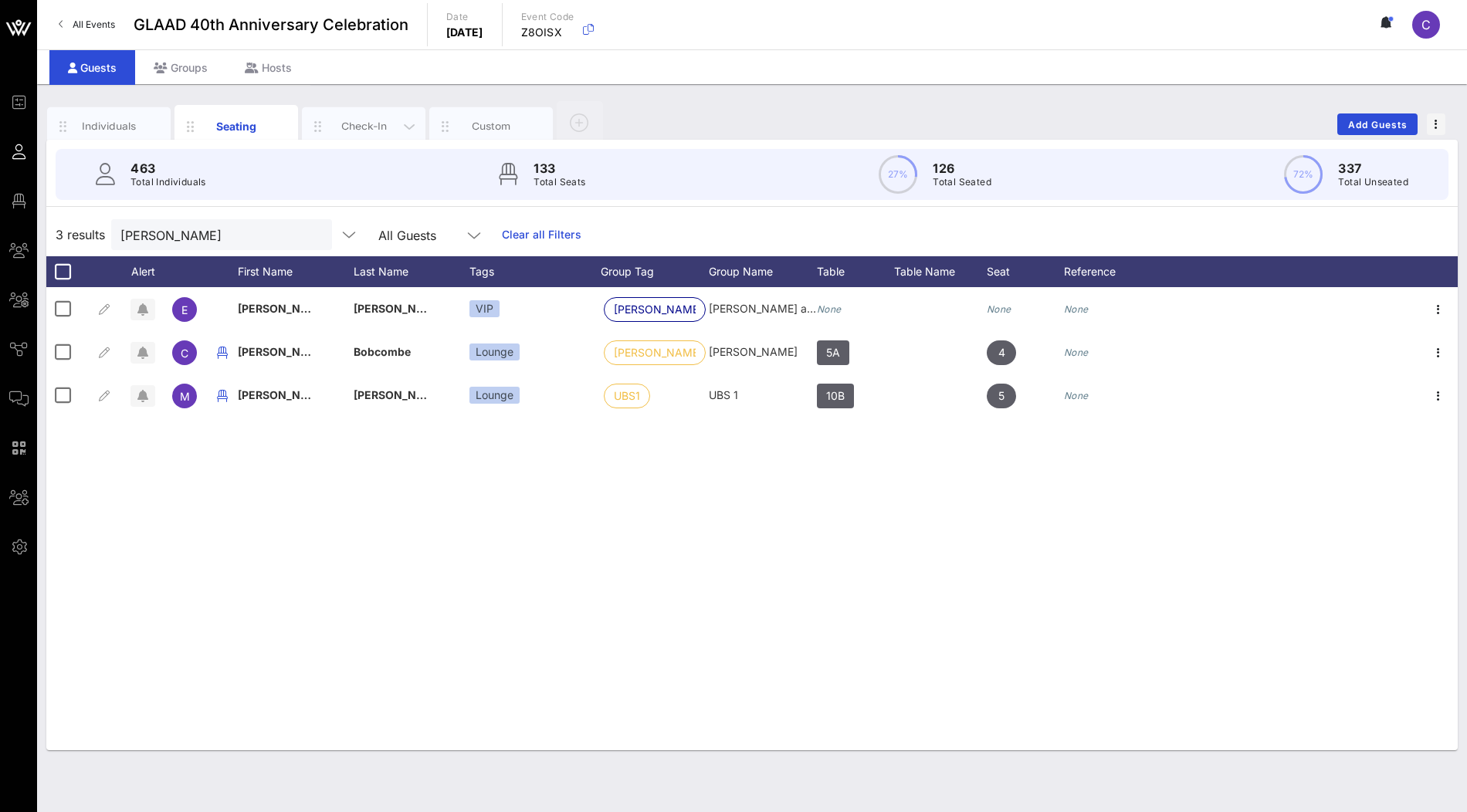
click at [360, 130] on div "Check-In" at bounding box center [364, 126] width 69 height 14
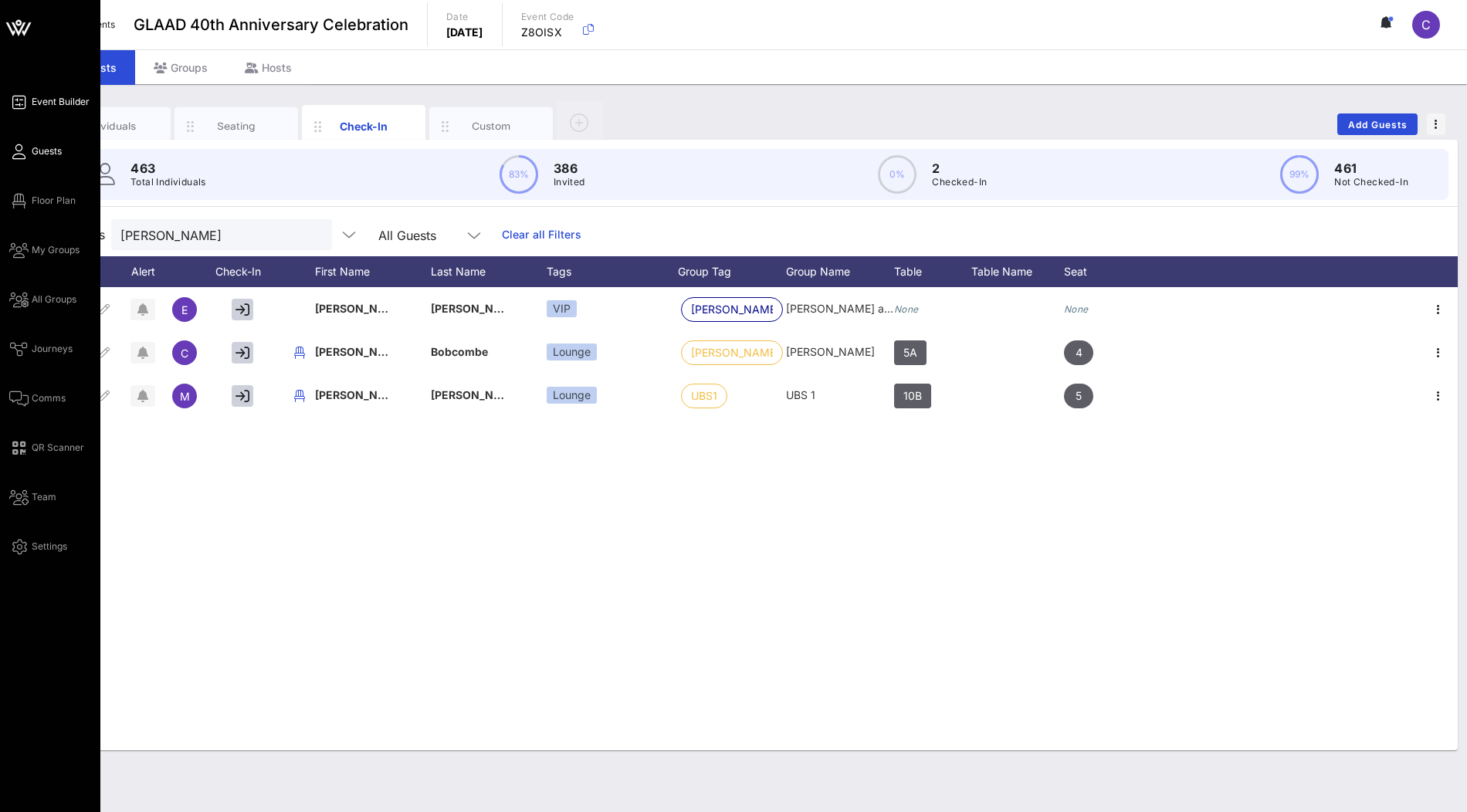
click at [45, 102] on span "Event Builder" at bounding box center [60, 102] width 58 height 14
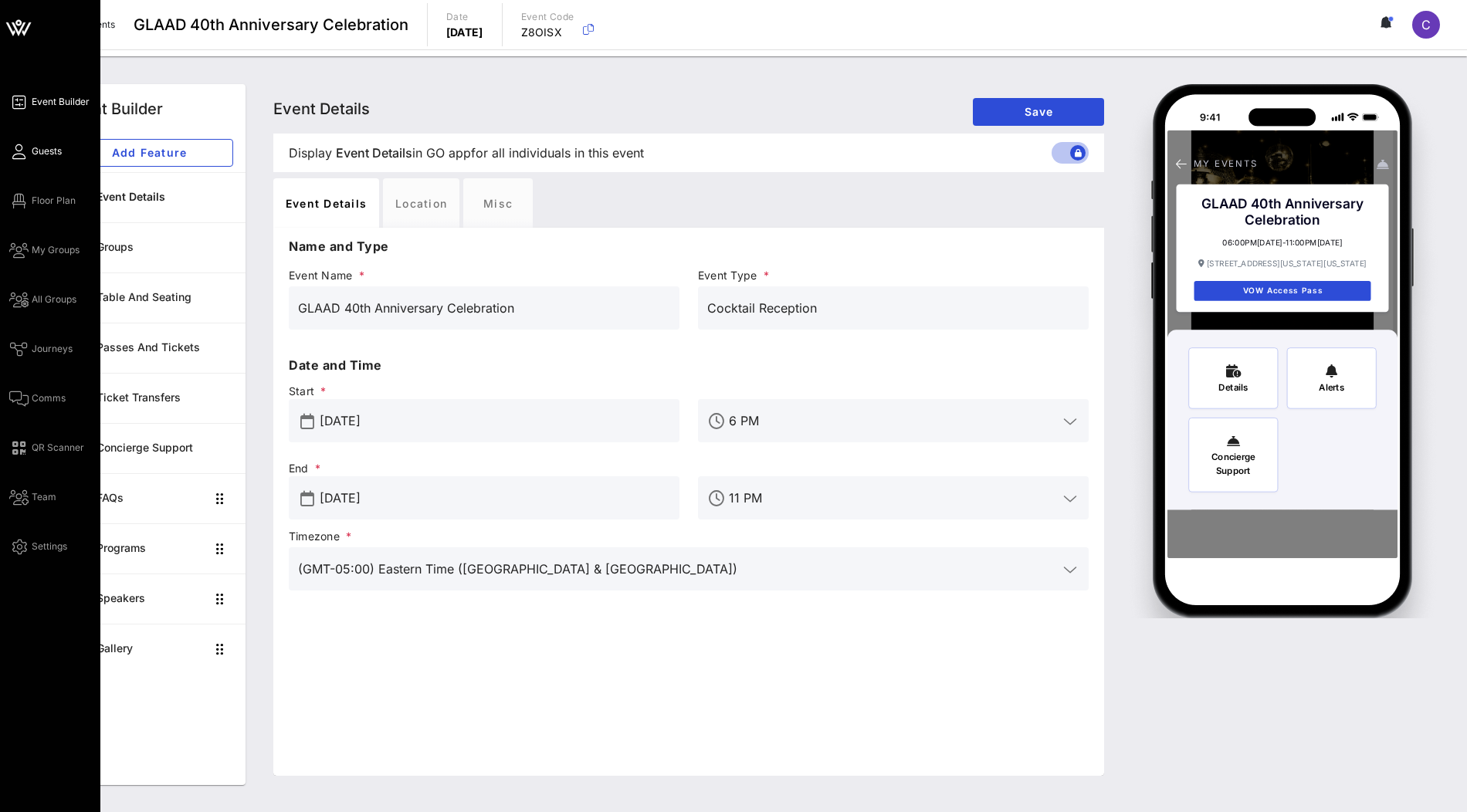
click at [24, 153] on icon at bounding box center [18, 151] width 19 height 3
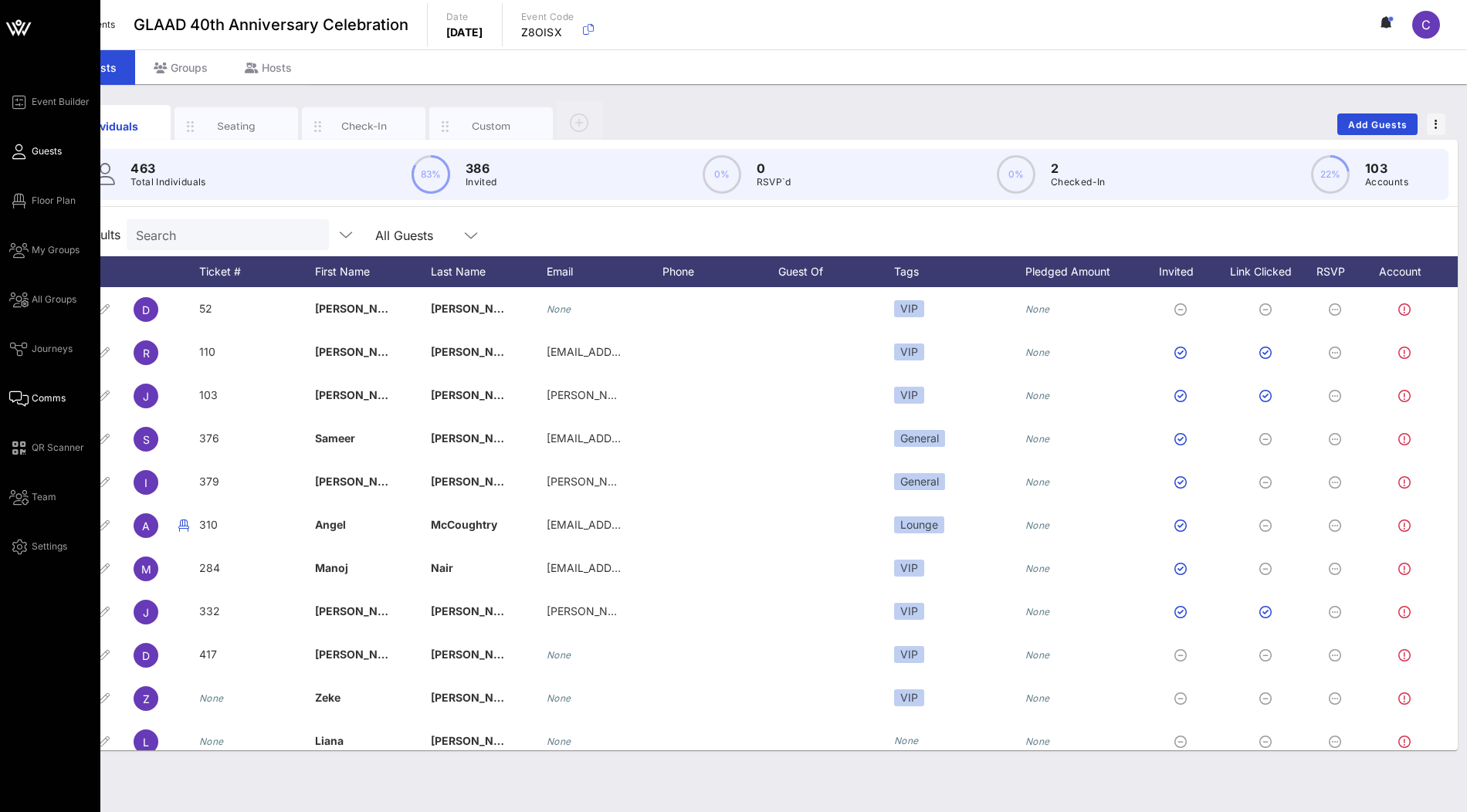
click at [51, 395] on span "Comms" at bounding box center [49, 398] width 34 height 14
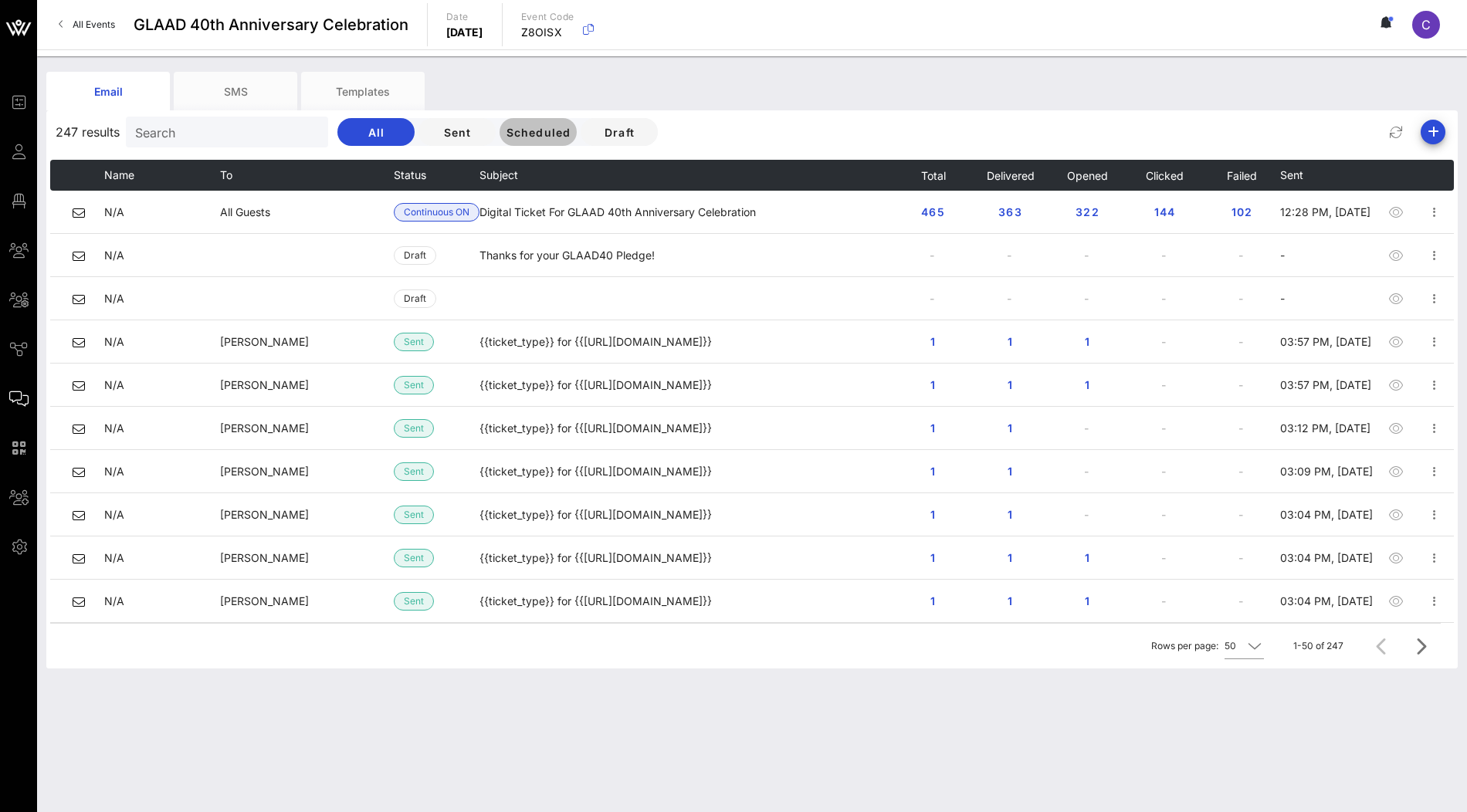
click at [505, 134] on span "Scheduled" at bounding box center [538, 133] width 66 height 13
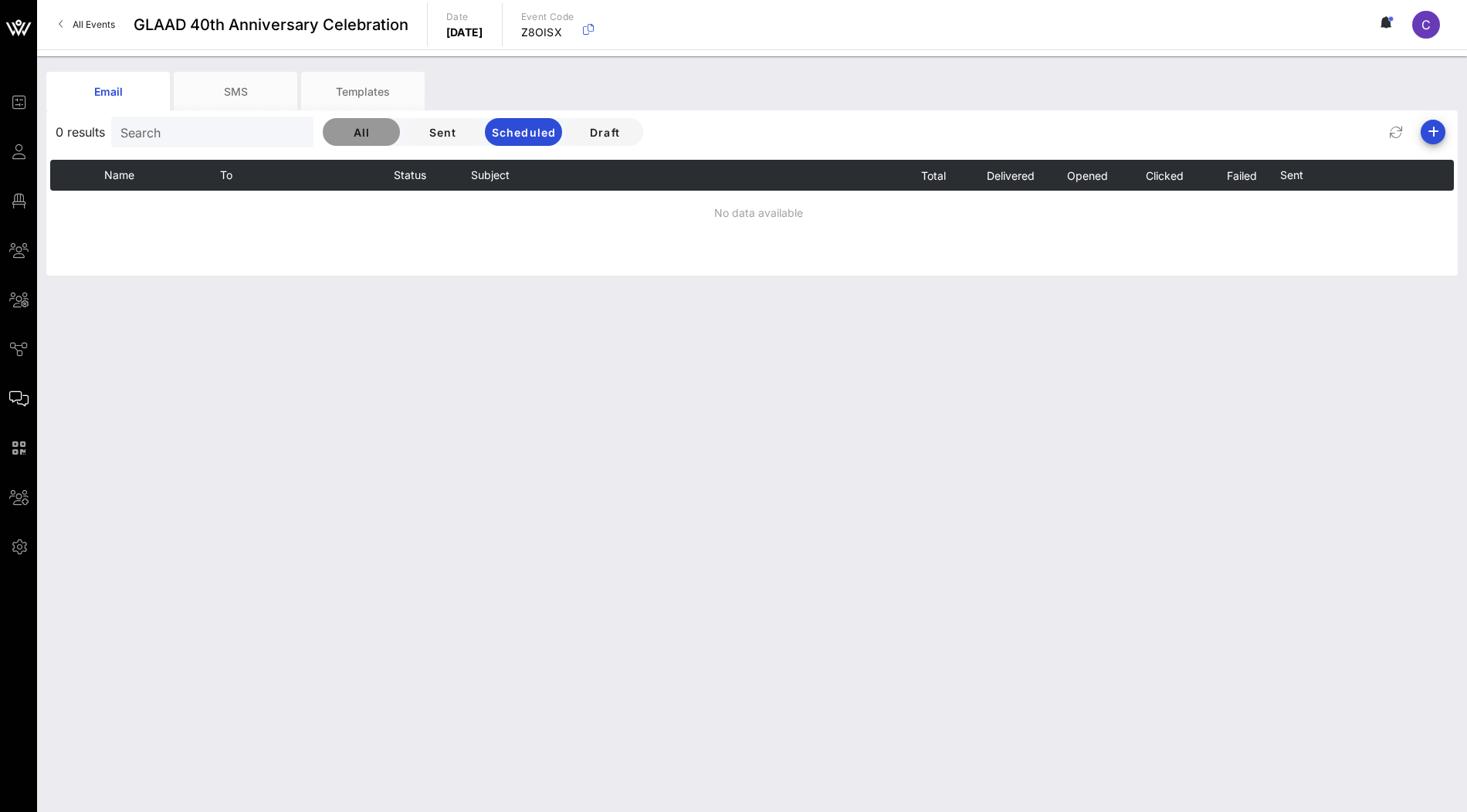
click at [335, 134] on span "All" at bounding box center [361, 133] width 52 height 13
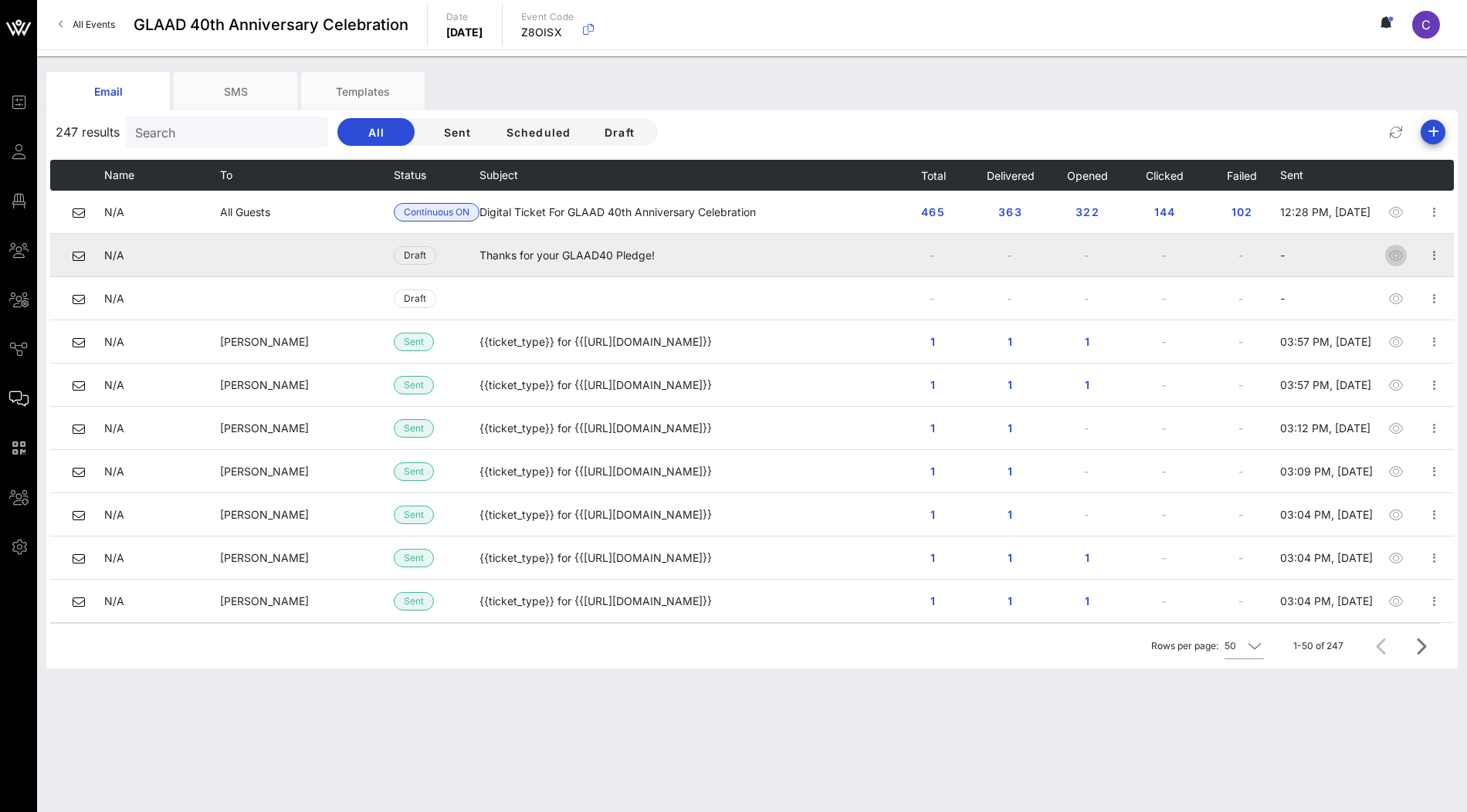
click at [1390, 255] on icon "button" at bounding box center [1396, 255] width 18 height 18
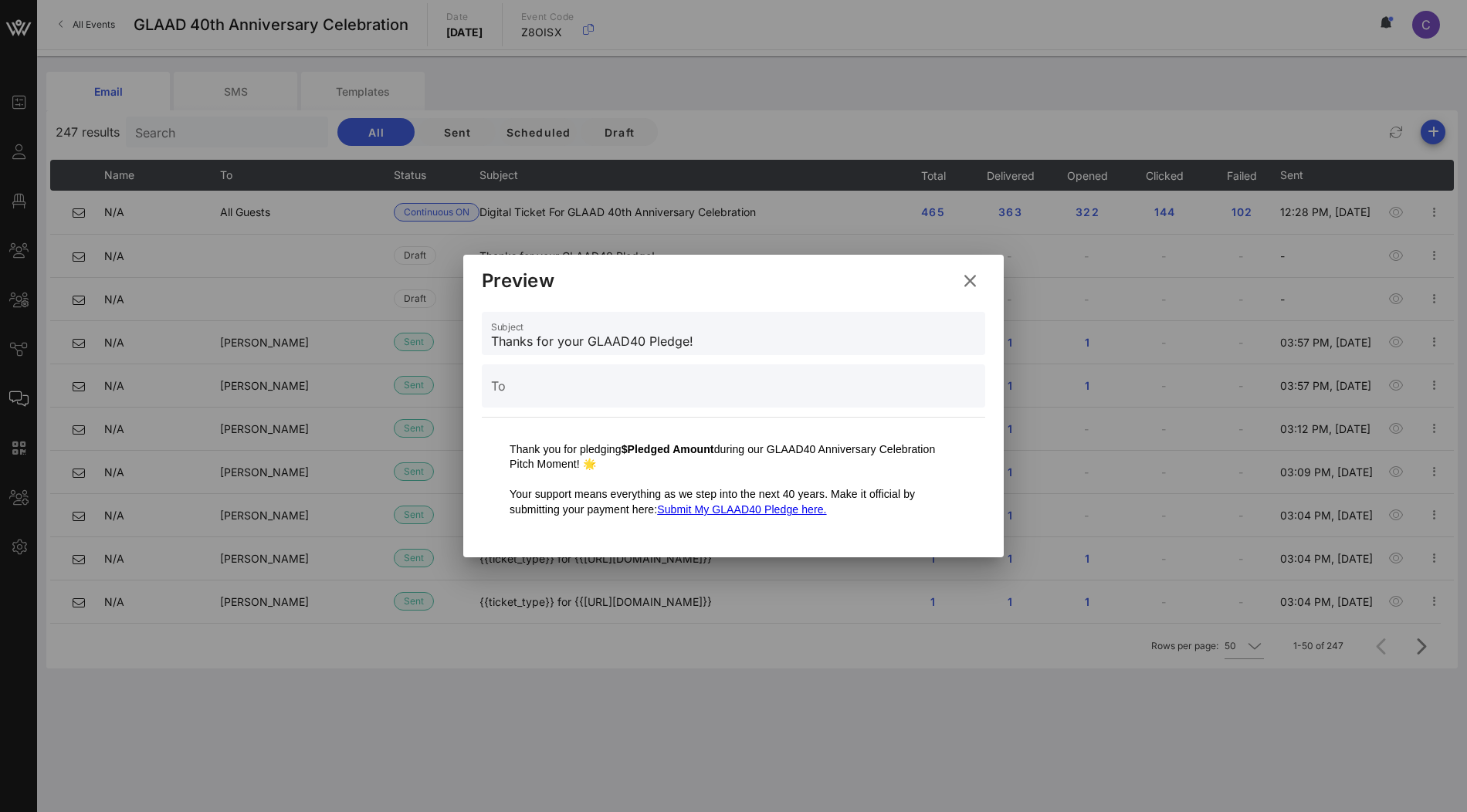
click at [970, 284] on icon at bounding box center [970, 280] width 23 height 21
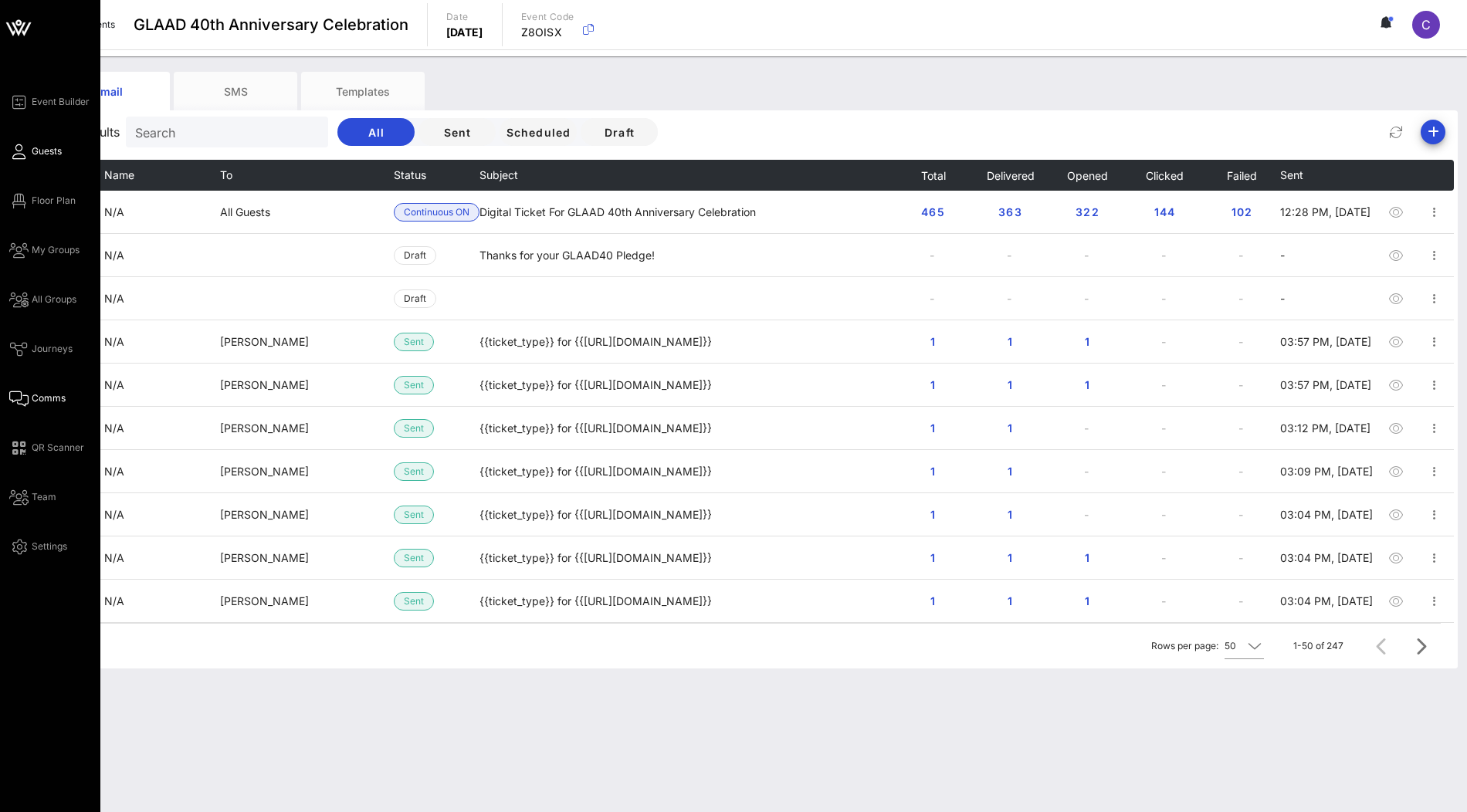
click at [49, 156] on span "Guests" at bounding box center [47, 151] width 30 height 14
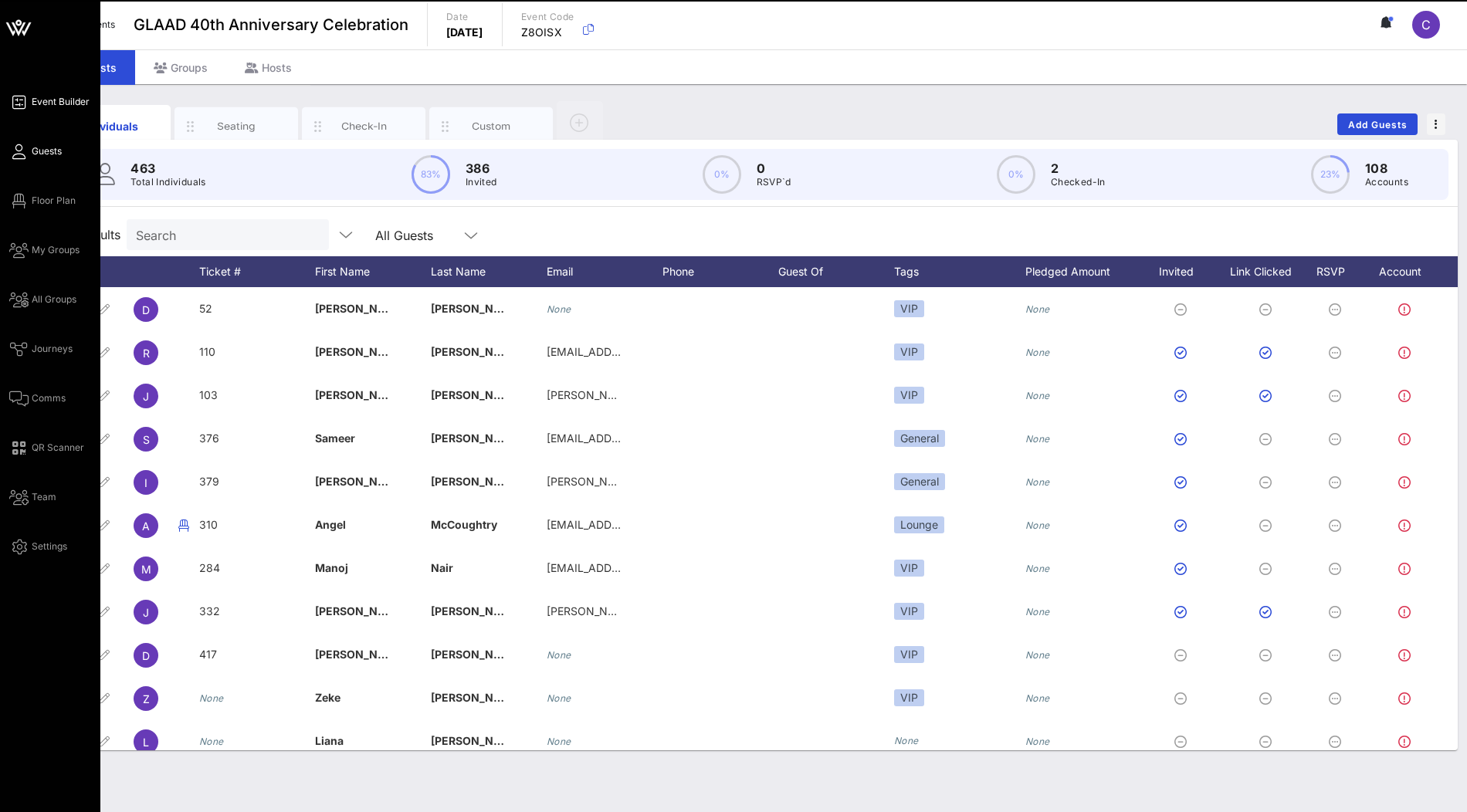
click at [49, 99] on span "Event Builder" at bounding box center [60, 102] width 58 height 14
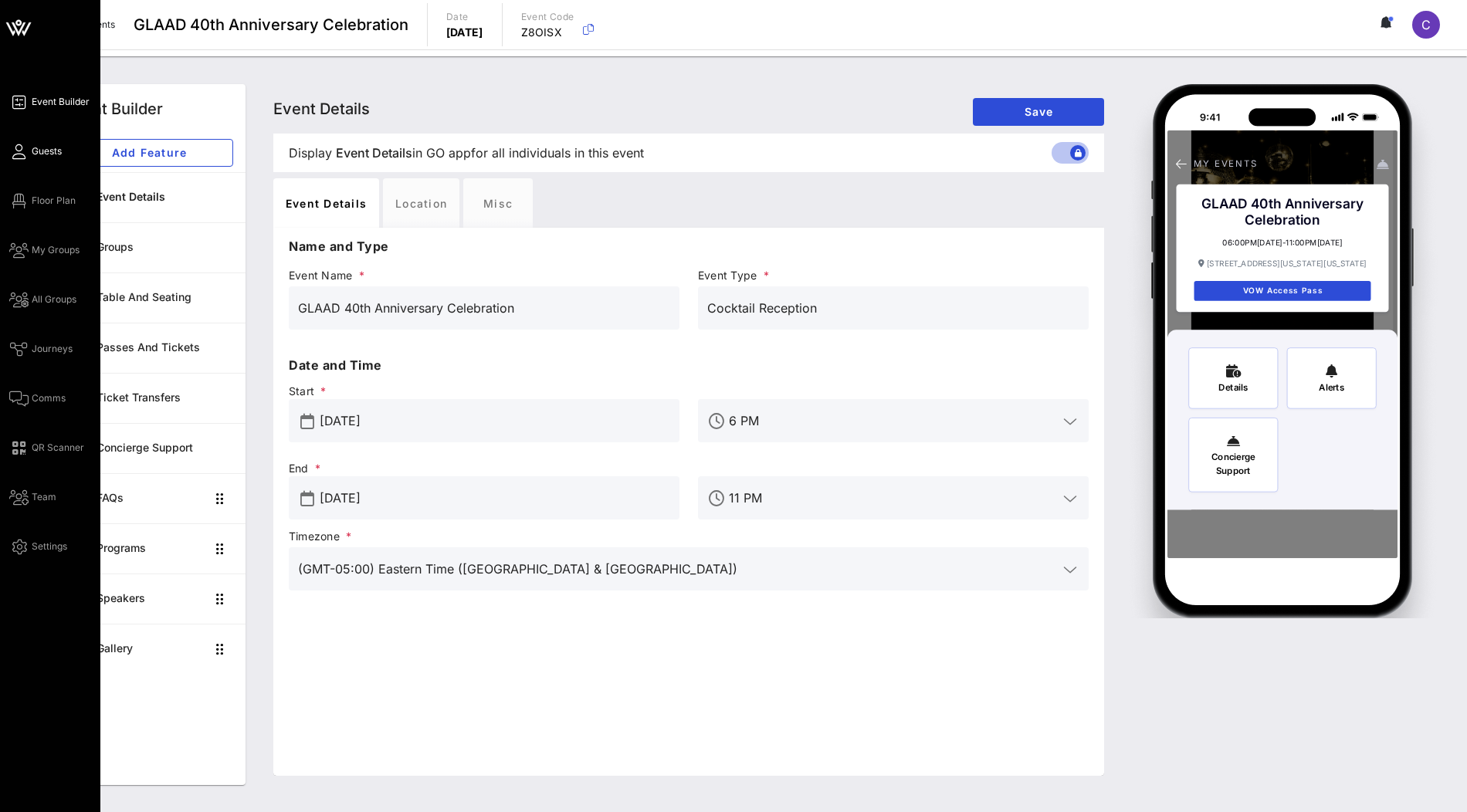
click at [18, 150] on icon at bounding box center [18, 151] width 19 height 3
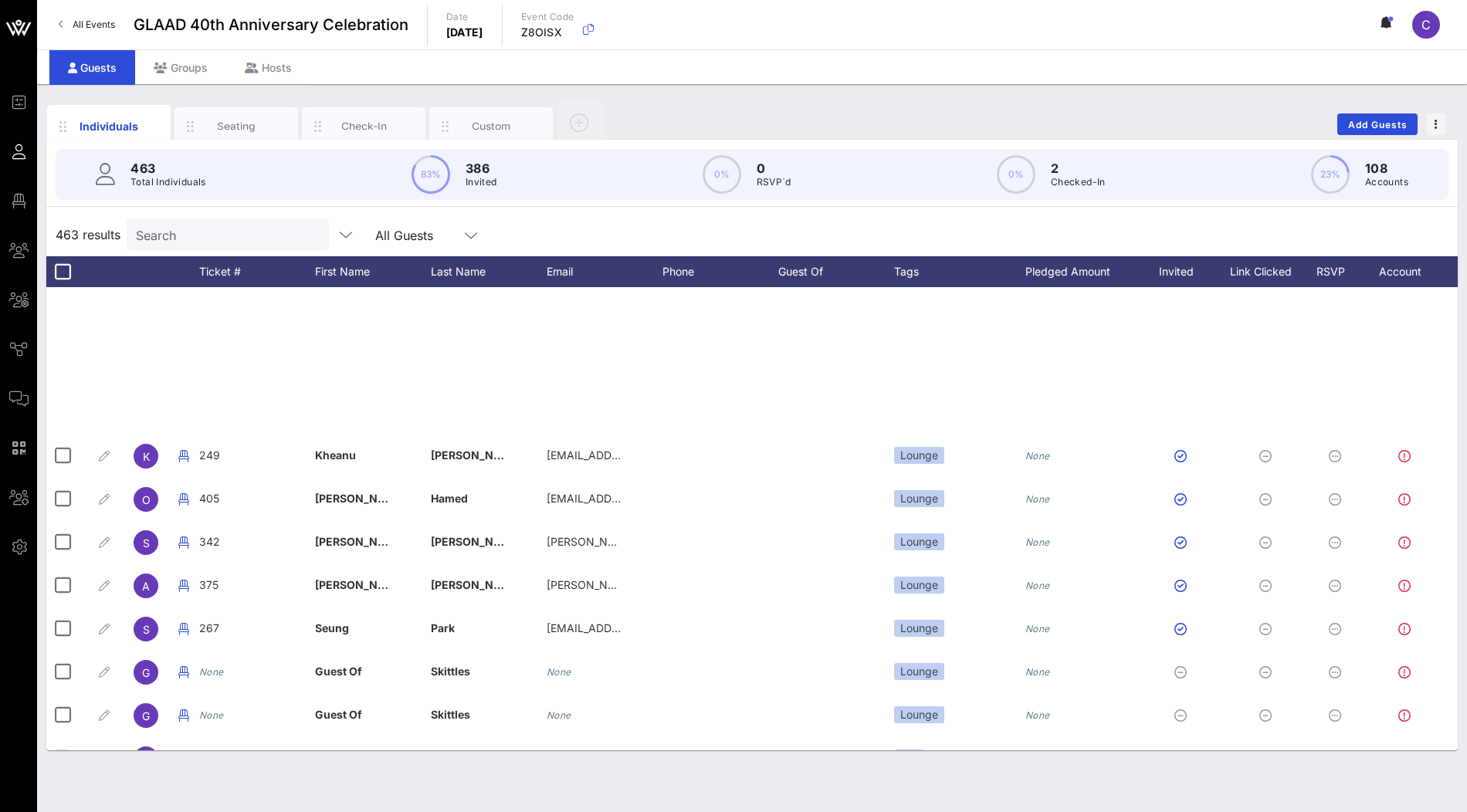
scroll to position [6001, 0]
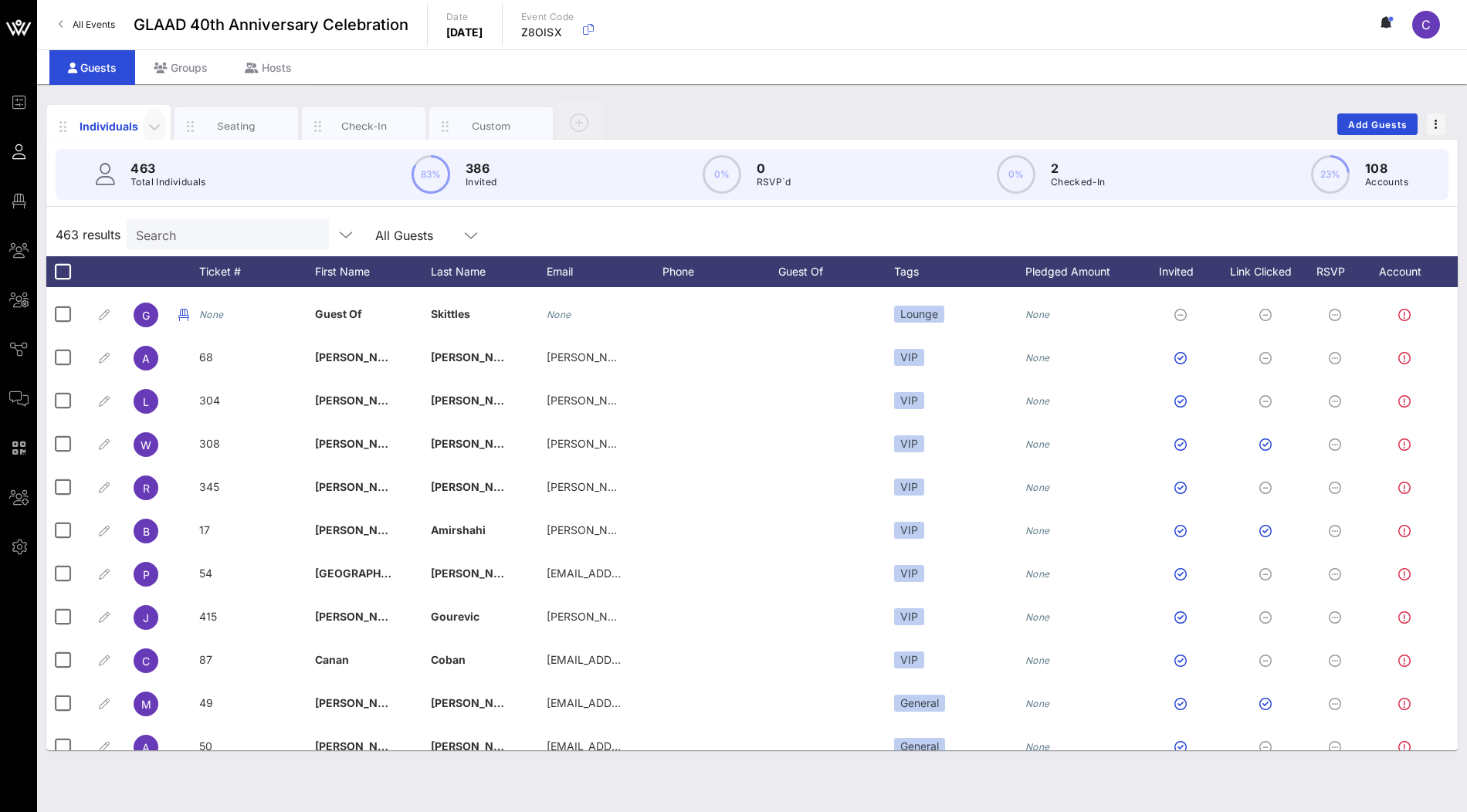
click at [152, 124] on icon "button" at bounding box center [155, 127] width 18 height 18
click at [178, 191] on div "Edit Columns" at bounding box center [195, 196] width 79 height 13
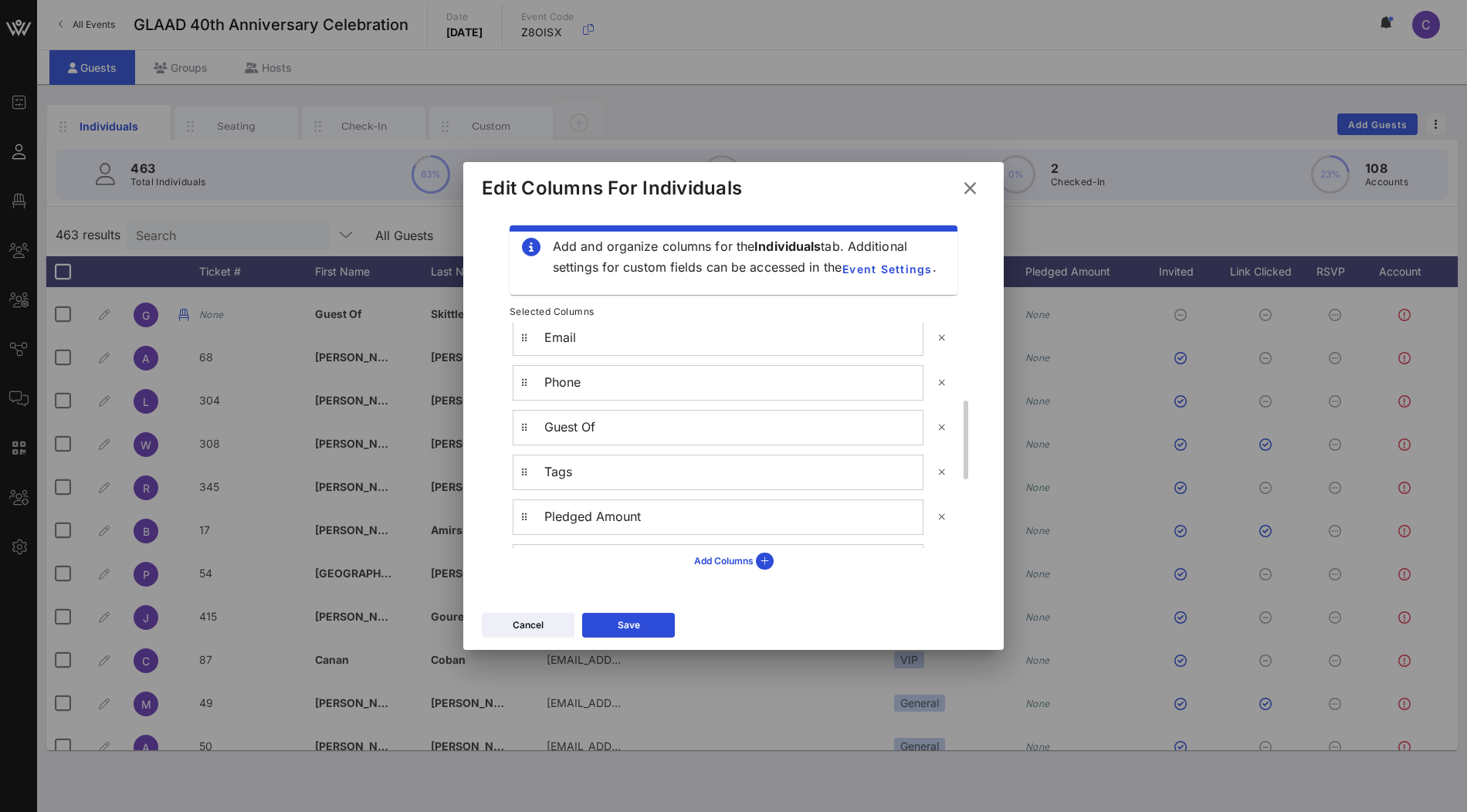
scroll to position [232, 0]
click at [944, 422] on icon at bounding box center [942, 426] width 13 height 14
click at [641, 621] on button "Save" at bounding box center [628, 625] width 92 height 24
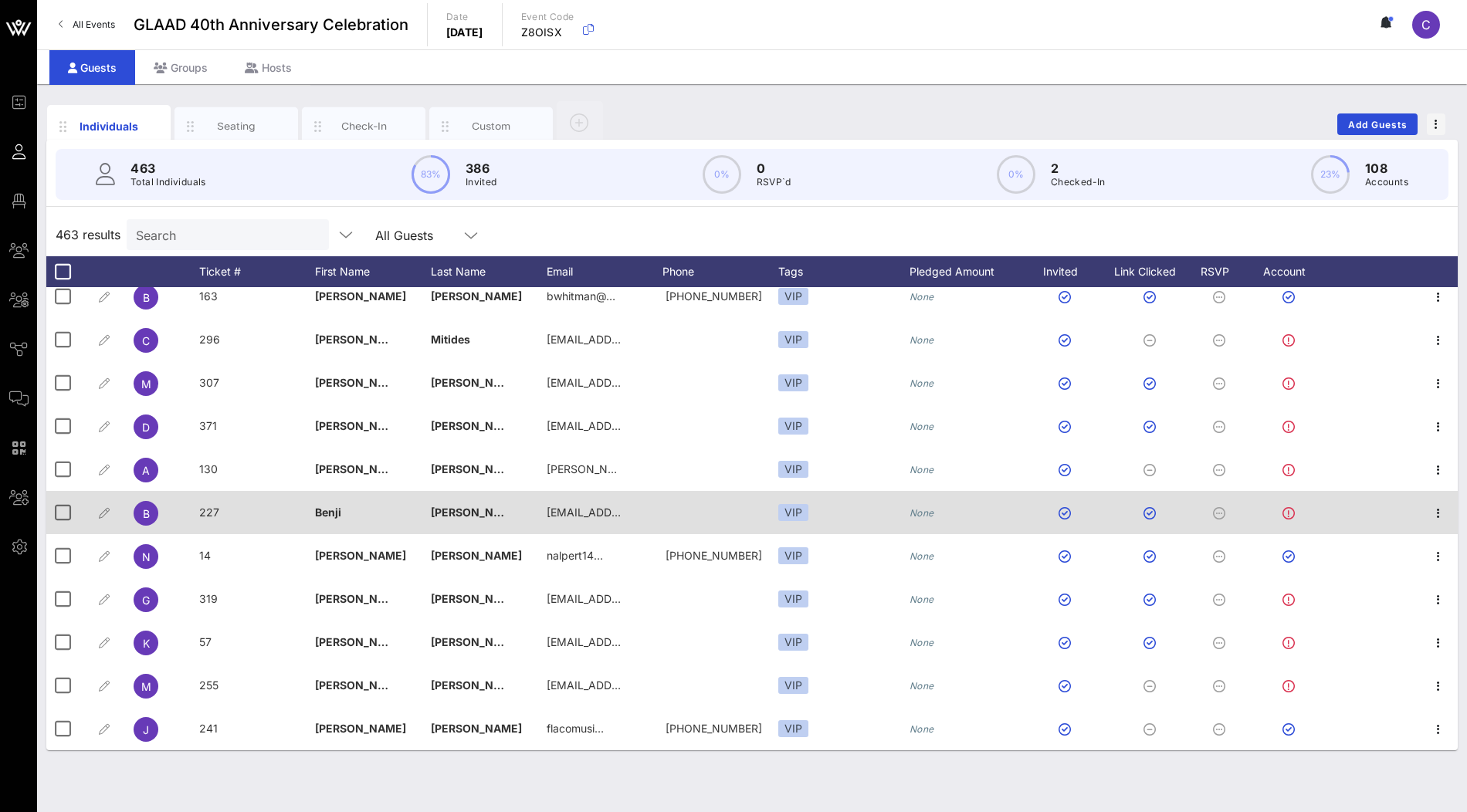
scroll to position [8470, 0]
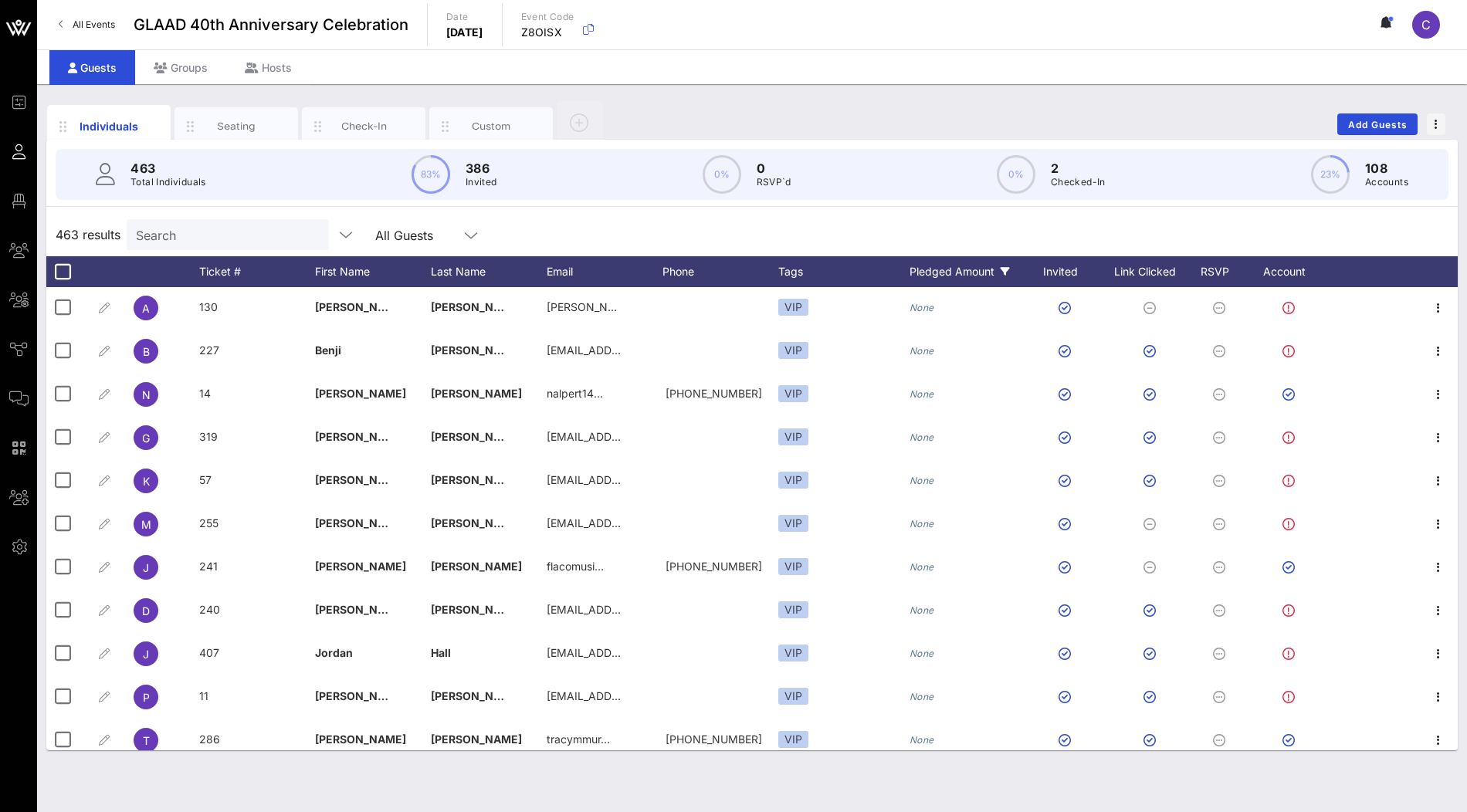
click at [1003, 268] on icon at bounding box center [1005, 271] width 9 height 9
click at [942, 233] on div "463 results Search All Guests" at bounding box center [752, 234] width 1412 height 43
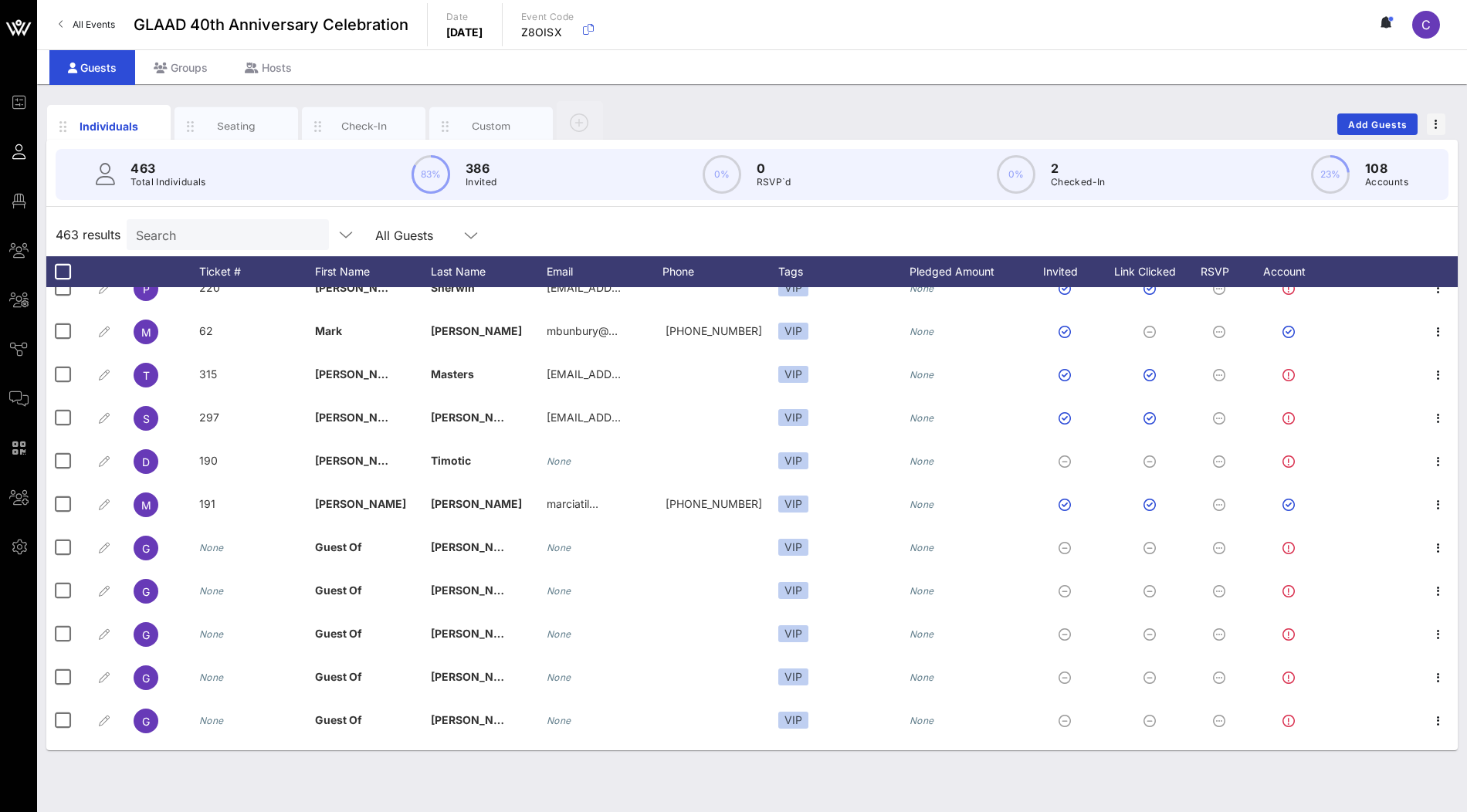
scroll to position [12295, 0]
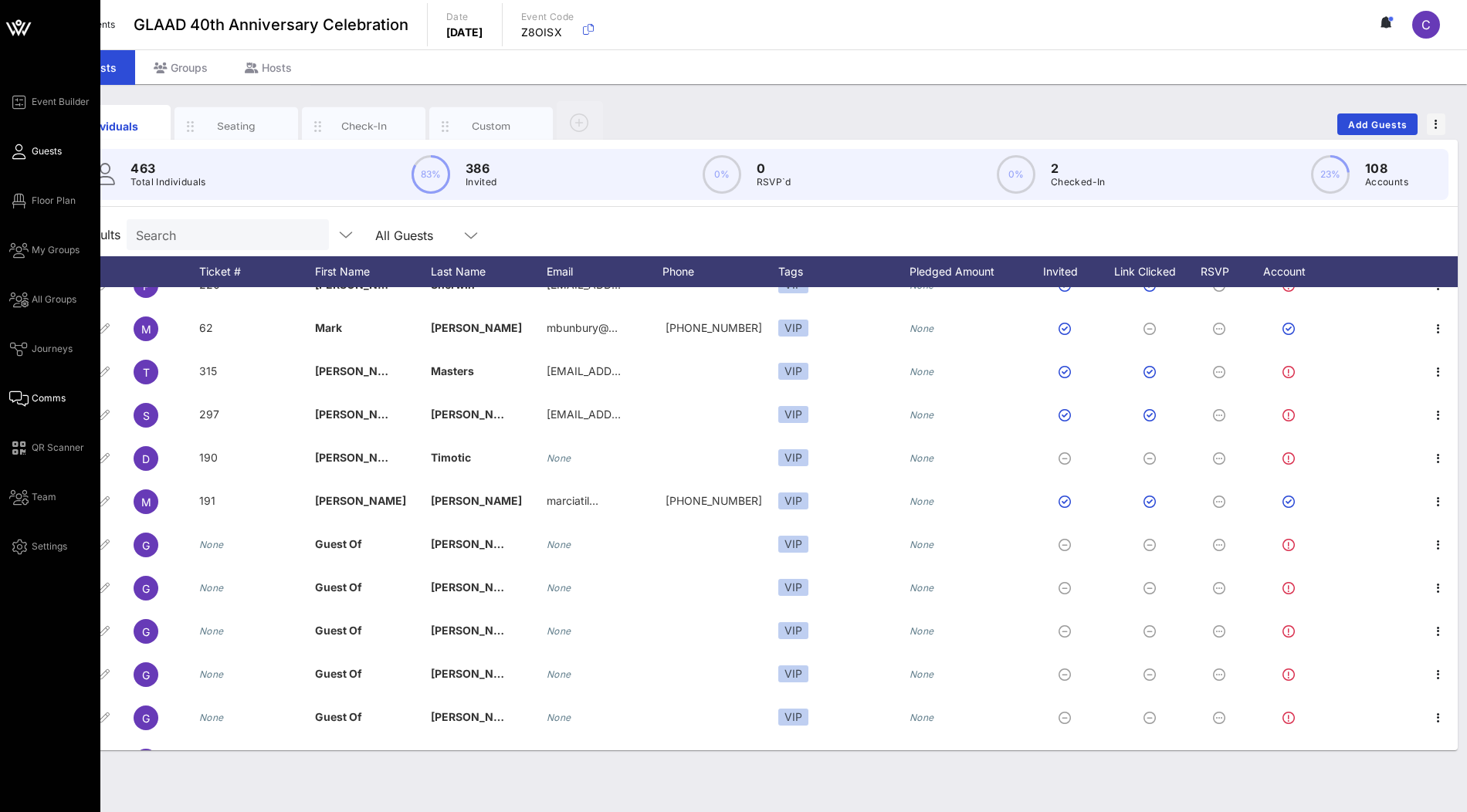
click at [43, 395] on span "Comms" at bounding box center [49, 398] width 34 height 14
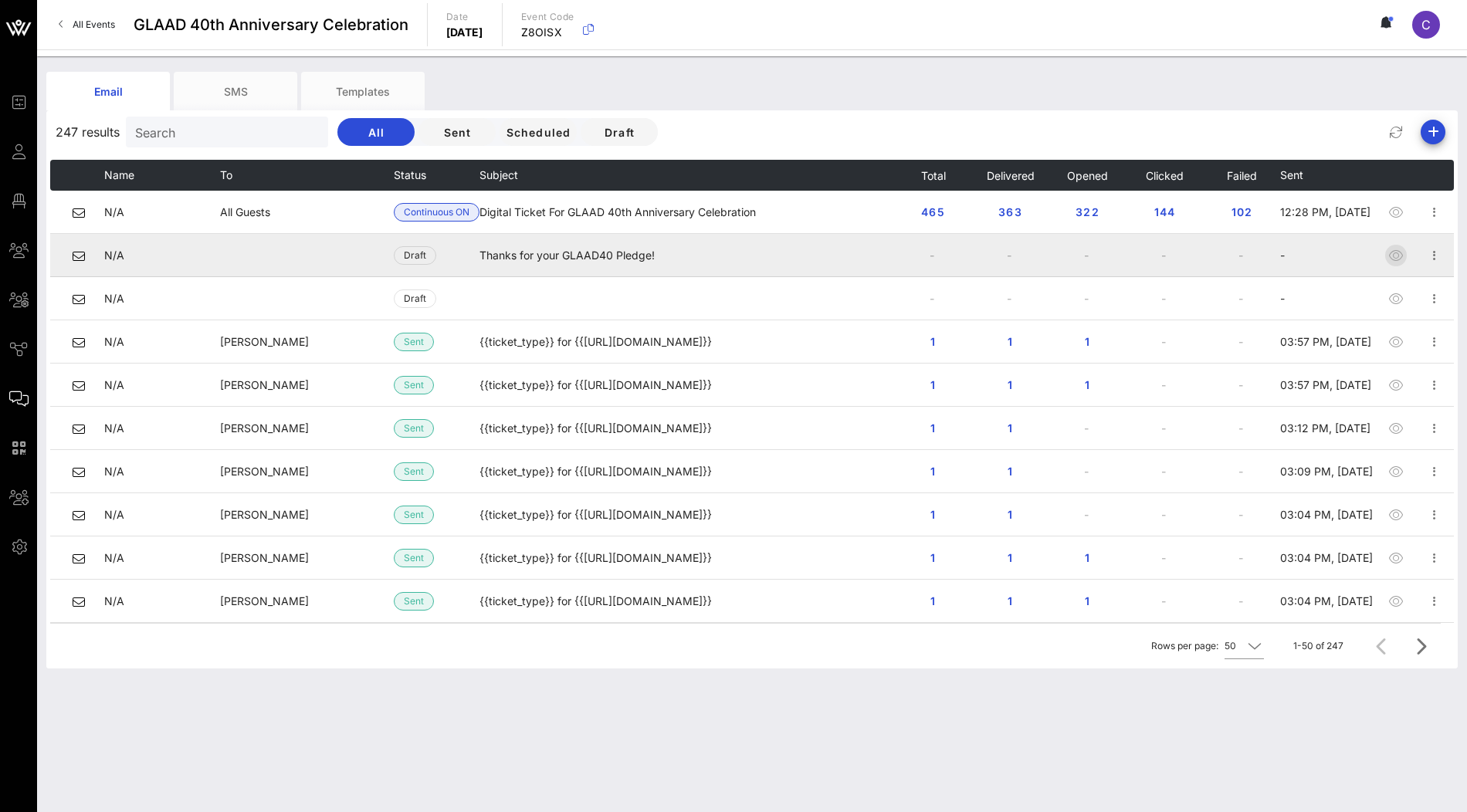
click at [1394, 256] on icon "button" at bounding box center [1396, 255] width 18 height 18
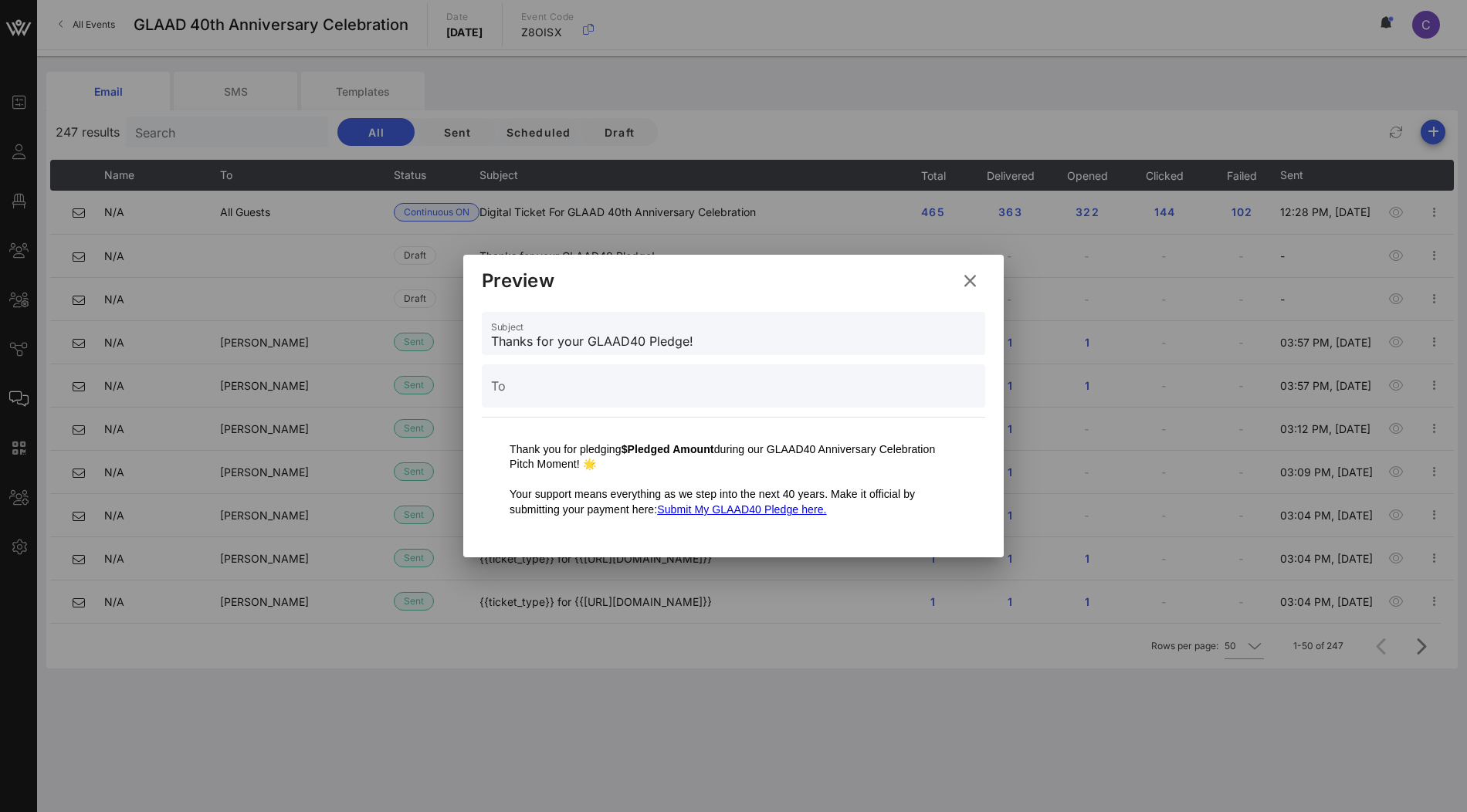
click at [966, 280] on icon at bounding box center [970, 280] width 21 height 18
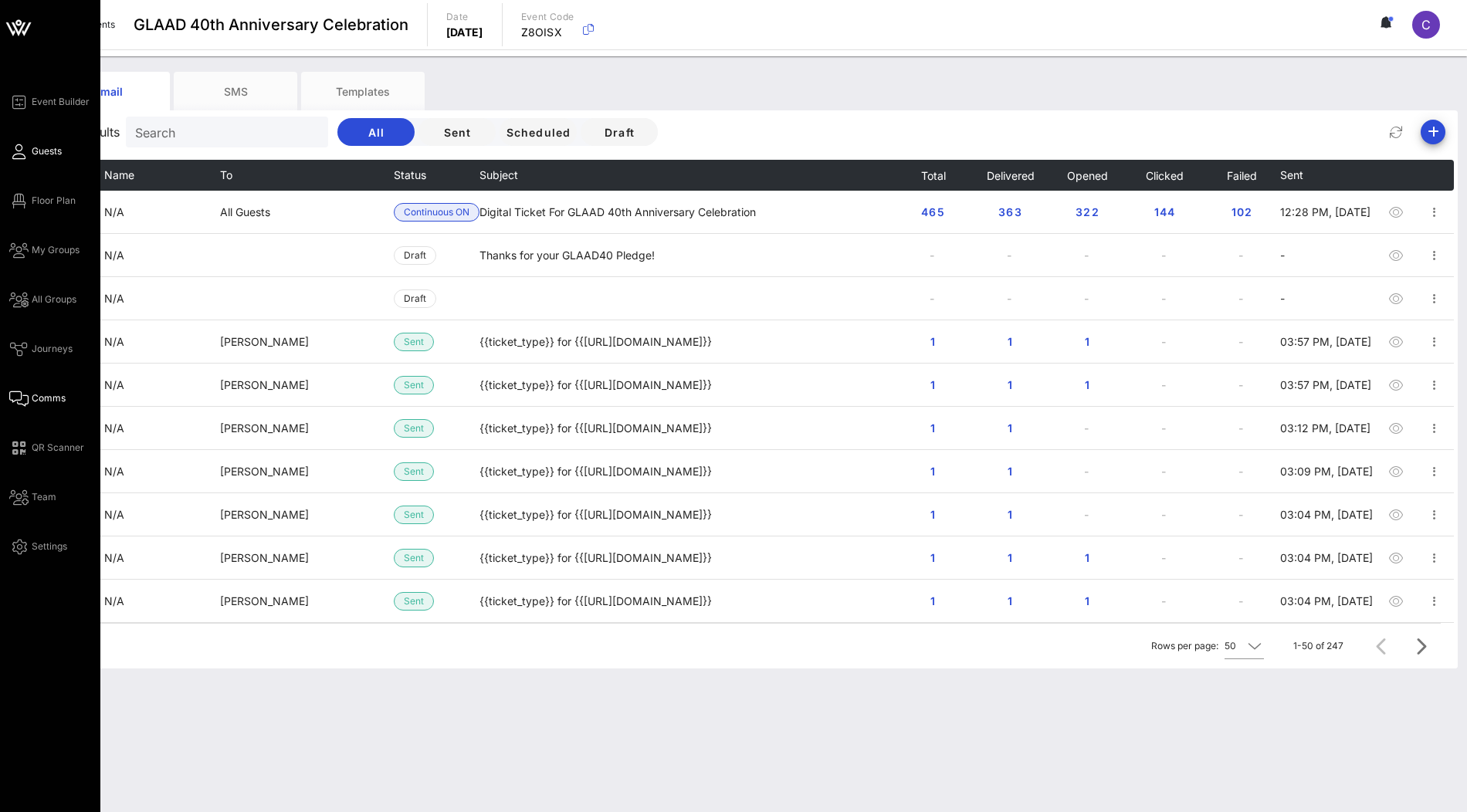
click at [44, 151] on span "Guests" at bounding box center [47, 151] width 30 height 14
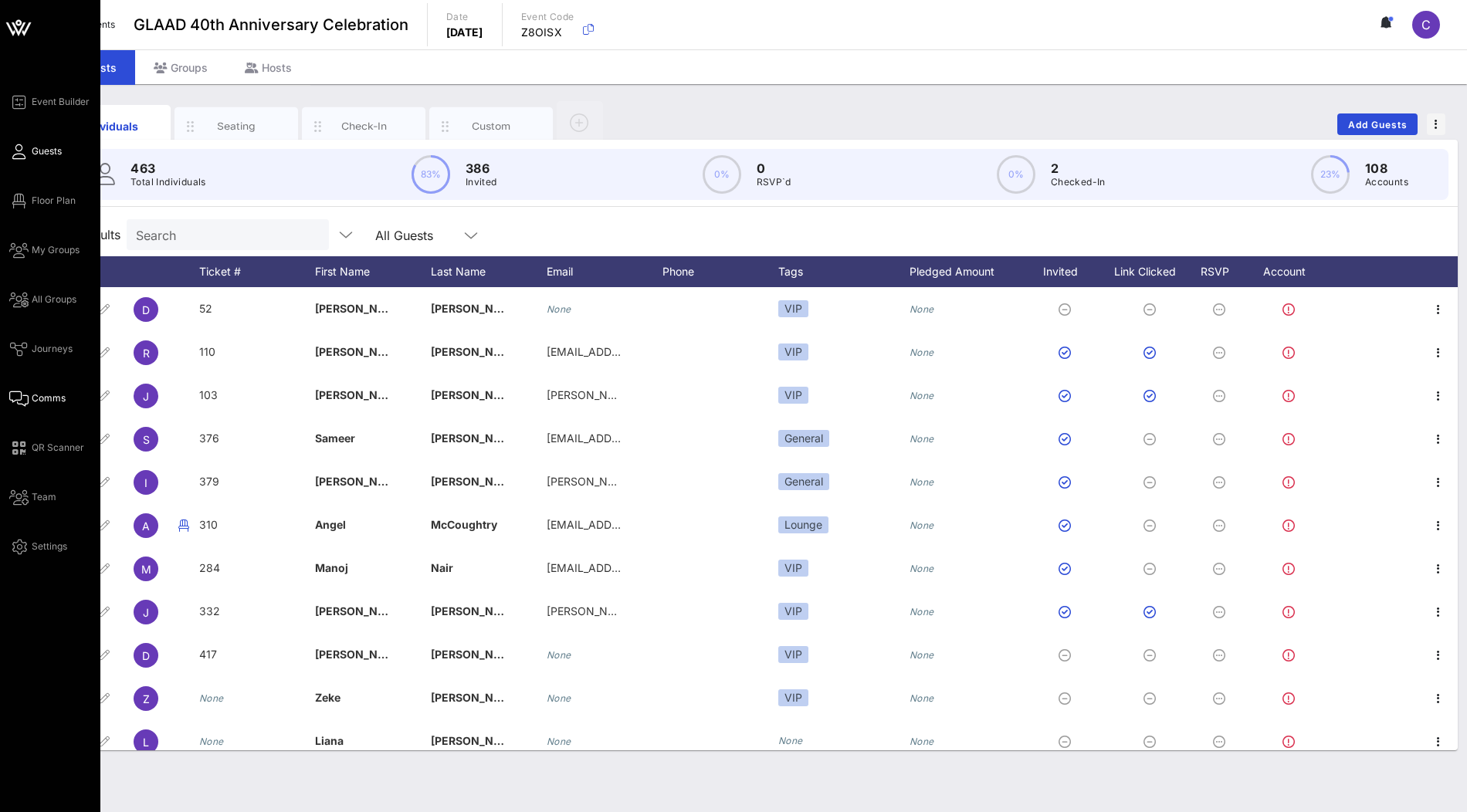
click at [51, 395] on span "Comms" at bounding box center [49, 398] width 34 height 14
